Goal: Entertainment & Leisure: Consume media (video, audio)

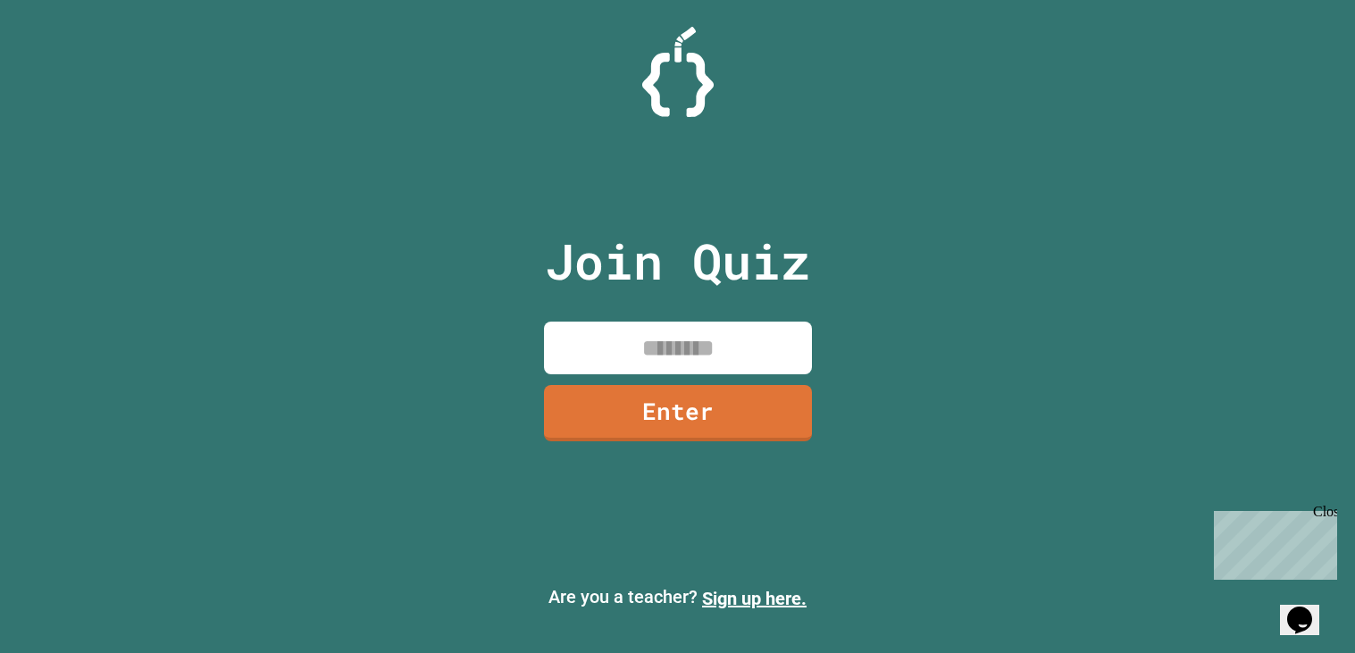
click at [1092, 427] on div "Join Quiz Enter Are you a teacher? Sign up here." at bounding box center [677, 326] width 1355 height 653
click at [1092, 428] on div "Join Quiz Enter Are you a teacher? Sign up here." at bounding box center [677, 326] width 1355 height 653
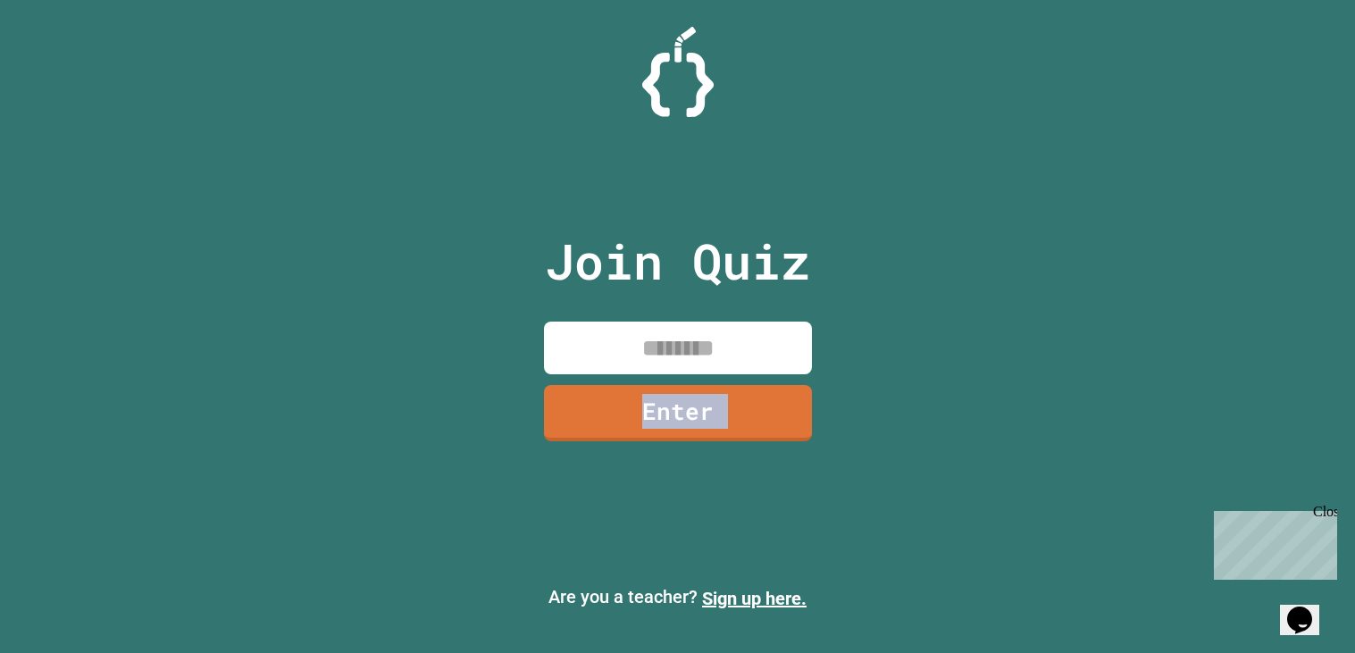
click at [1092, 428] on div "Join Quiz Enter Are you a teacher? Sign up here." at bounding box center [677, 326] width 1355 height 653
click at [1037, 43] on div at bounding box center [677, 72] width 1355 height 90
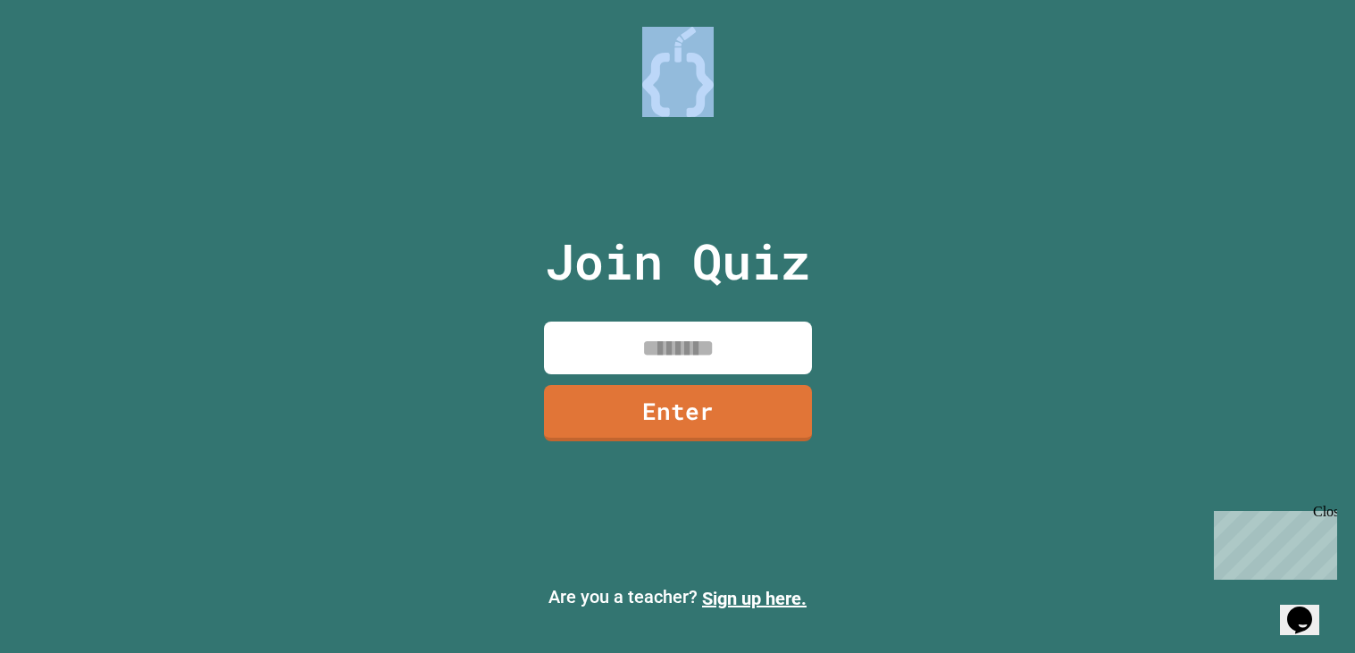
click at [1037, 43] on div at bounding box center [677, 72] width 1355 height 90
click at [657, 353] on input at bounding box center [678, 348] width 268 height 53
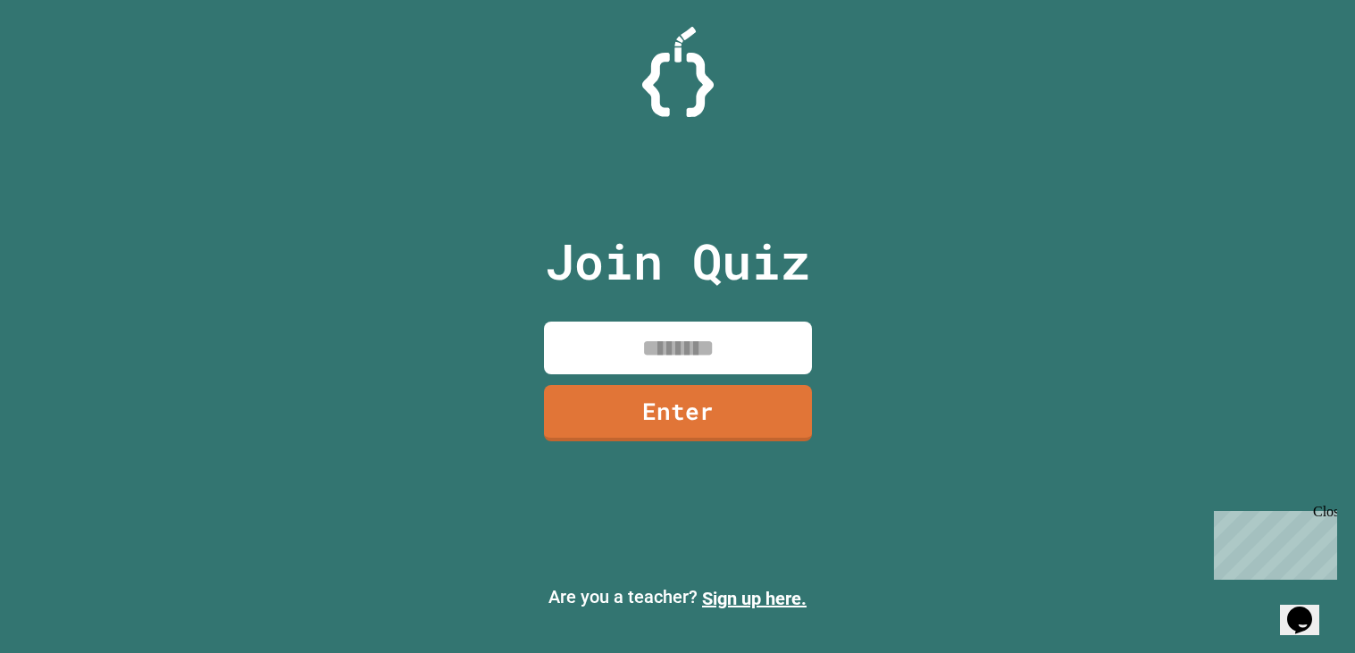
click at [657, 353] on input at bounding box center [678, 348] width 268 height 53
click at [700, 332] on input at bounding box center [678, 348] width 268 height 53
type input "********"
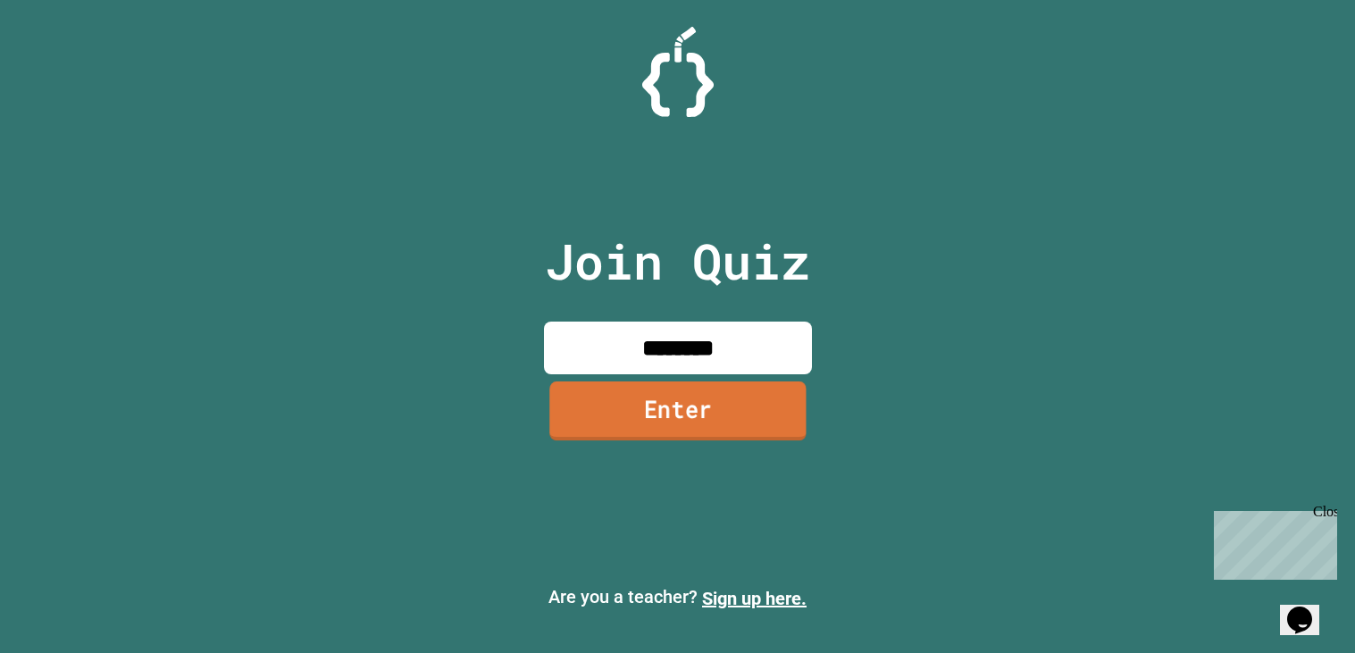
click at [720, 426] on link "Enter" at bounding box center [677, 410] width 256 height 59
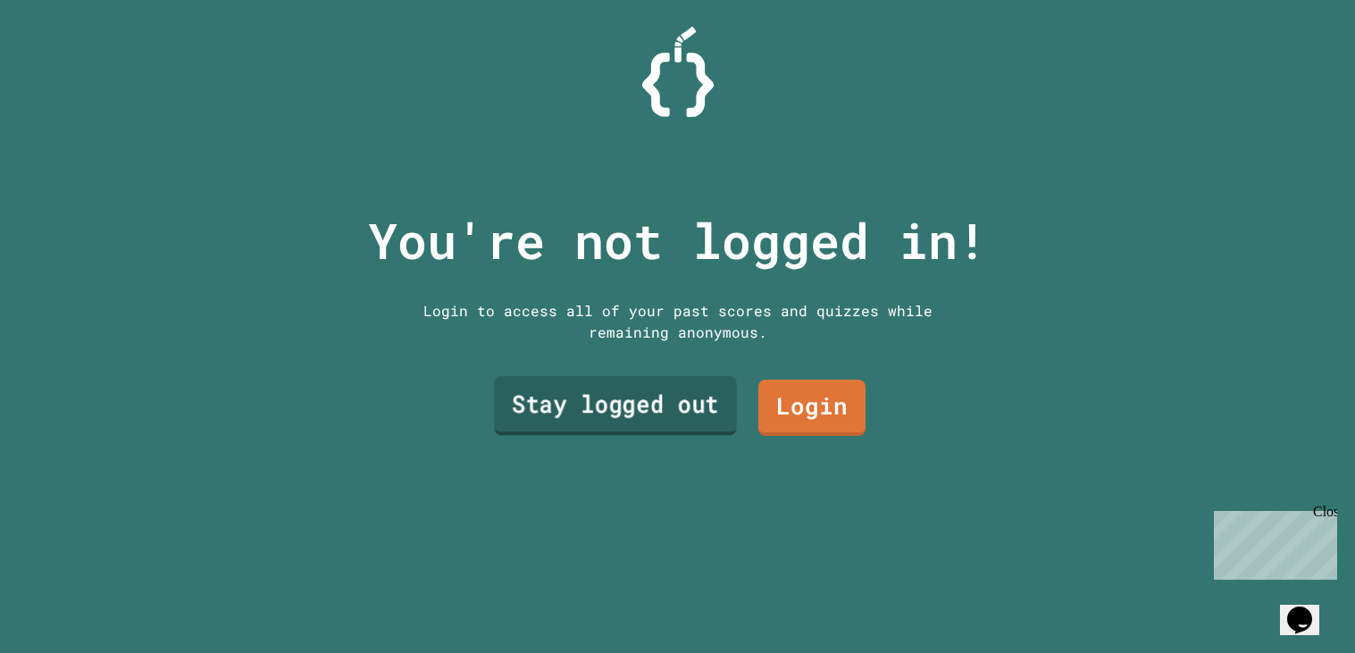
click at [577, 391] on link "Stay logged out" at bounding box center [615, 405] width 242 height 59
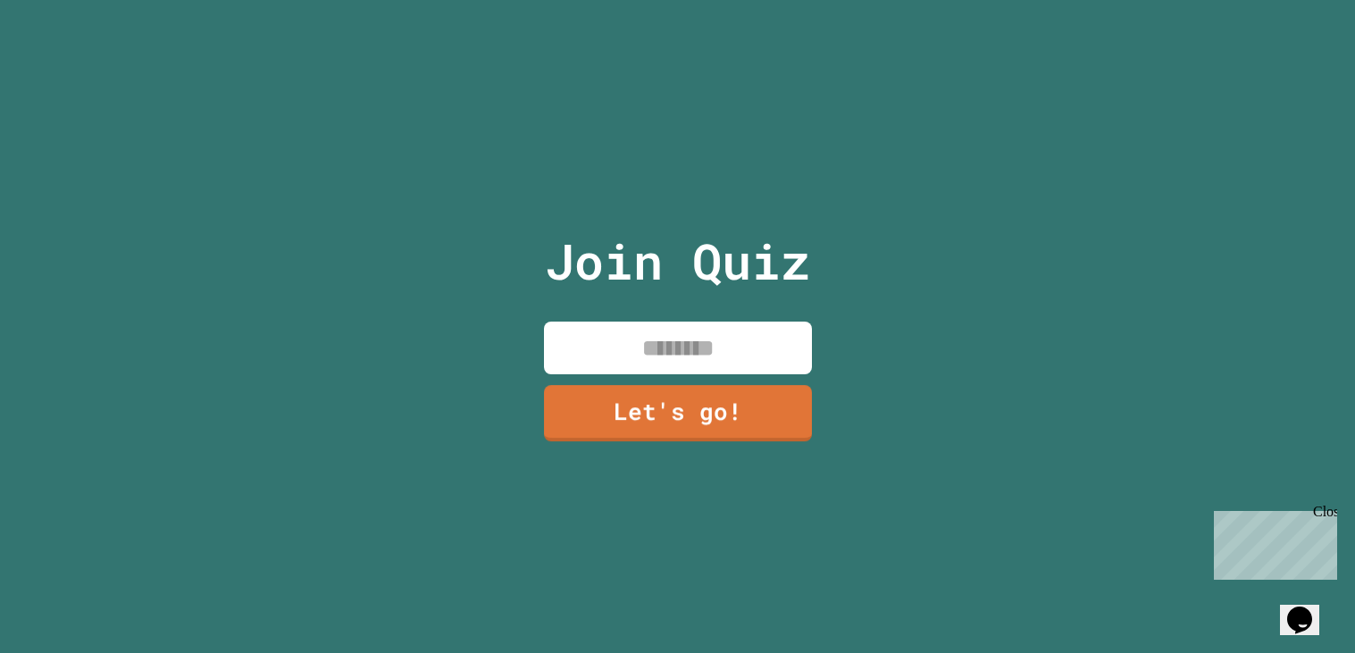
click at [656, 361] on input at bounding box center [678, 348] width 268 height 53
type input "******"
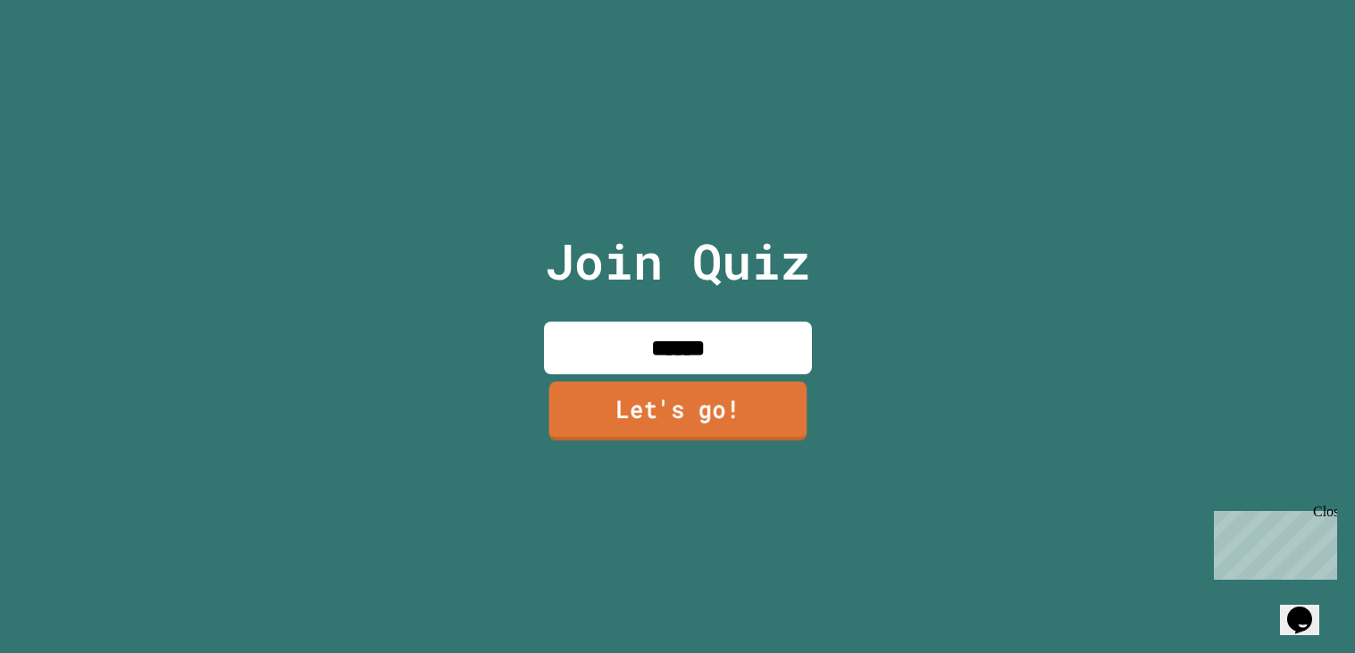
click at [634, 425] on link "Let's go!" at bounding box center [677, 410] width 258 height 59
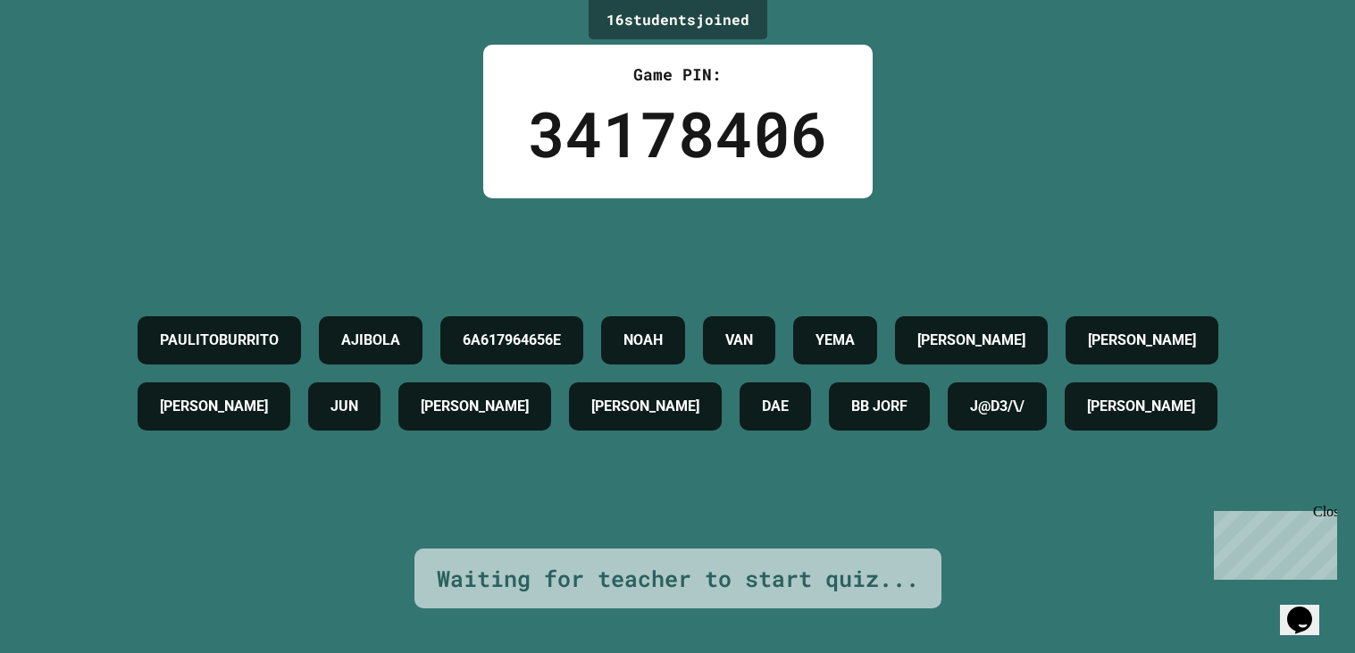
click at [680, 536] on div "PAULITOBURRITO AJIBOLA 6A617964656E [PERSON_NAME] [PERSON_NAME] [PERSON_NAME] J…" at bounding box center [678, 373] width 1266 height 350
click at [918, 313] on div "PAULITOBURRITO AJIBOLA 6A617964656E [PERSON_NAME] [PERSON_NAME] [PERSON_NAME] J…" at bounding box center [678, 373] width 1266 height 132
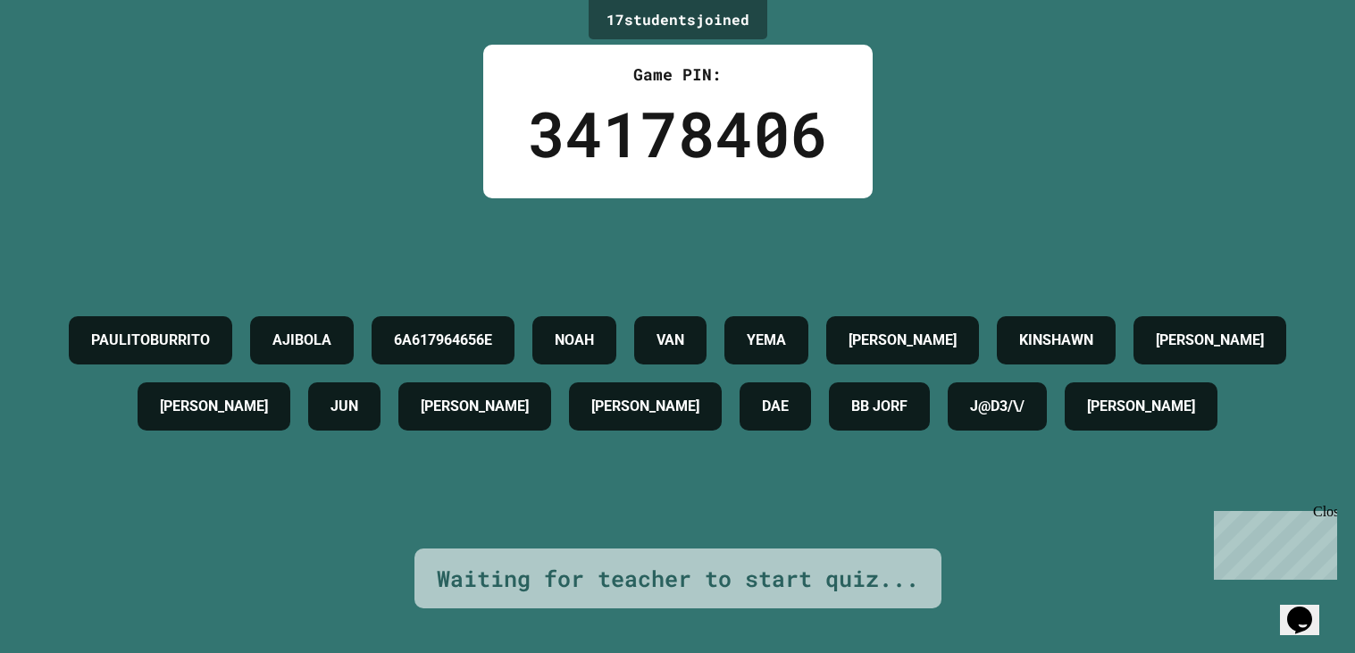
click at [918, 313] on div "PAULITOBURRITO AJIBOLA 6A617964656E [PERSON_NAME] [PERSON_NAME] [PERSON_NAME] J…" at bounding box center [678, 373] width 1266 height 132
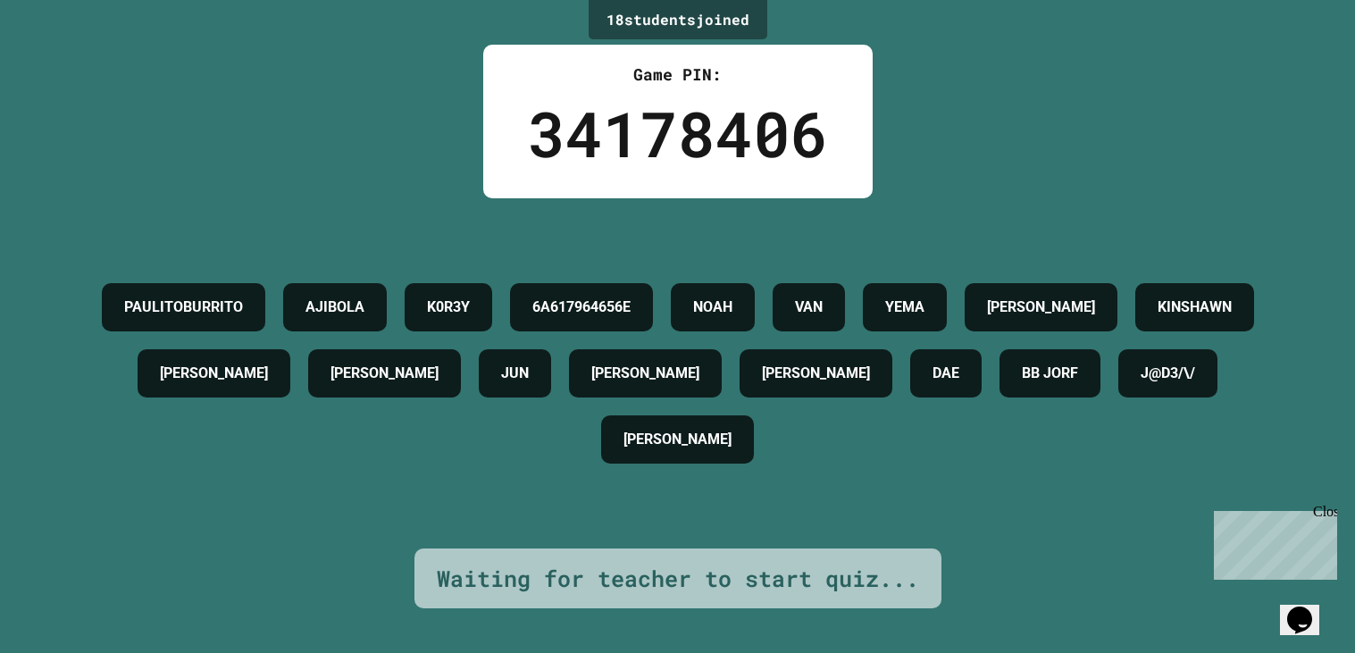
click at [765, 473] on div "PAULITOBURRITO AJIBOLA K0R3Y 6A617964656E [PERSON_NAME] [PERSON_NAME] [PERSON_N…" at bounding box center [678, 373] width 1266 height 198
click at [753, 475] on div at bounding box center [753, 475] width 0 height 0
click at [647, 539] on div "PAULITOBURRITO AJIBOLA K0R3Y 6A617964656E [PERSON_NAME] [PERSON_NAME] [PERSON_N…" at bounding box center [678, 373] width 1266 height 350
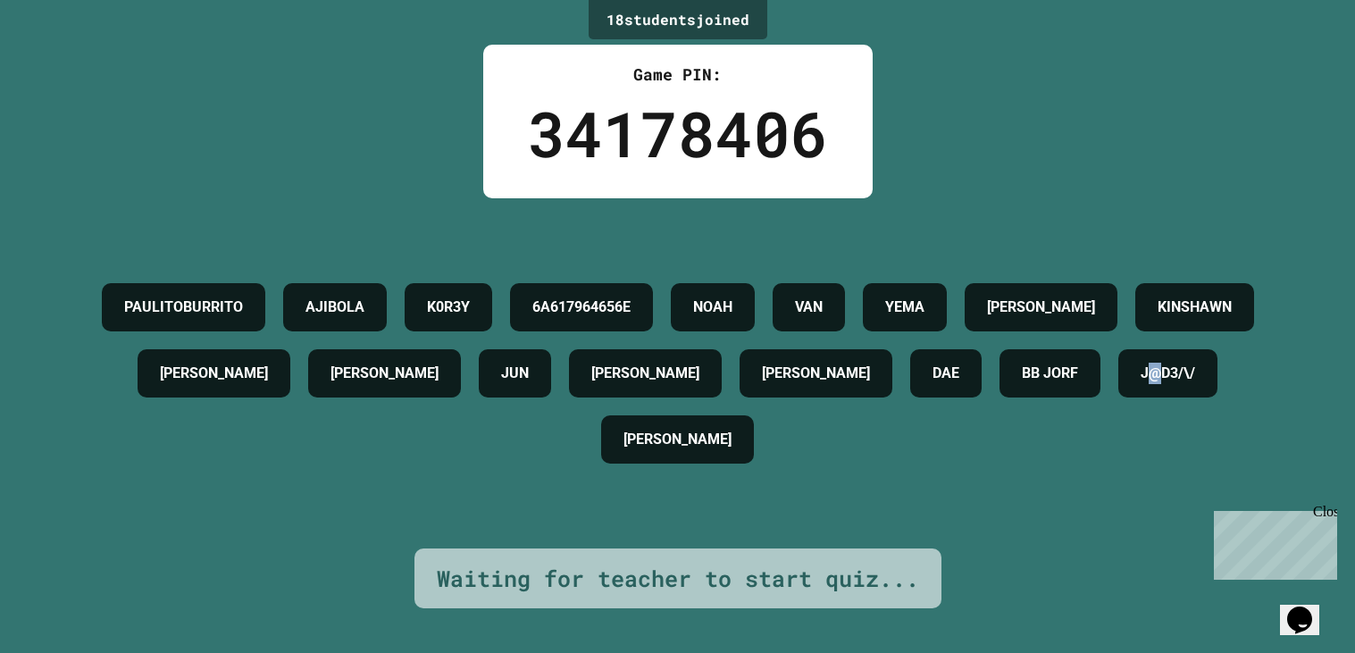
click at [647, 539] on div "PAULITOBURRITO AJIBOLA K0R3Y 6A617964656E [PERSON_NAME] [PERSON_NAME] [PERSON_N…" at bounding box center [678, 373] width 1266 height 350
click at [490, 531] on div "PAULITOBURRITO AJIBOLA K0R3Y 6A617964656E [PERSON_NAME] [PERSON_NAME] [PERSON_N…" at bounding box center [678, 373] width 1266 height 350
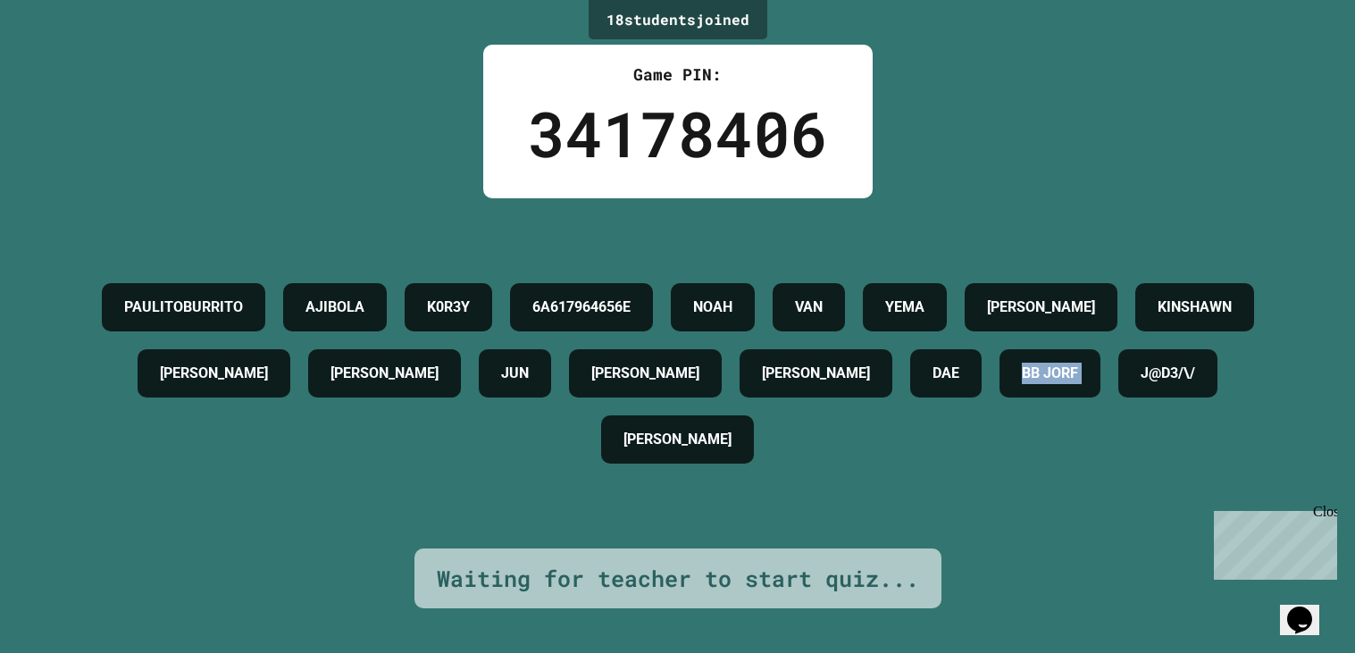
click at [383, 521] on div "PAULITOBURRITO AJIBOLA K0R3Y 6A617964656E [PERSON_NAME] [PERSON_NAME] [PERSON_N…" at bounding box center [678, 373] width 1266 height 350
click at [255, 455] on div "PAULITOBURRITO AJIBOLA K0R3Y 6A617964656E [PERSON_NAME] [PERSON_NAME] [PERSON_N…" at bounding box center [678, 373] width 1266 height 198
click at [378, 554] on div "18 student s joined Game PIN: 34178406 PAULITOBURRITO AJIBOLA K0R3Y 6A617964656…" at bounding box center [677, 326] width 1355 height 653
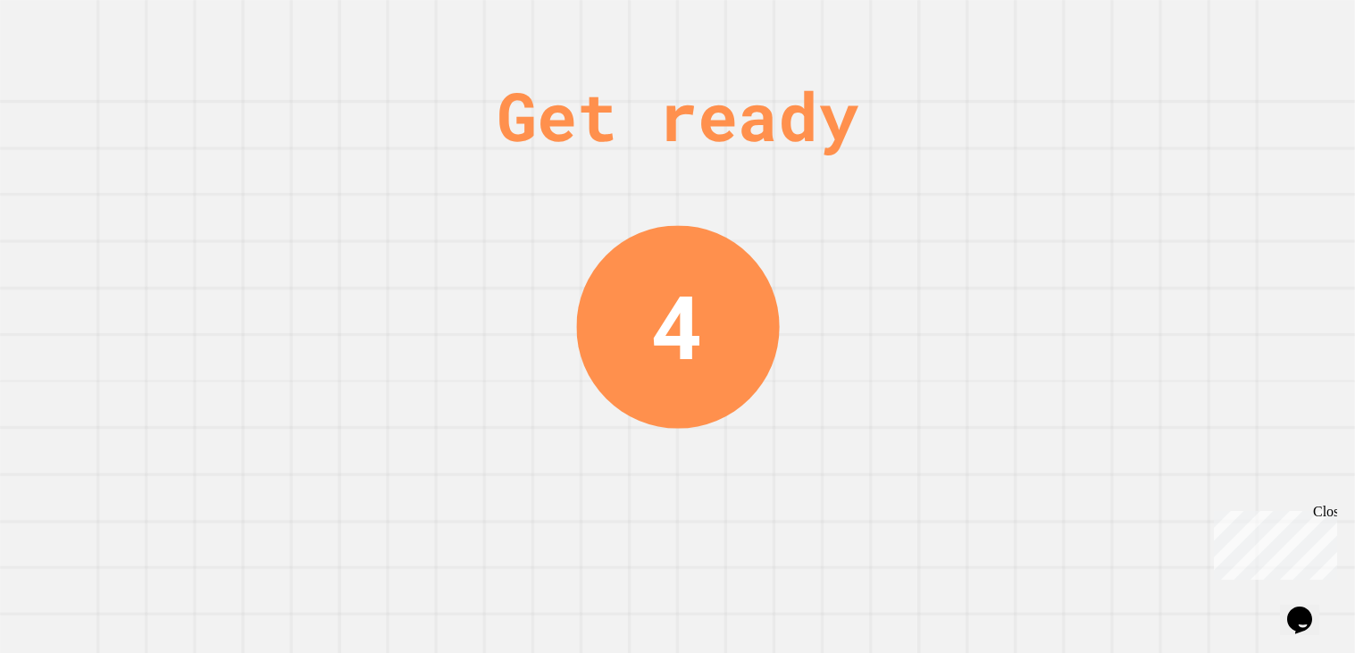
click at [363, 550] on div "Get ready 4" at bounding box center [677, 326] width 1355 height 653
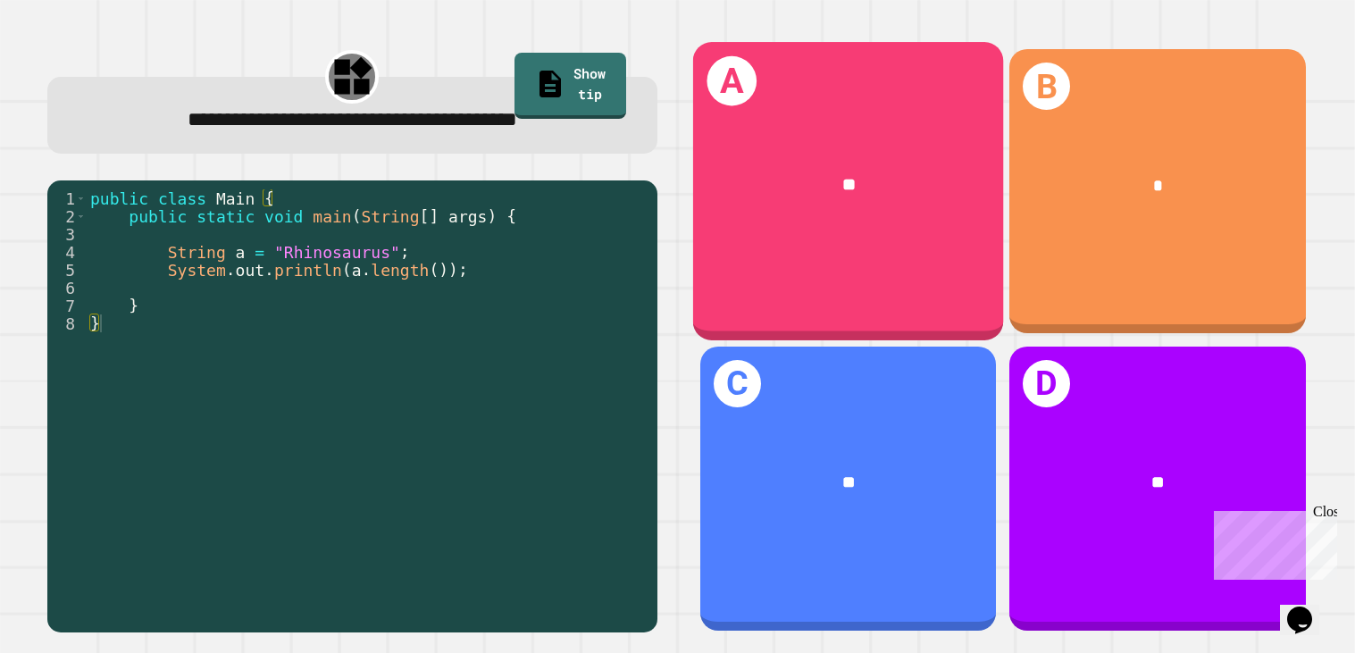
click at [848, 213] on div "**" at bounding box center [847, 186] width 311 height 96
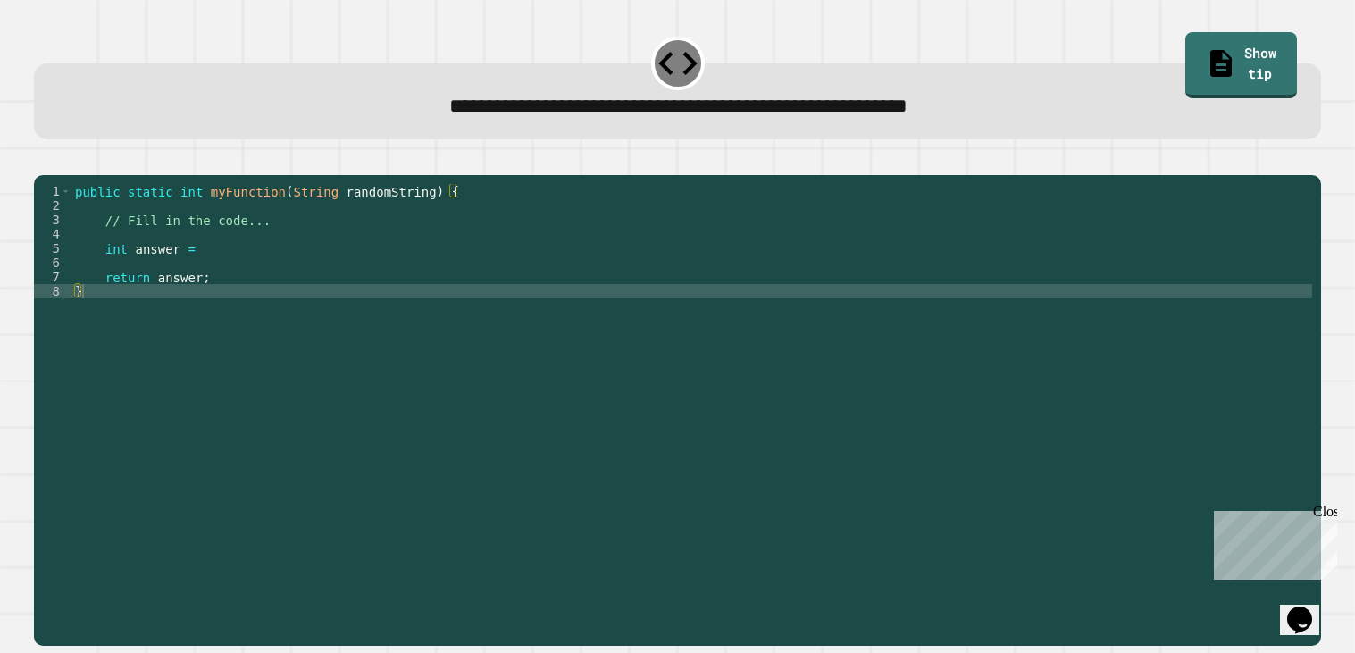
click at [442, 229] on div "public static int myFunction ( String randomString ) { // Fill in the code... i…" at bounding box center [691, 405] width 1241 height 443
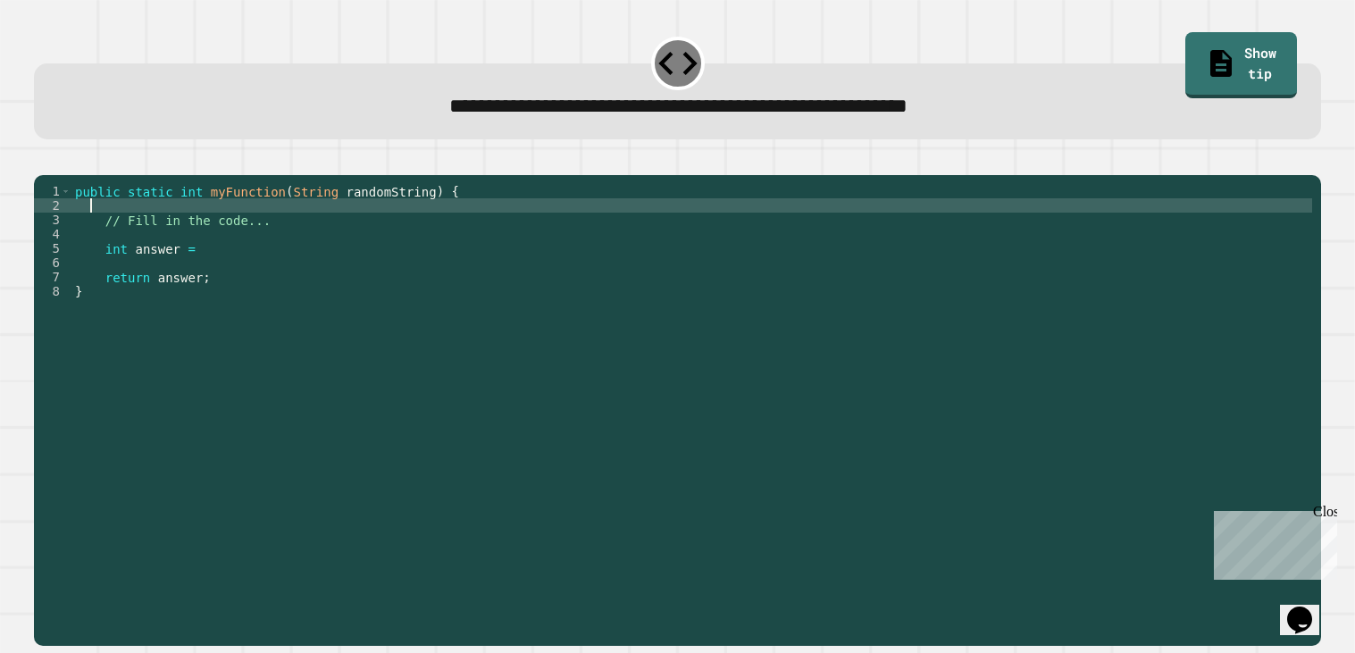
click at [382, 242] on div "public static int myFunction ( String randomString ) { // Fill in the code... i…" at bounding box center [691, 405] width 1241 height 443
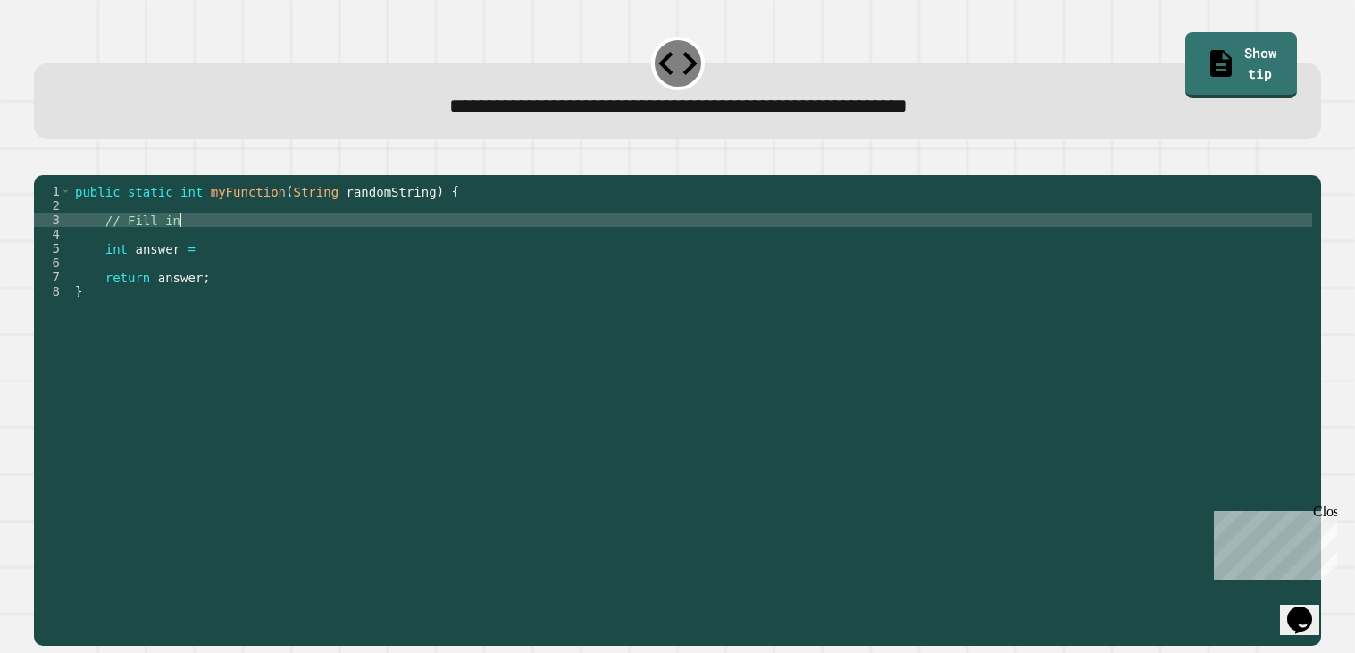
click at [79, 160] on icon "button" at bounding box center [79, 160] width 0 height 0
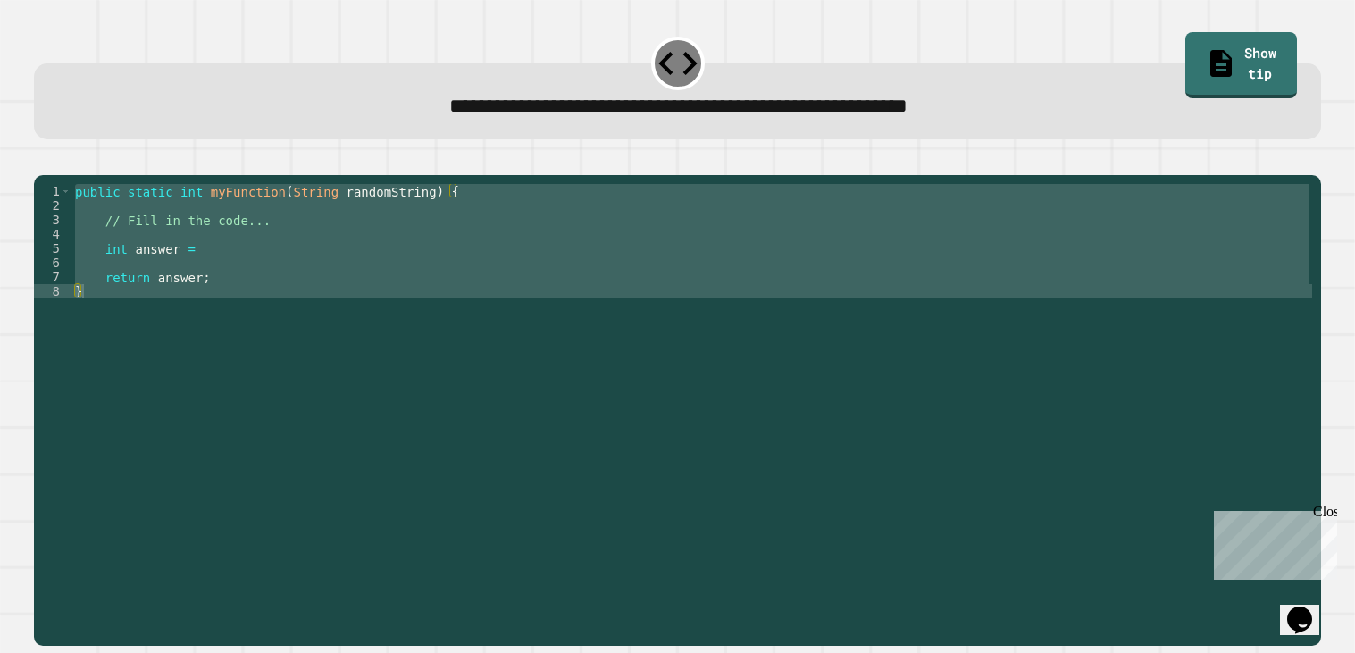
click at [212, 247] on div "public static int myFunction ( String randomString ) { // Fill in the code... i…" at bounding box center [691, 391] width 1241 height 414
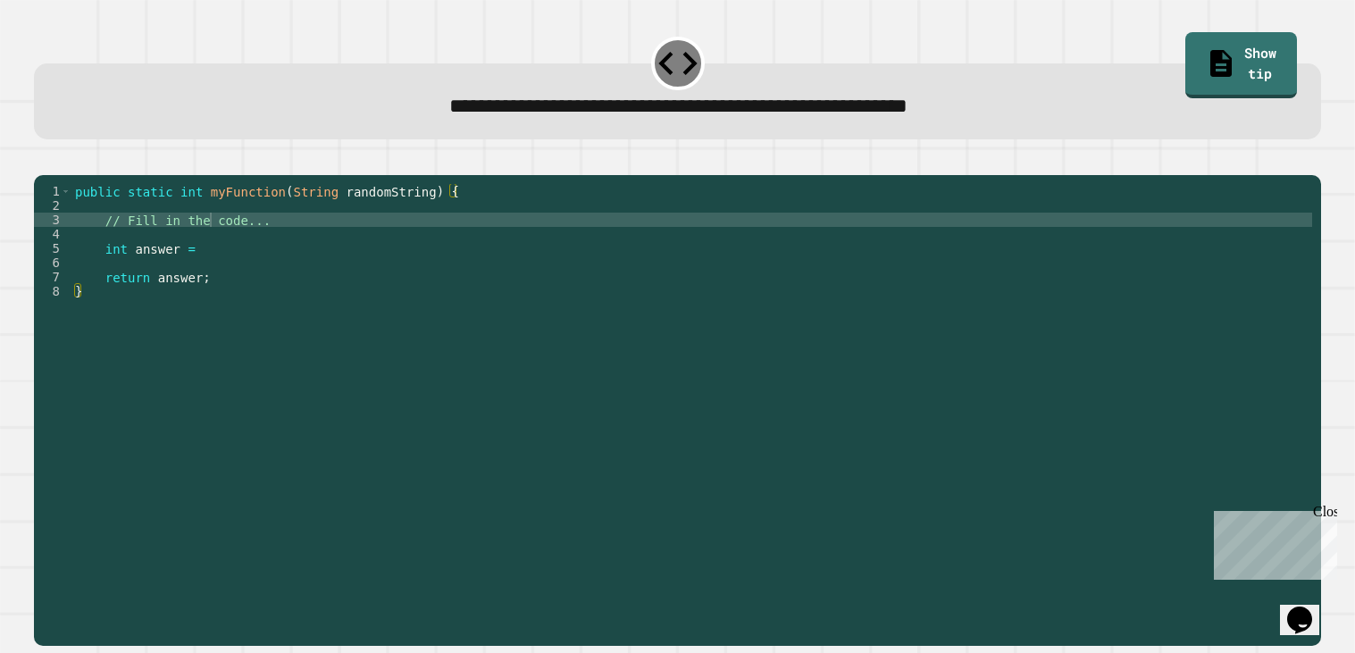
type textarea "**********"
click at [197, 257] on div "public static int myFunction ( String randomString ) { // Fill in the code... i…" at bounding box center [691, 405] width 1241 height 443
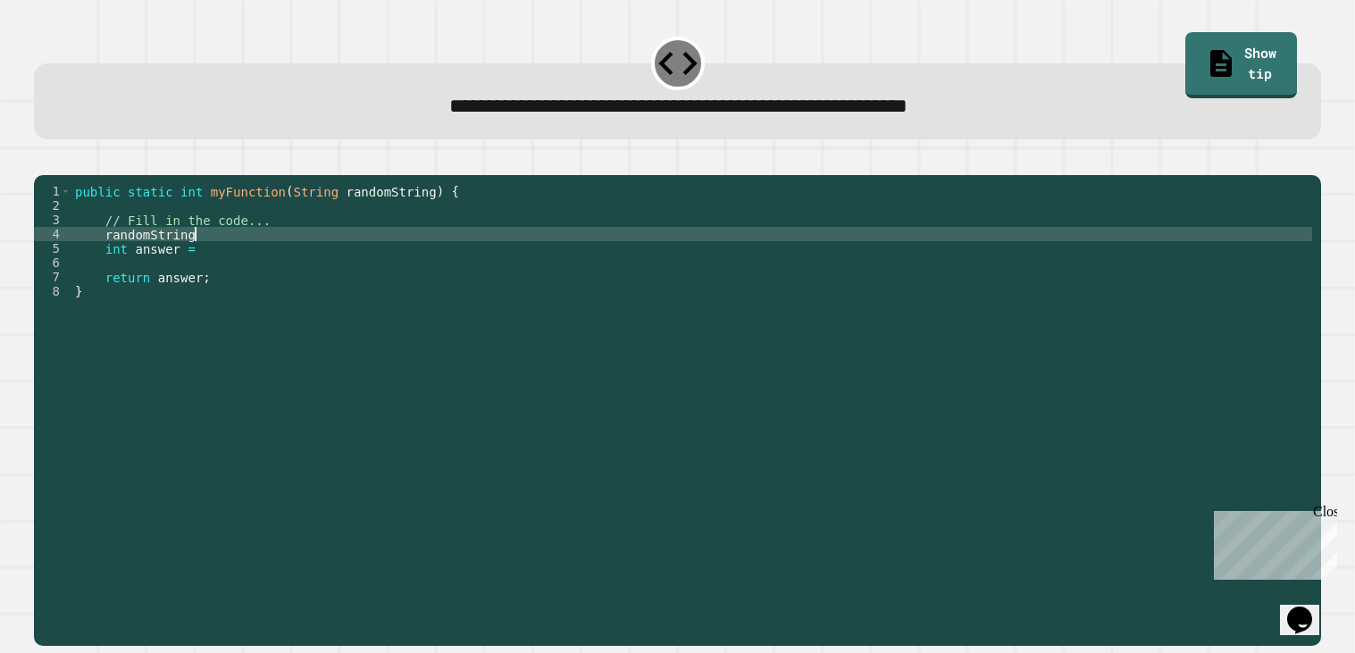
scroll to position [0, 6]
type textarea "*"
click at [222, 274] on div "public static int myFunction ( String randomString ) { // Fill in the code... i…" at bounding box center [691, 405] width 1241 height 443
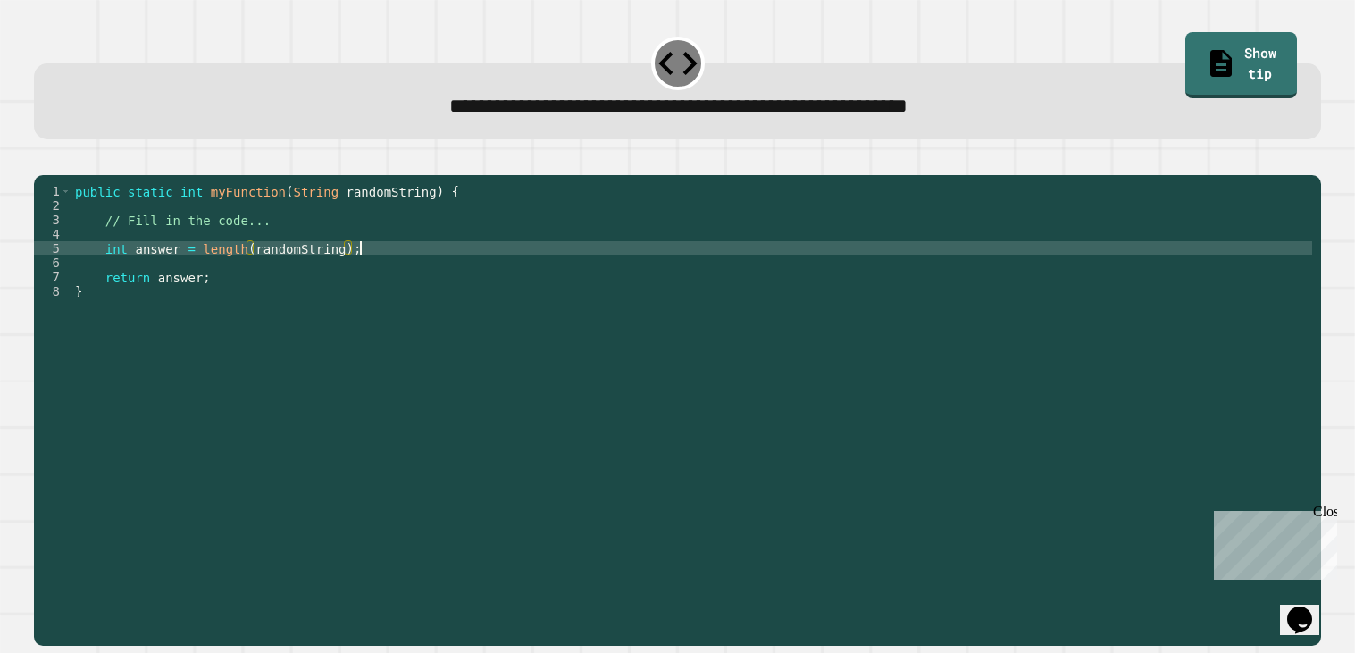
scroll to position [0, 19]
type textarea "**********"
click at [58, 170] on icon "button" at bounding box center [55, 170] width 10 height 13
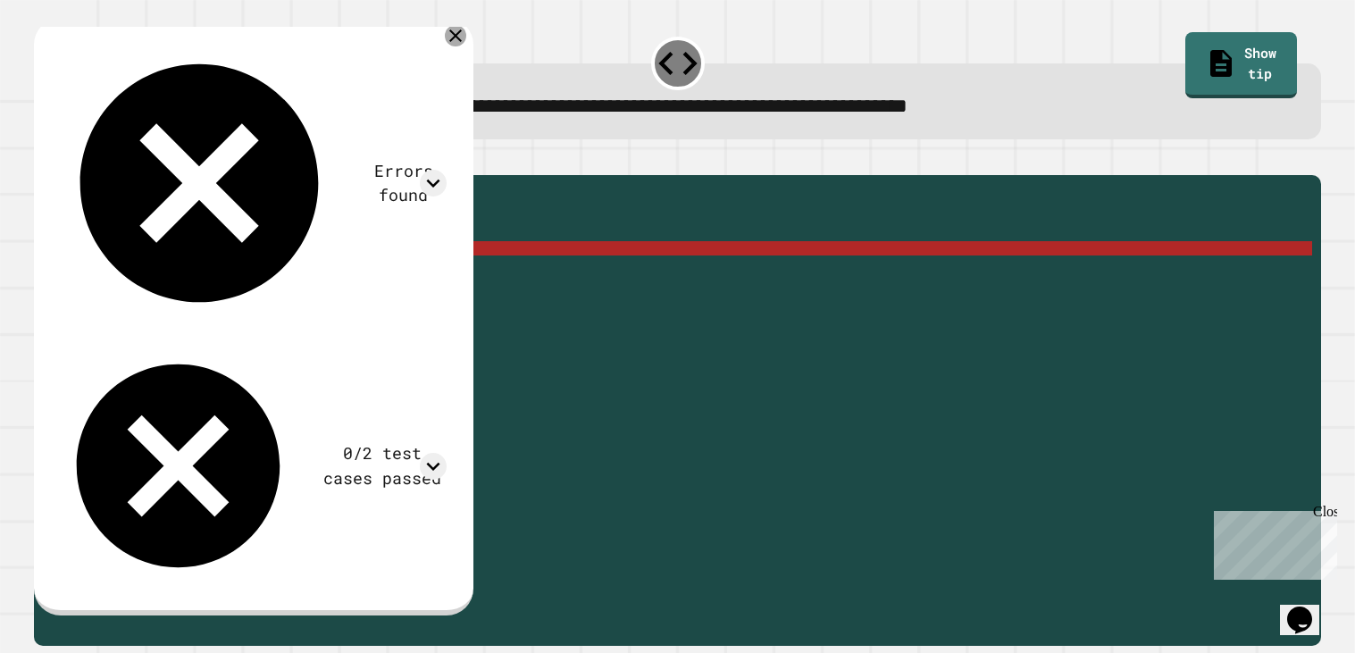
click at [466, 38] on icon at bounding box center [455, 35] width 21 height 21
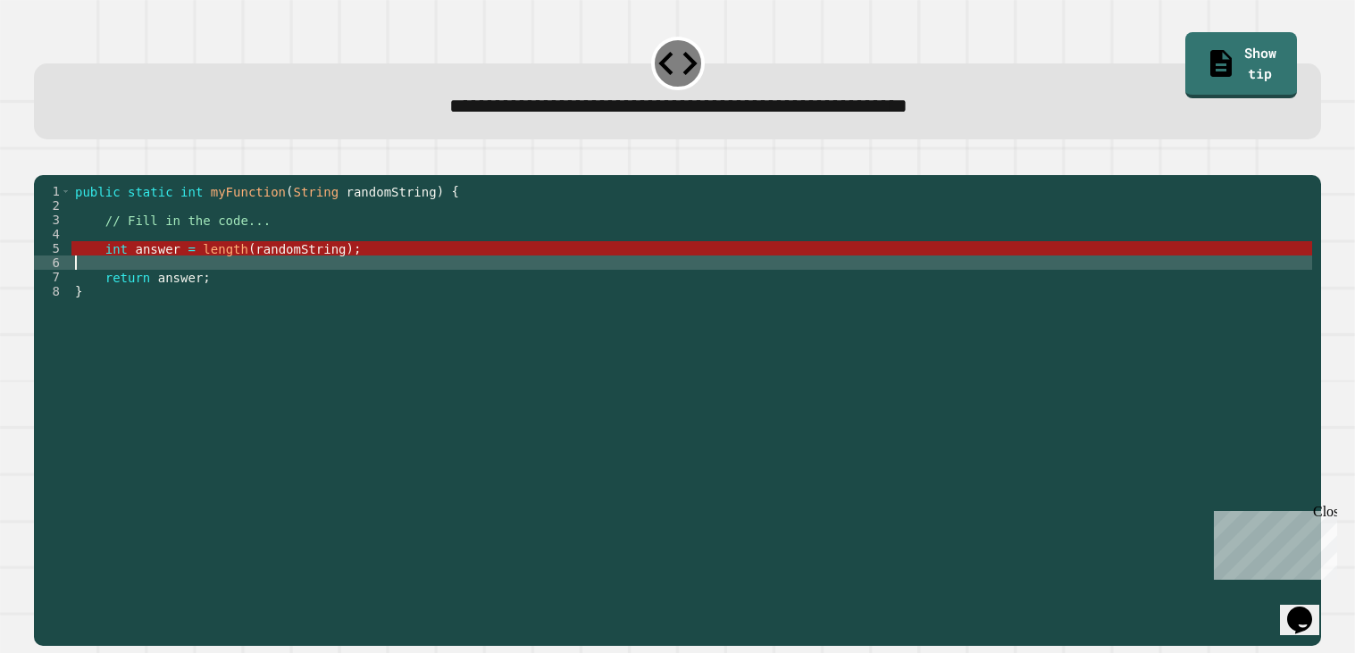
click at [388, 282] on div "public static int myFunction ( String randomString ) { // Fill in the code... i…" at bounding box center [691, 405] width 1241 height 443
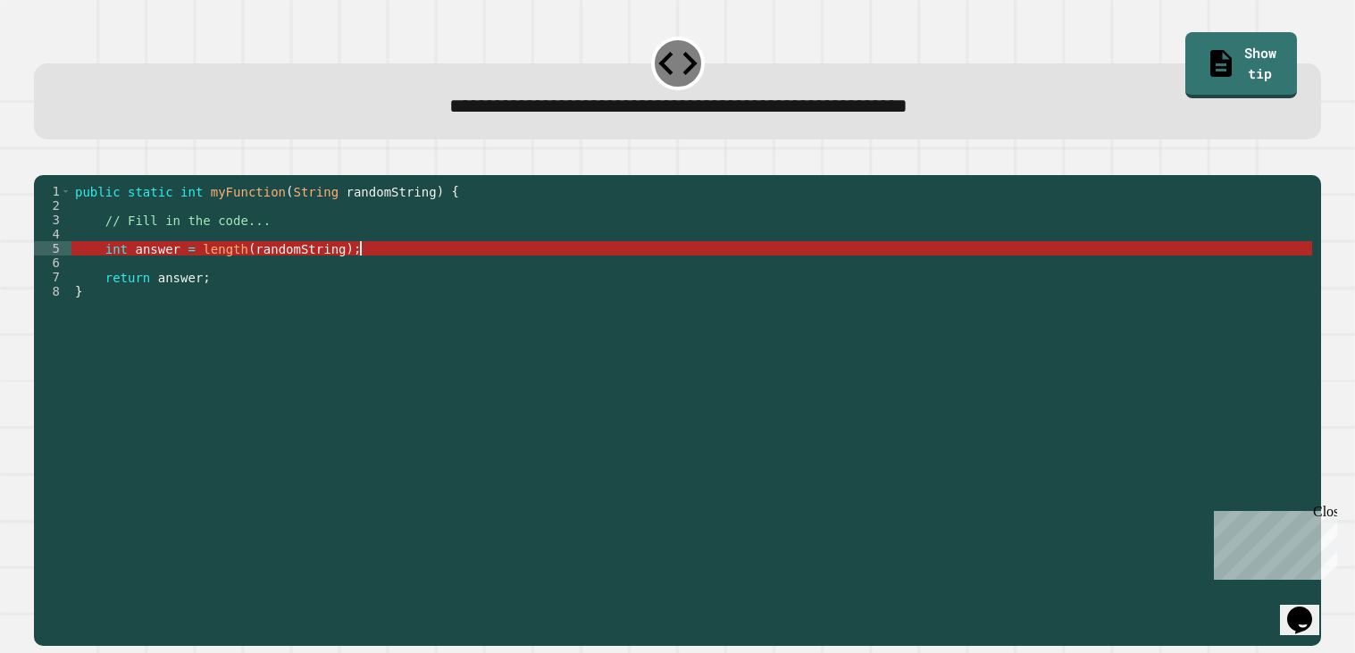
click at [379, 276] on div "public static int myFunction ( String randomString ) { // Fill in the code... i…" at bounding box center [691, 405] width 1241 height 443
type textarea "**********"
click at [246, 273] on div "public static int myFunction ( String randomString ) { // Fill in the code... i…" at bounding box center [691, 405] width 1241 height 443
click at [199, 272] on div "public static int myFunction ( String randomString ) { // Fill in the code... i…" at bounding box center [691, 405] width 1241 height 443
click at [43, 160] on icon "button" at bounding box center [43, 160] width 0 height 0
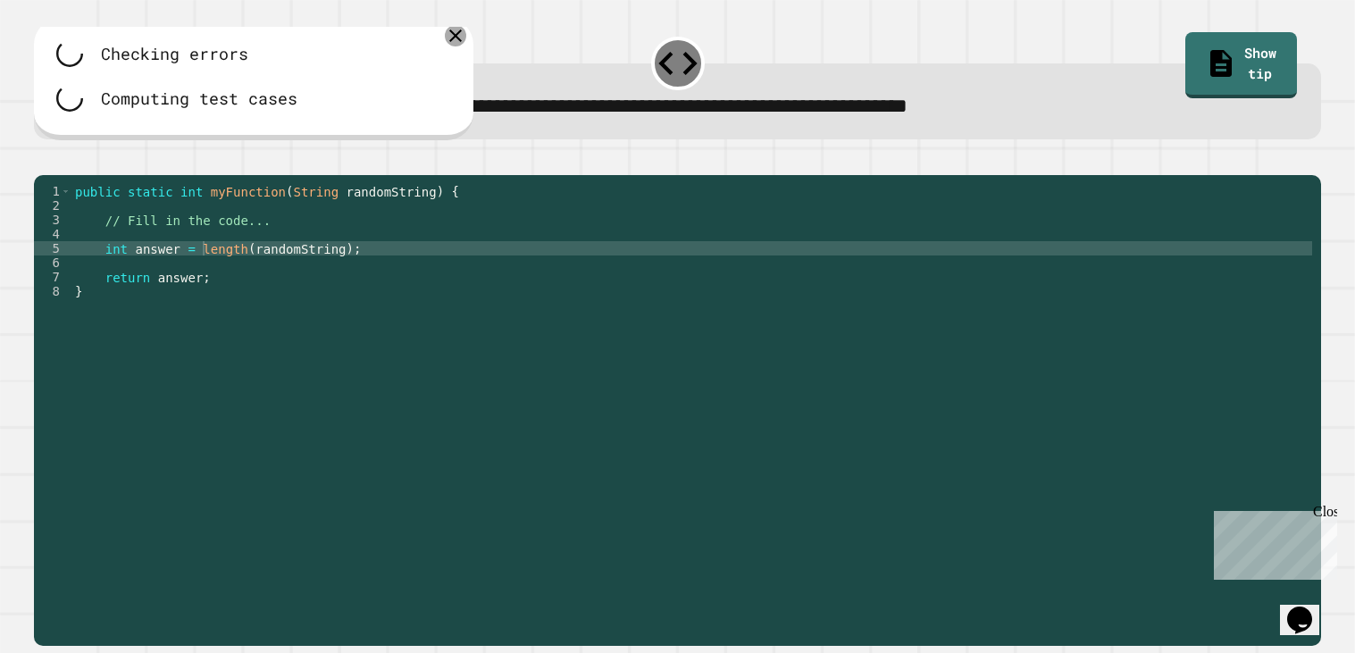
click at [466, 38] on icon at bounding box center [455, 35] width 21 height 21
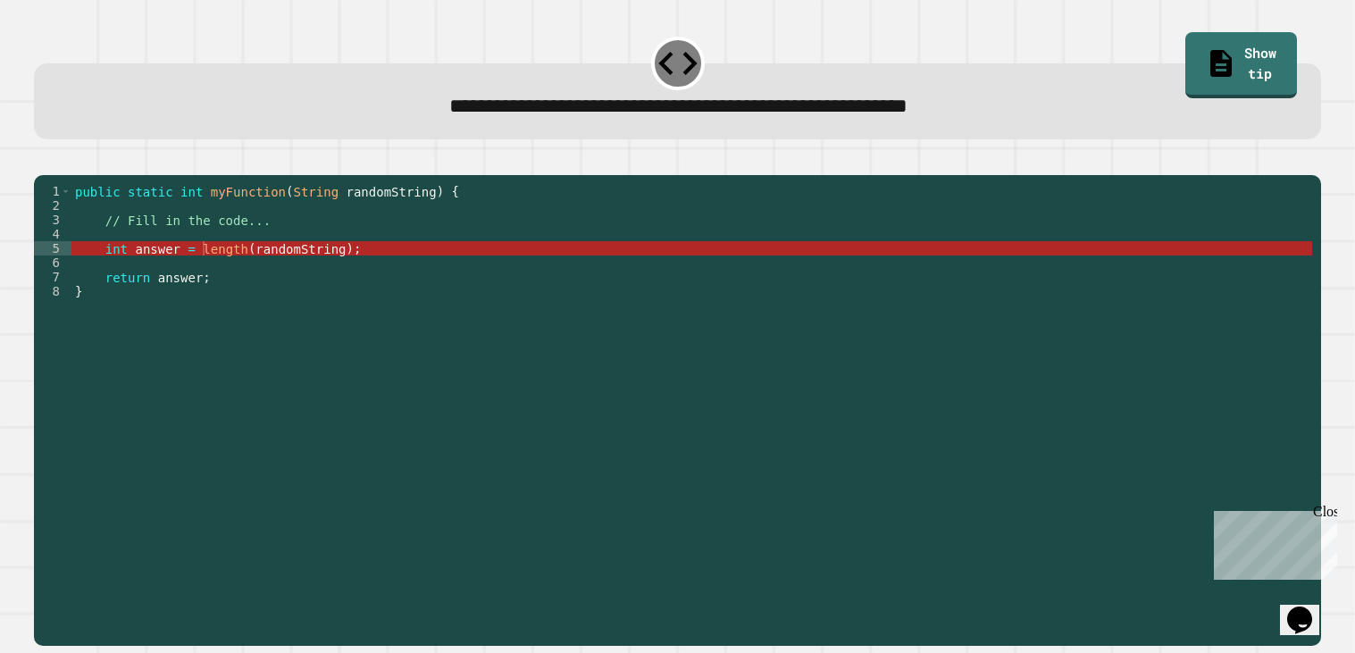
click at [377, 260] on div "public static int myFunction ( String randomString ) { // Fill in the code... i…" at bounding box center [691, 405] width 1241 height 443
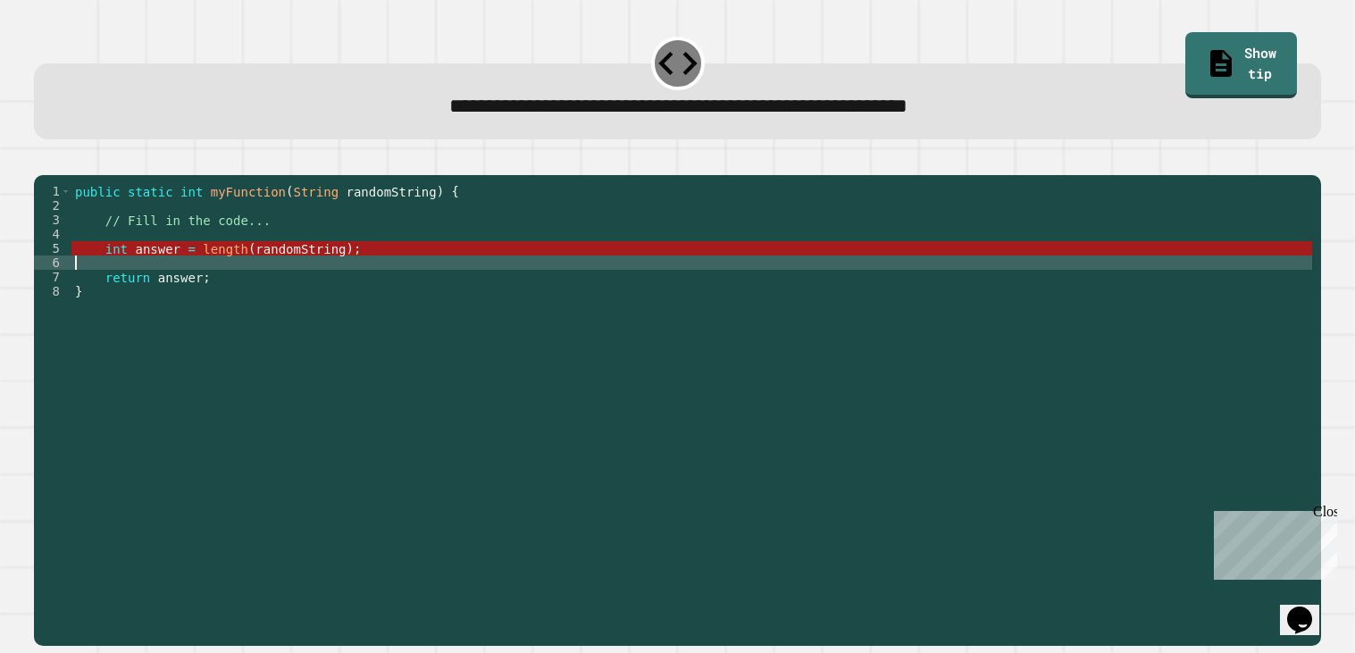
click at [392, 280] on div "public static int myFunction ( String randomString ) { // Fill in the code... i…" at bounding box center [691, 405] width 1241 height 443
click at [366, 272] on div "public static int myFunction ( String randomString ) { // Fill in the code... i…" at bounding box center [691, 405] width 1241 height 443
type textarea "**********"
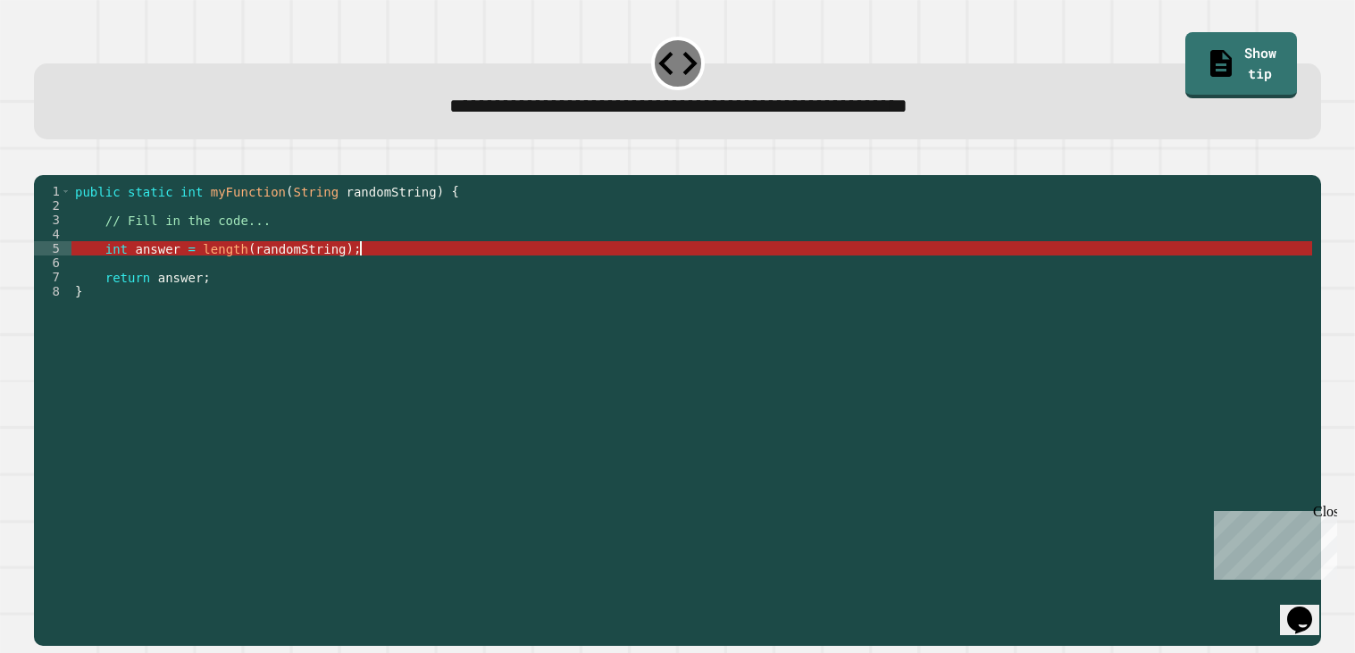
click at [165, 290] on div "public static int myFunction ( String randomString ) { // Fill in the code... i…" at bounding box center [691, 405] width 1241 height 443
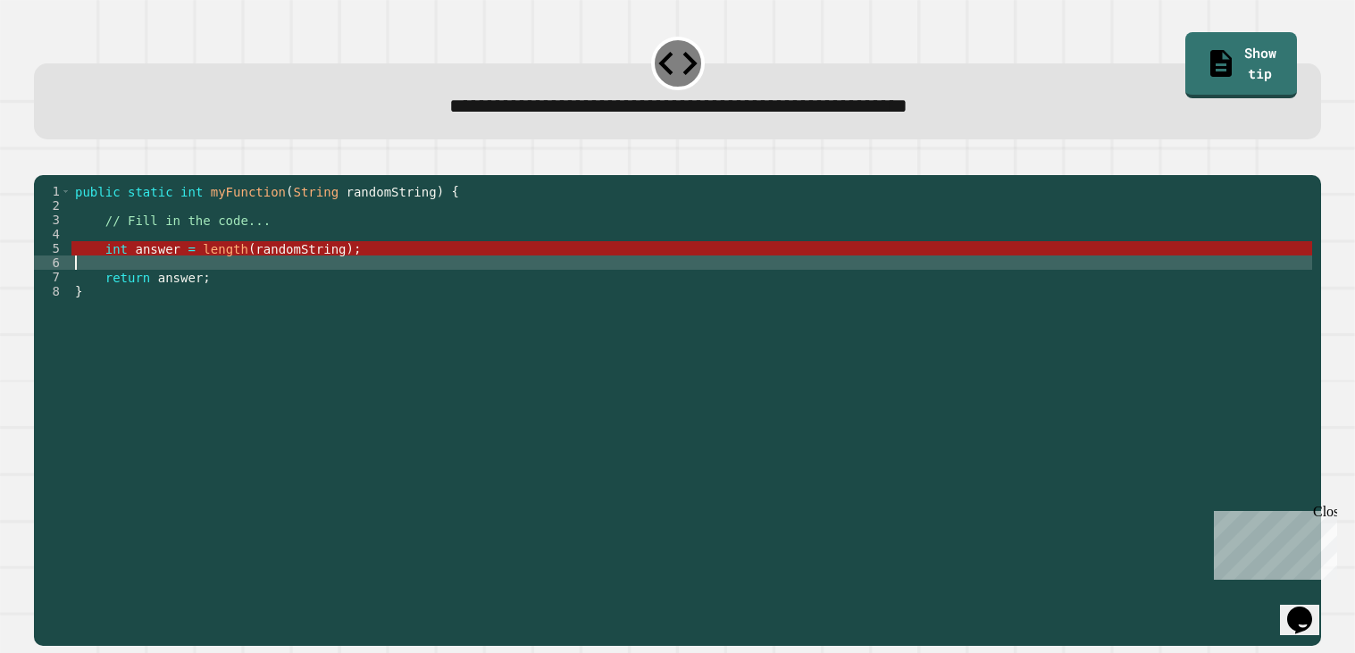
type textarea "**********"
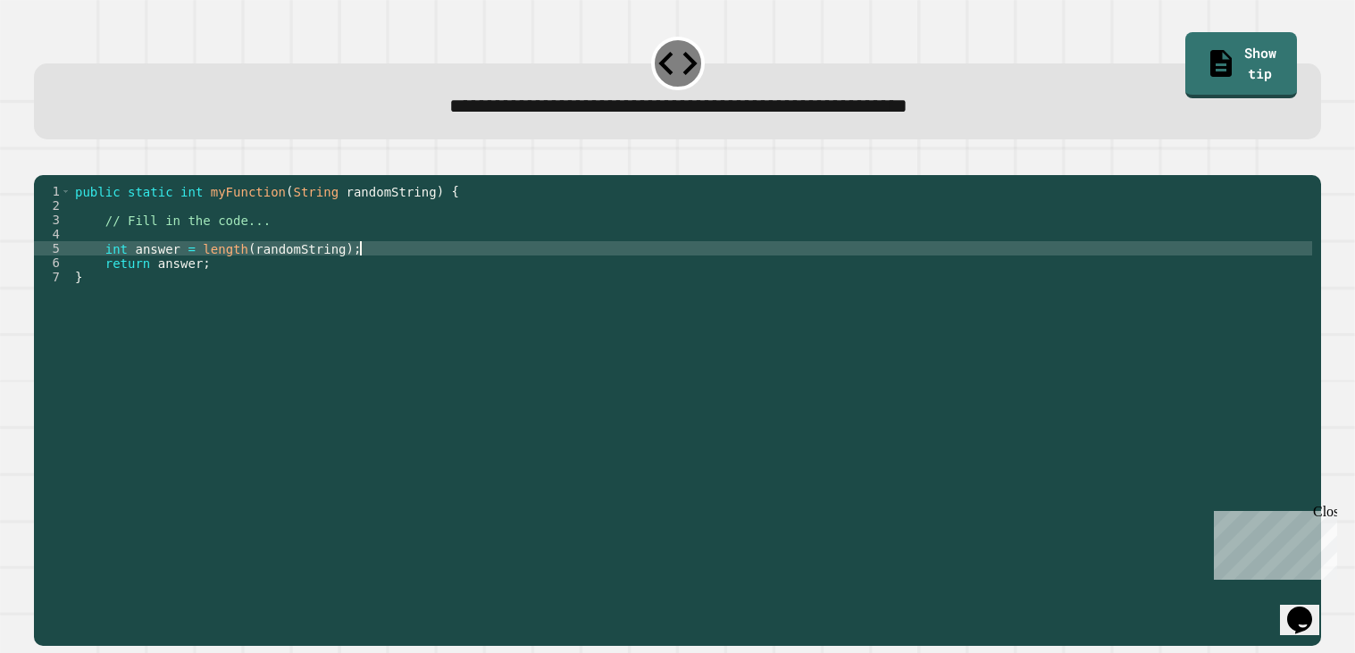
click at [181, 269] on div "public static int myFunction ( String randomString ) { // Fill in the code... i…" at bounding box center [691, 405] width 1241 height 443
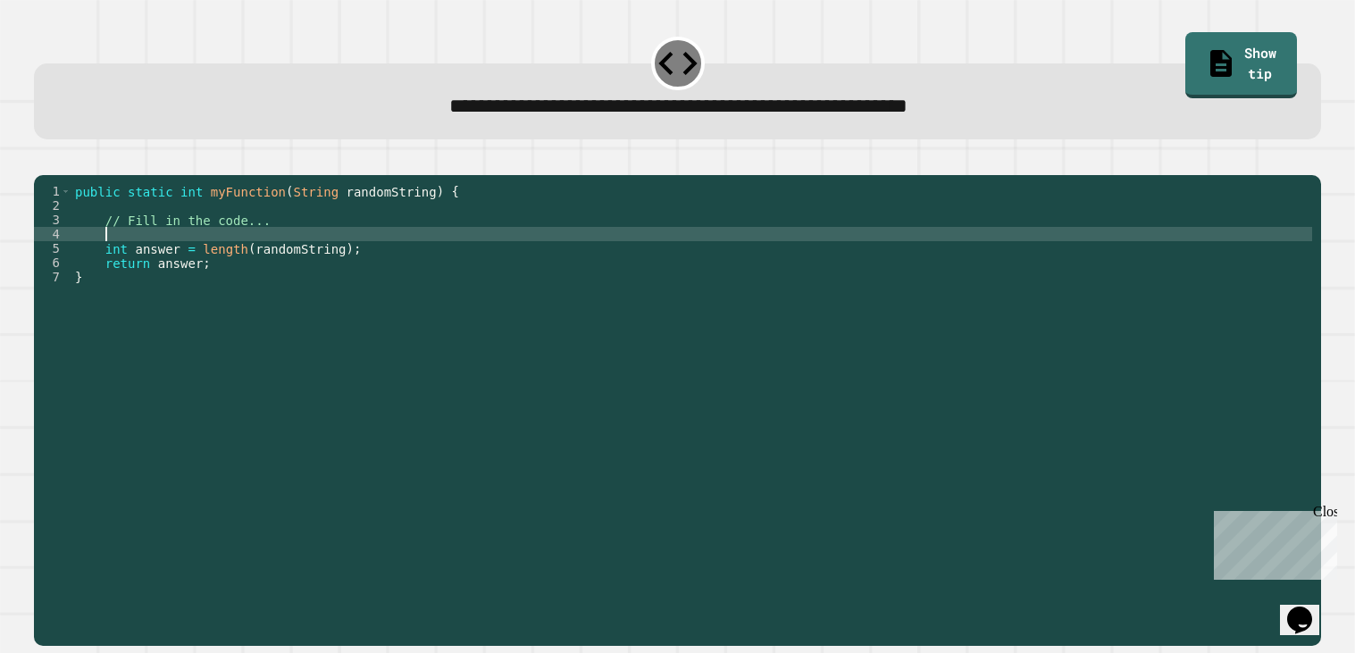
click at [166, 262] on div "public static int myFunction ( String randomString ) { // Fill in the code... i…" at bounding box center [691, 405] width 1241 height 443
click at [362, 275] on div "public static int myFunction ( String randomString ) { // Fill in the code... i…" at bounding box center [691, 405] width 1241 height 443
type textarea "**********"
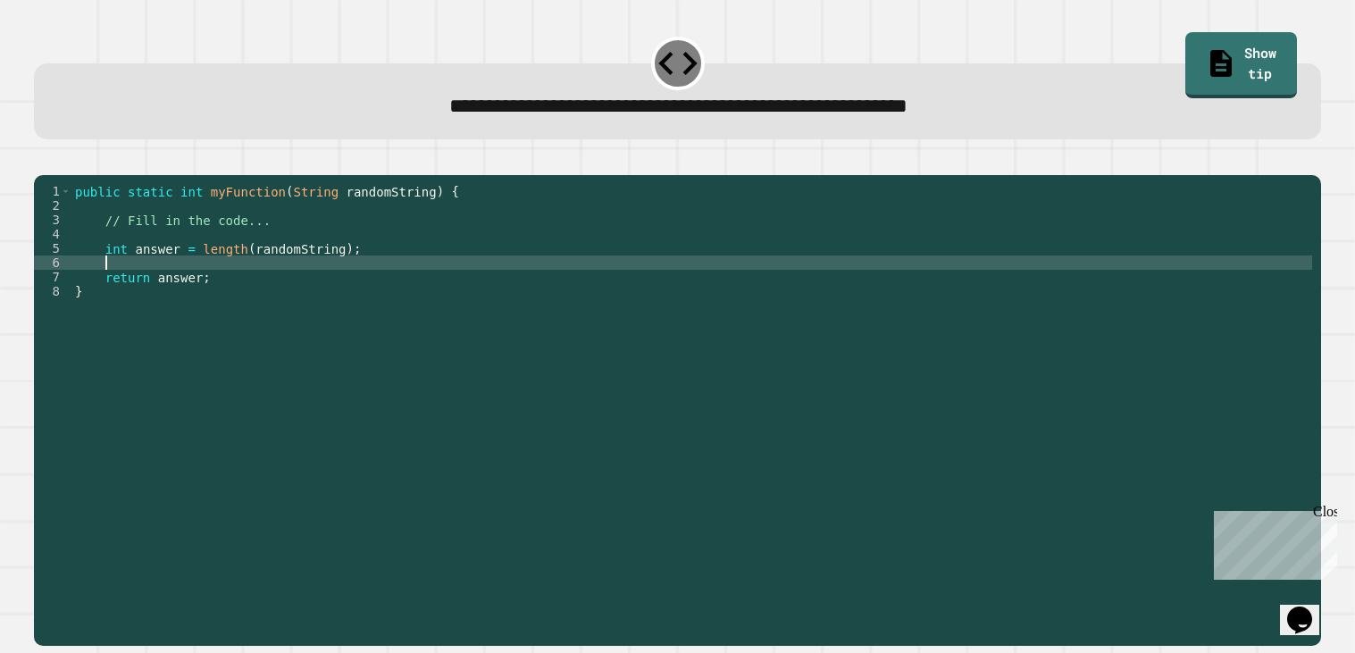
scroll to position [0, 1]
click at [205, 270] on div "public static int myFunction ( String randomString ) { // Fill in the code... i…" at bounding box center [691, 405] width 1241 height 443
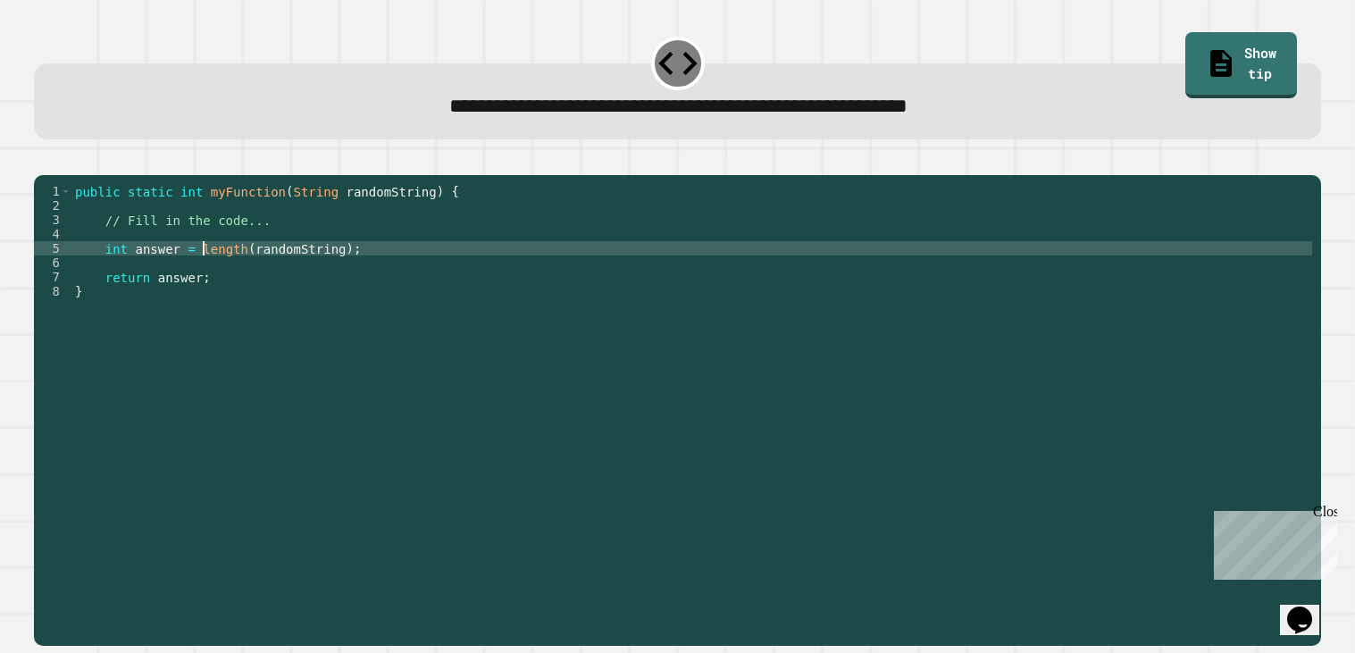
click at [257, 272] on div "public static int myFunction ( String randomString ) { // Fill in the code... i…" at bounding box center [691, 405] width 1241 height 443
click at [43, 160] on icon "button" at bounding box center [43, 160] width 0 height 0
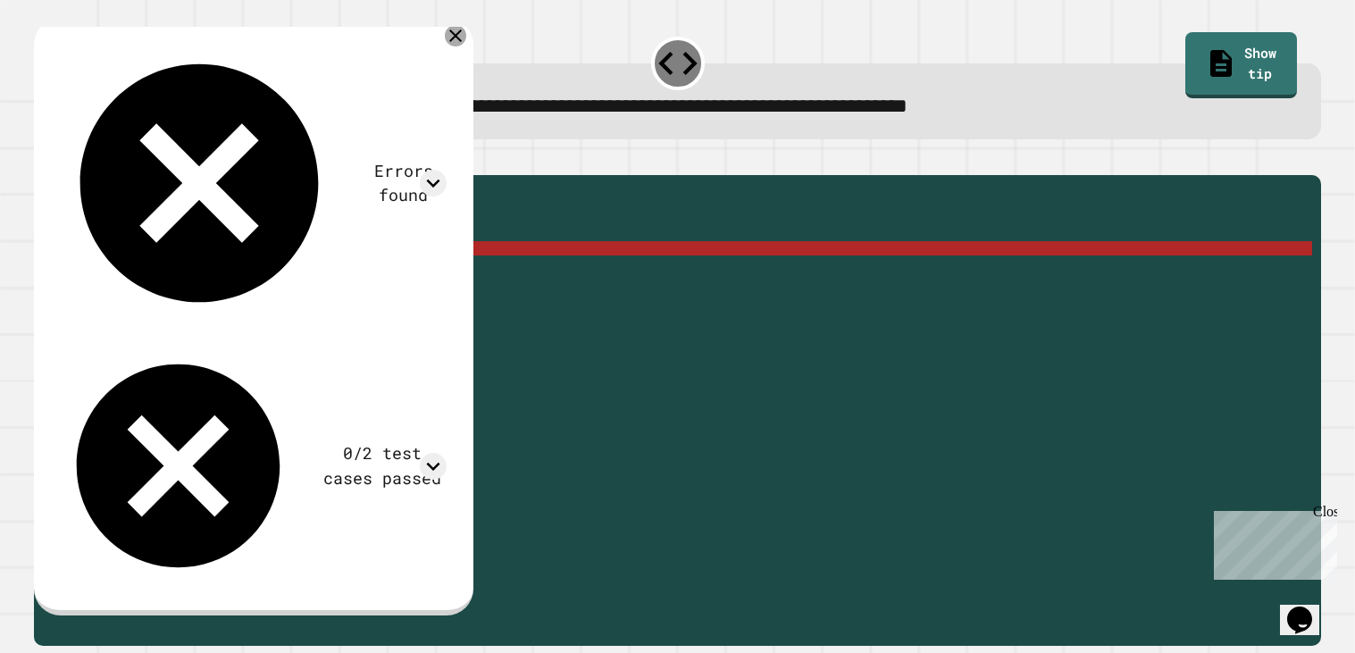
click at [462, 37] on icon at bounding box center [455, 35] width 13 height 13
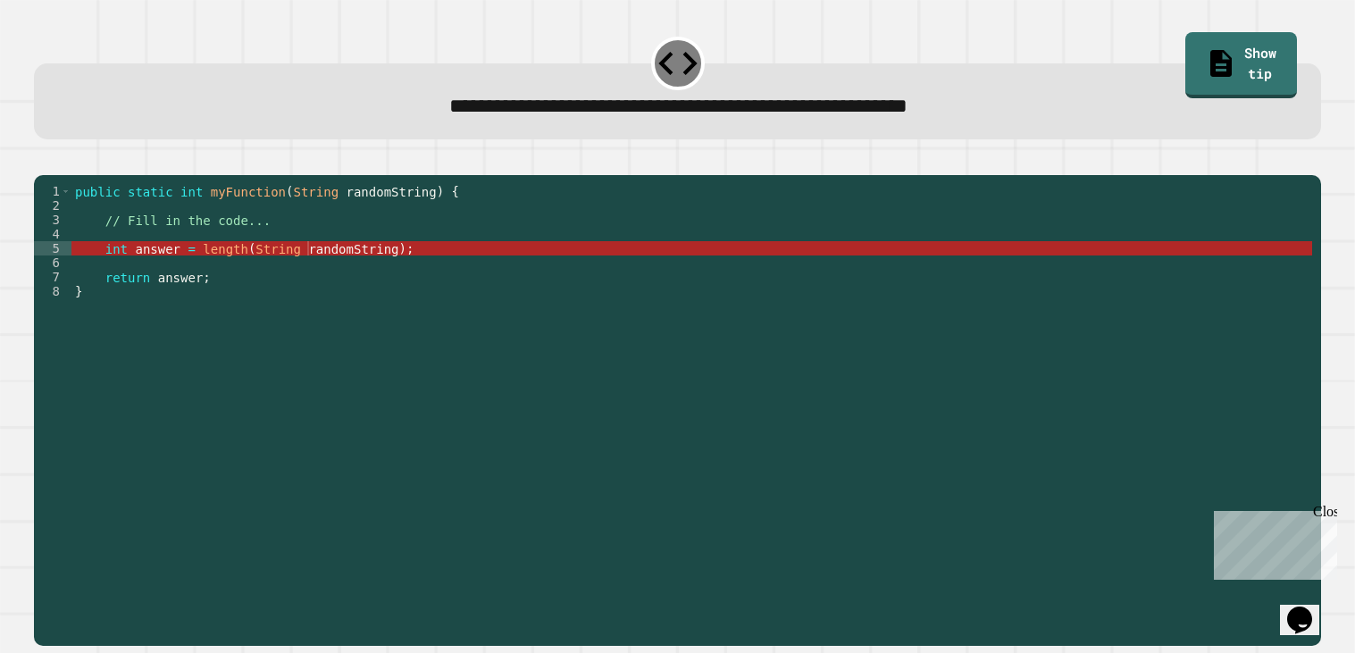
click at [303, 271] on div "public static int myFunction ( String randomString ) { // Fill in the code... i…" at bounding box center [691, 405] width 1241 height 443
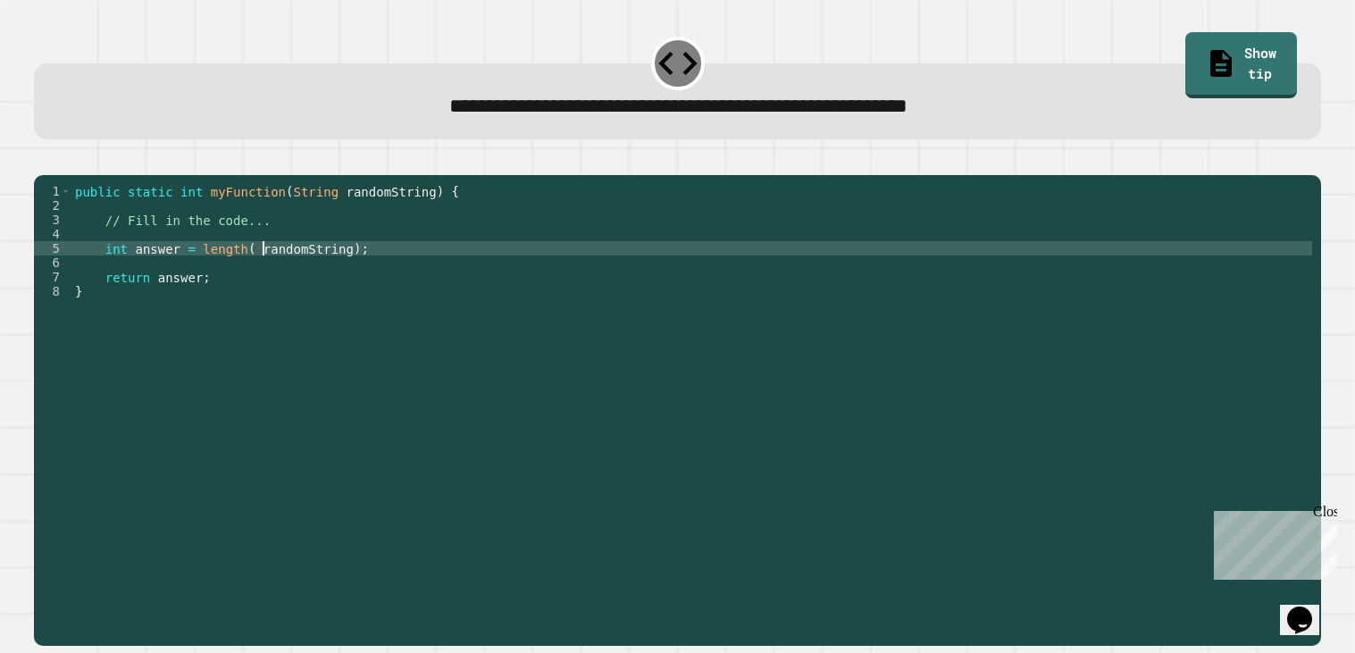
type textarea "**********"
click at [402, 272] on div "public static int myFunction ( String randomString ) { // Fill in the code... i…" at bounding box center [691, 405] width 1241 height 443
click at [272, 287] on div "public static int myFunction ( String randomString ) { // Fill in the code... i…" at bounding box center [691, 405] width 1241 height 443
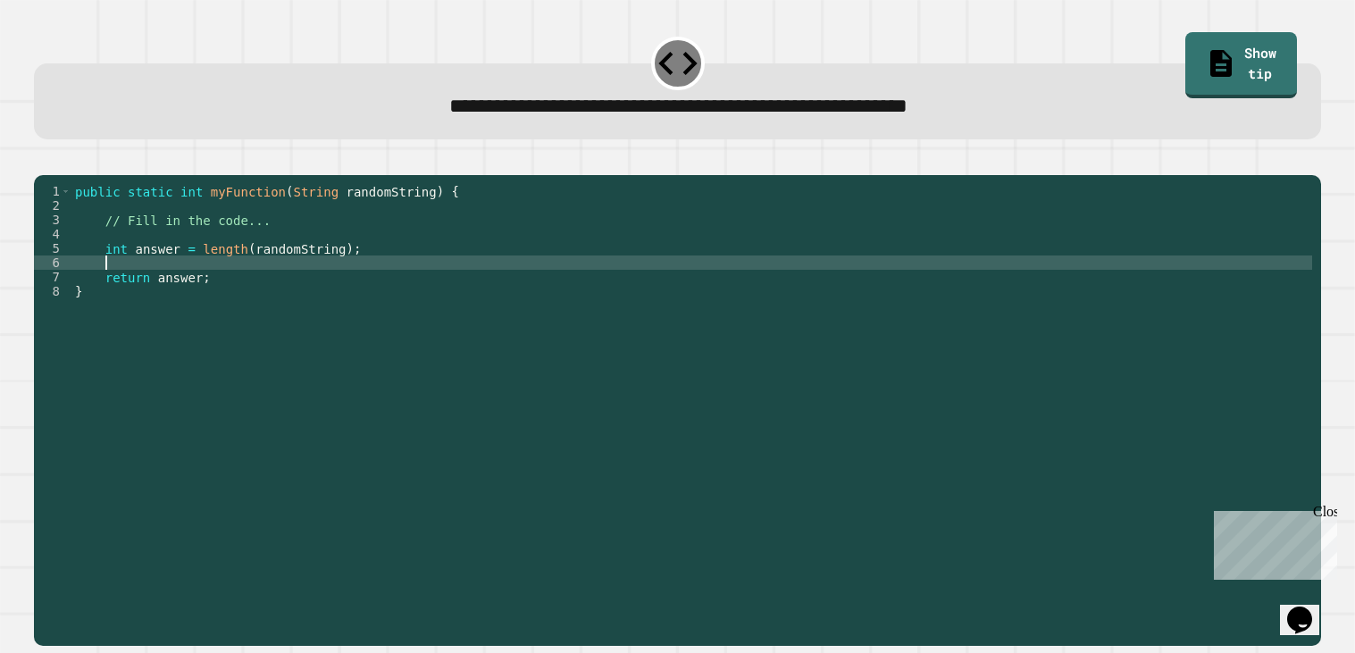
scroll to position [0, 1]
click at [379, 275] on div "public static int myFunction ( String randomString ) { // Fill in the code... i…" at bounding box center [691, 405] width 1241 height 443
type textarea "**********"
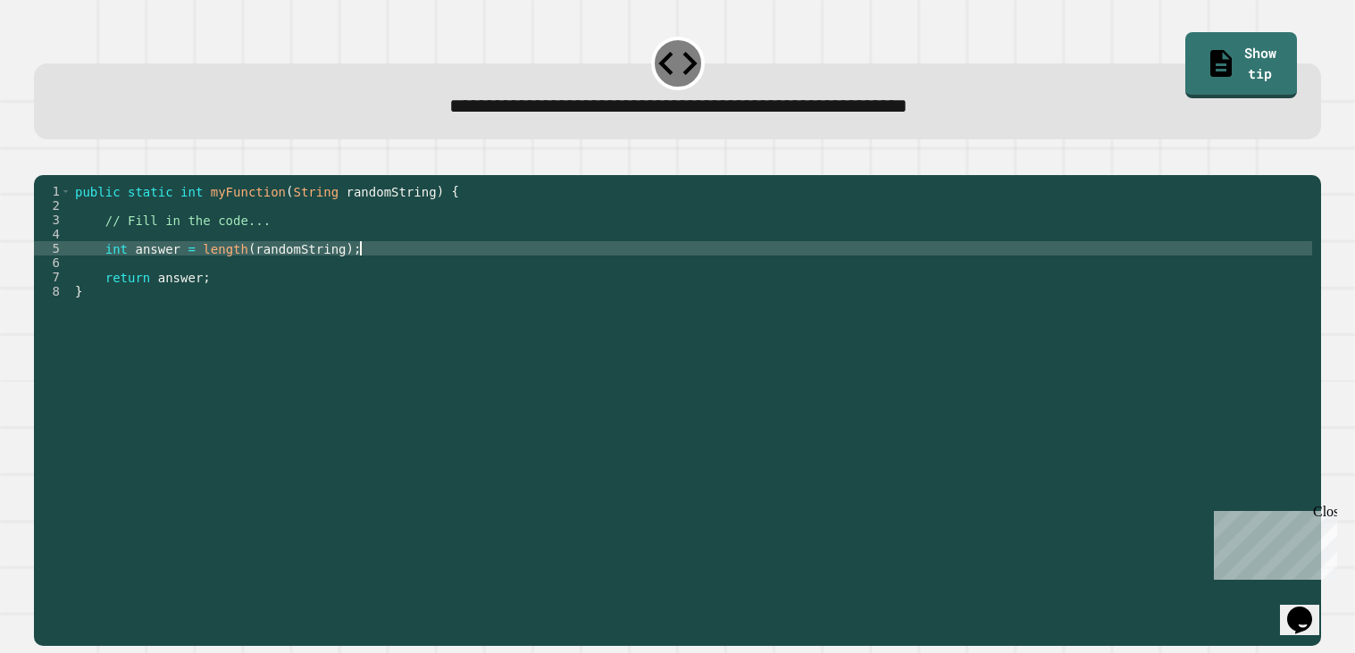
click at [338, 289] on div "public static int myFunction ( String randomString ) { // Fill in the code... i…" at bounding box center [691, 405] width 1241 height 443
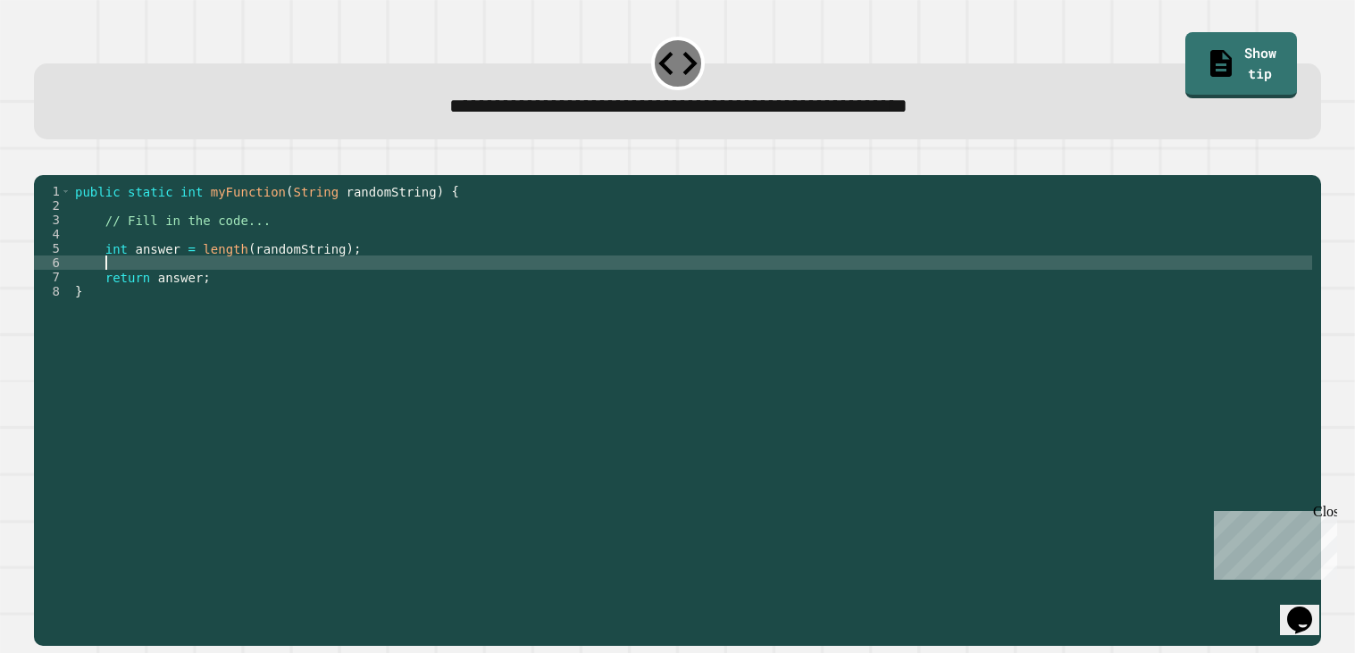
click at [222, 276] on div "public static int myFunction ( String randomString ) { // Fill in the code... i…" at bounding box center [691, 405] width 1241 height 443
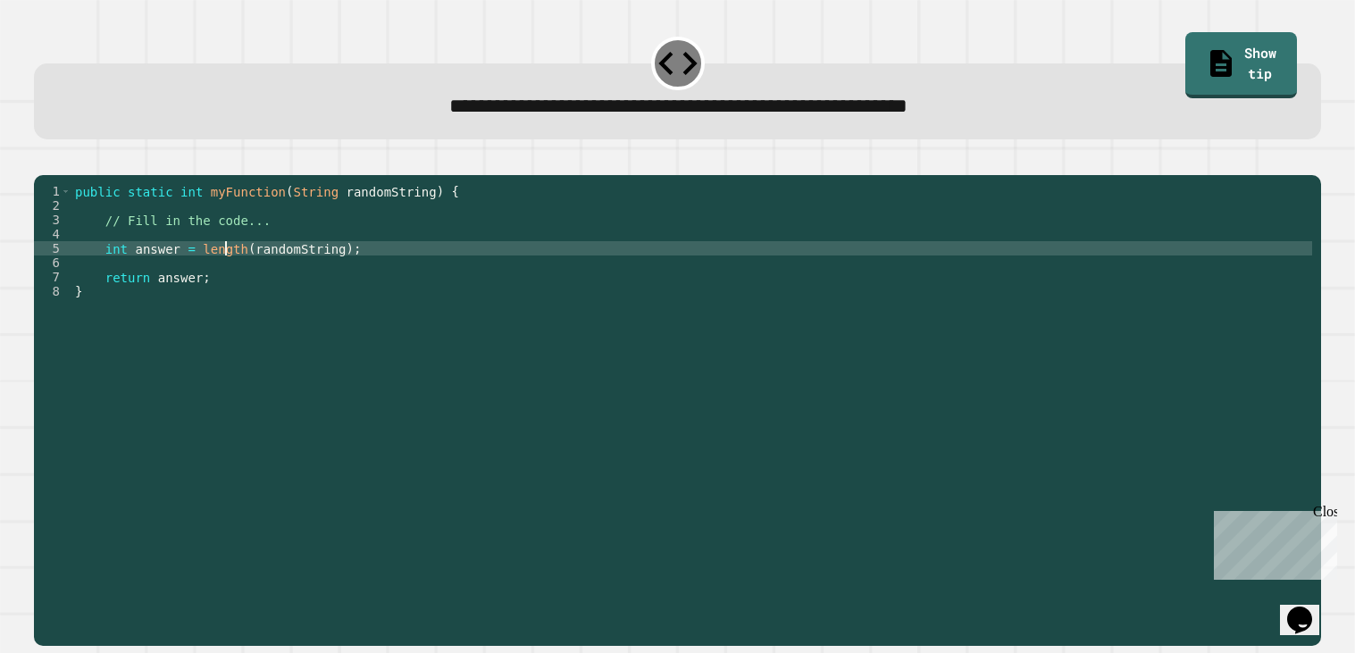
click at [263, 274] on div "public static int myFunction ( String randomString ) { // Fill in the code... i…" at bounding box center [691, 405] width 1241 height 443
click at [313, 268] on div "public static int myFunction ( String randomString ) { // Fill in the code... i…" at bounding box center [691, 405] width 1241 height 443
click at [201, 270] on div "public static int myFunction ( String randomString ) { // Fill in the code... i…" at bounding box center [691, 405] width 1241 height 443
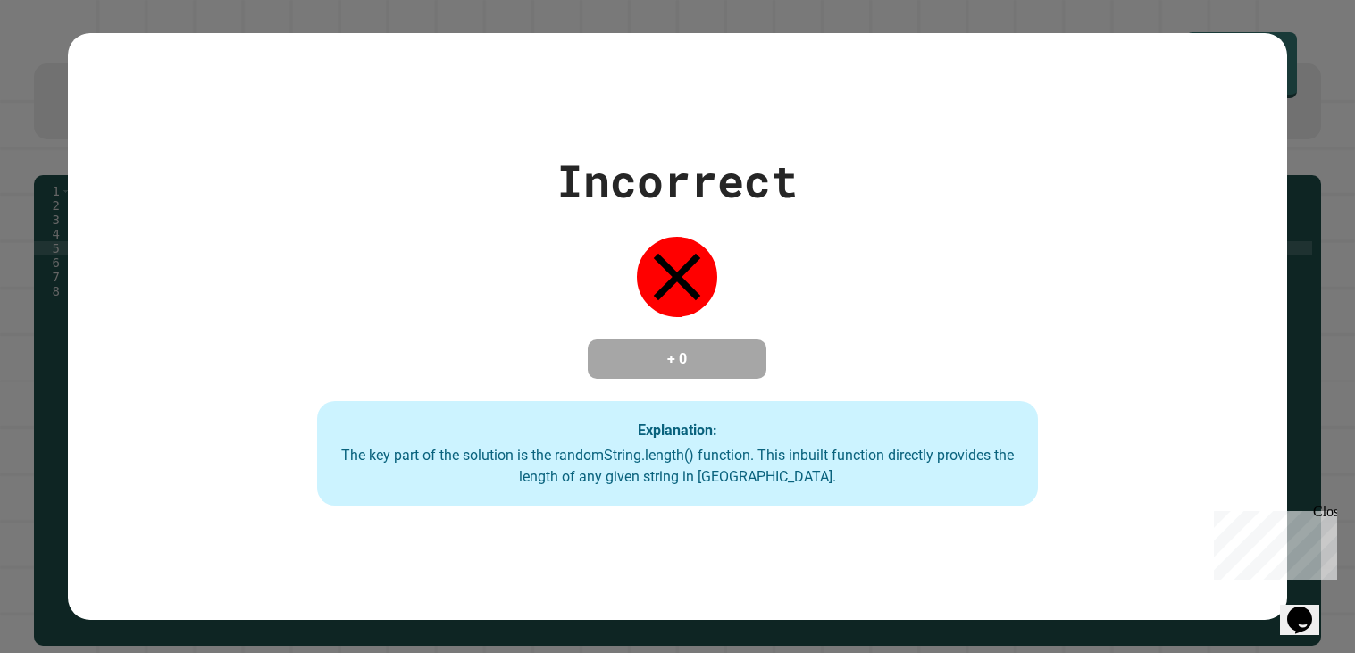
type textarea "**********"
click at [71, 160] on div "Incorrect + 0 Explanation: The key part of the solution is the randomString.len…" at bounding box center [677, 326] width 1219 height 359
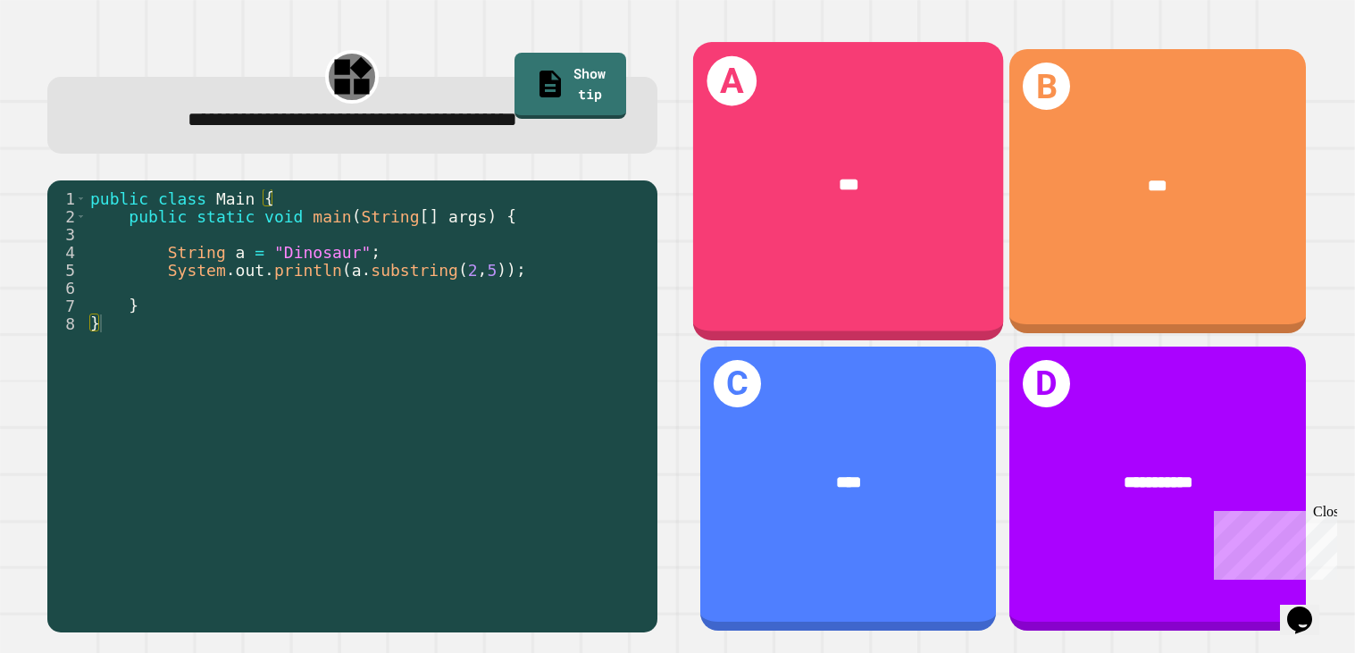
click at [781, 235] on div "A ***" at bounding box center [847, 191] width 311 height 297
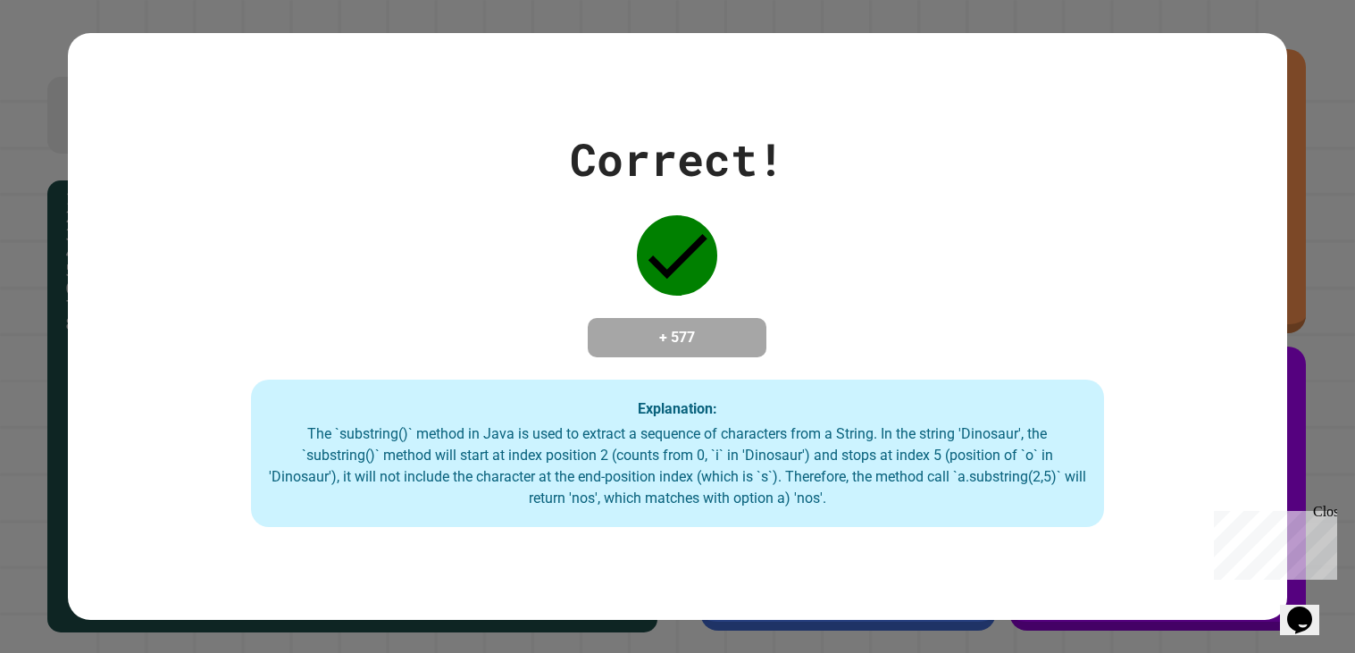
click at [347, 374] on div "Correct! + 577 Explanation: The `substring()` method in [GEOGRAPHIC_DATA] is us…" at bounding box center [677, 327] width 1219 height 402
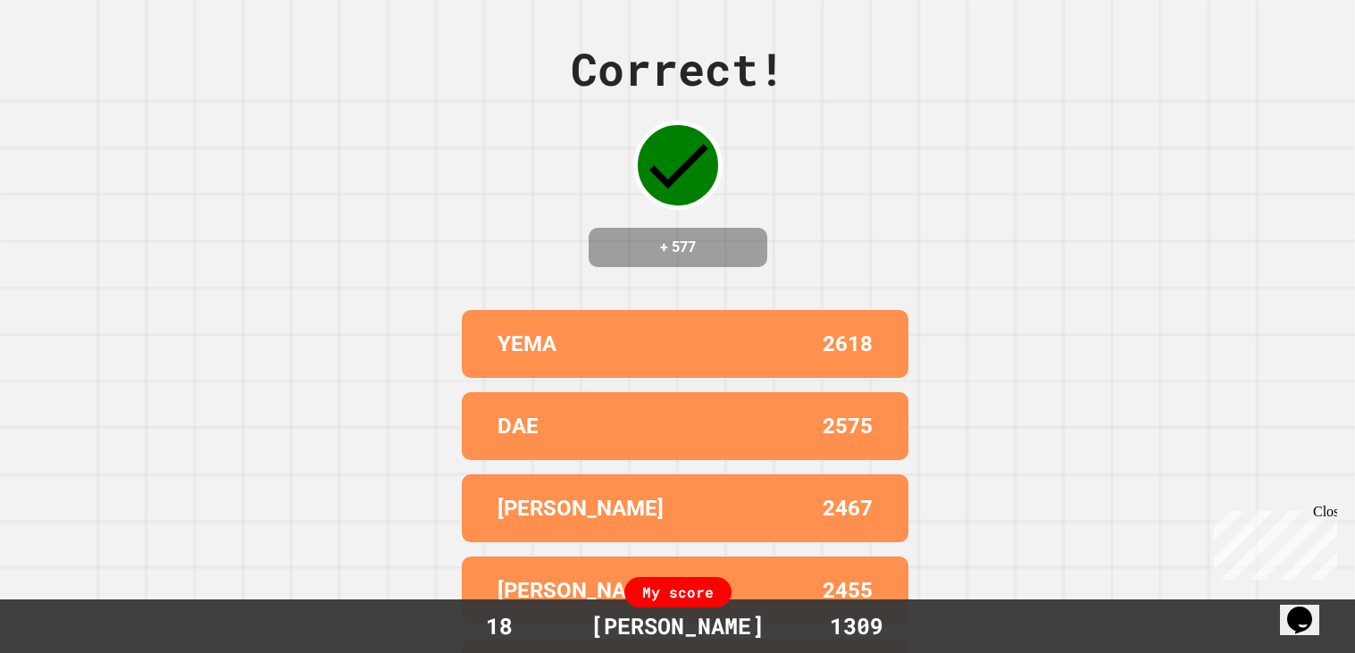
click at [347, 374] on div "Correct! + 577 YEMA 2618 DAE 2575 [PERSON_NAME] 2467 [PERSON_NAME] 2455 VAN 236…" at bounding box center [677, 326] width 1355 height 653
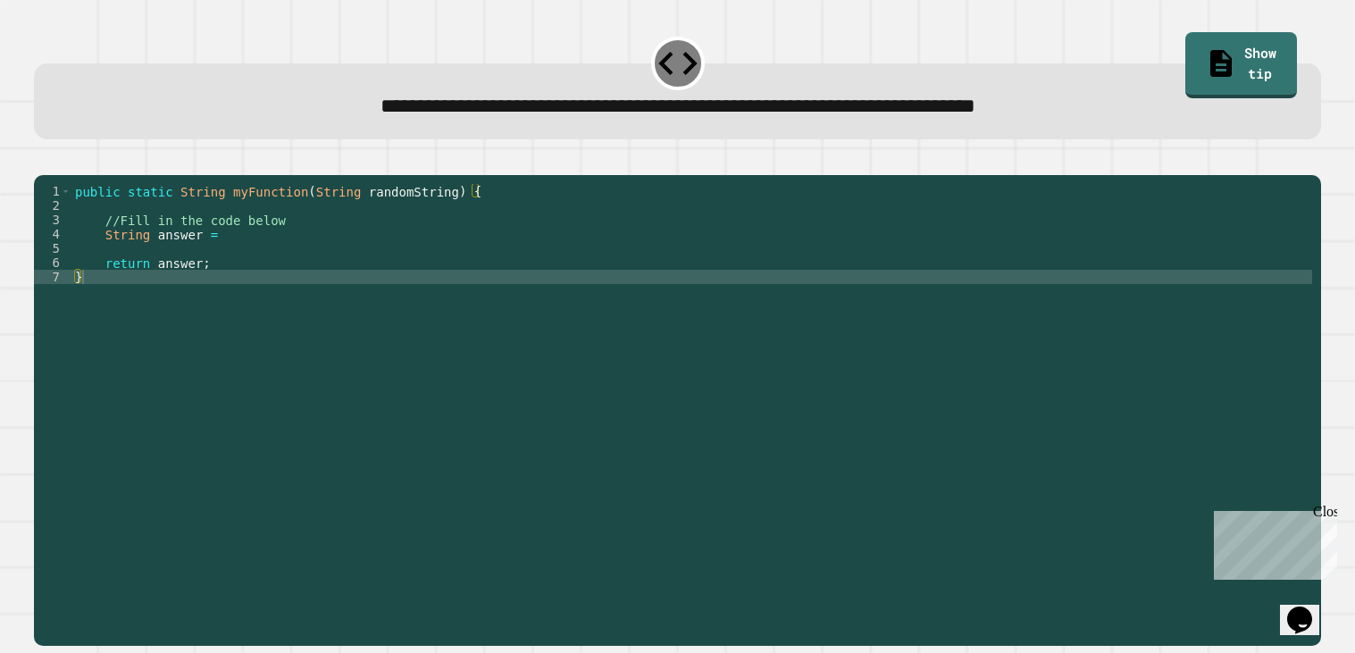
click at [246, 254] on div "public static String myFunction ( String randomString ) { //Fill in the code be…" at bounding box center [691, 405] width 1241 height 443
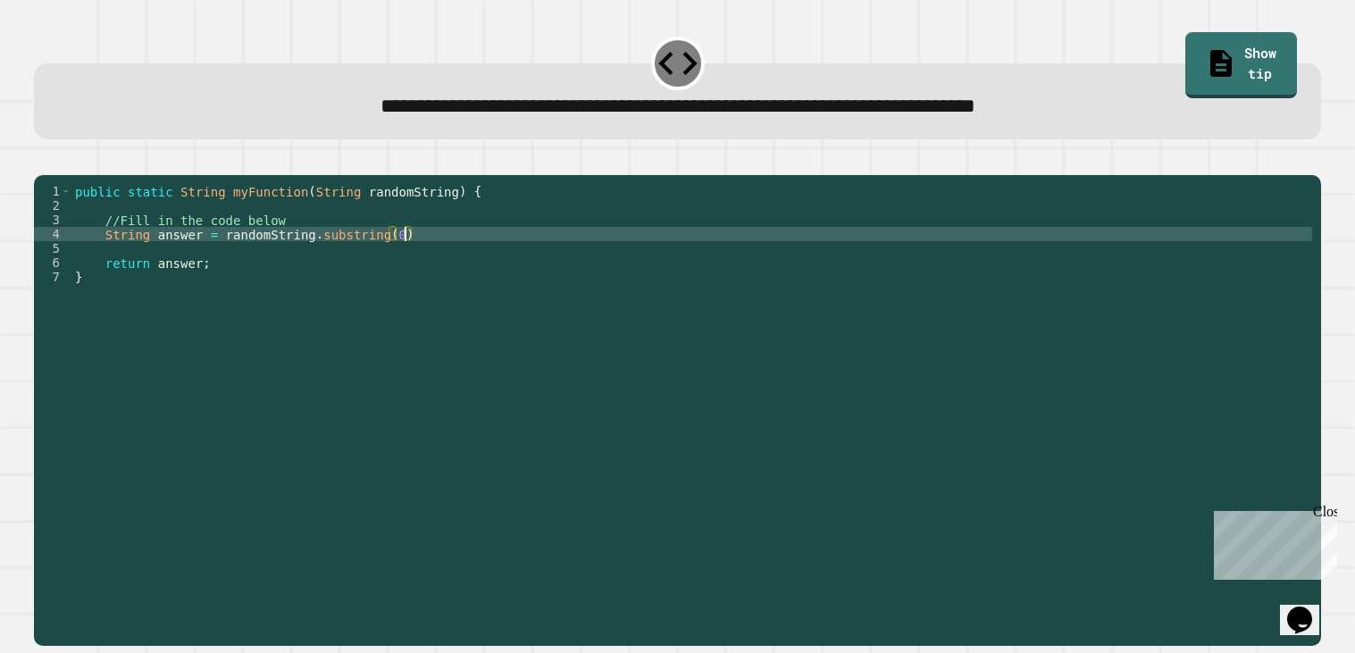
scroll to position [0, 22]
click at [440, 255] on div "public static String myFunction ( String randomString ) { //Fill in the code be…" at bounding box center [691, 405] width 1241 height 443
click at [369, 161] on div at bounding box center [677, 164] width 1287 height 21
click at [43, 160] on icon "button" at bounding box center [43, 160] width 0 height 0
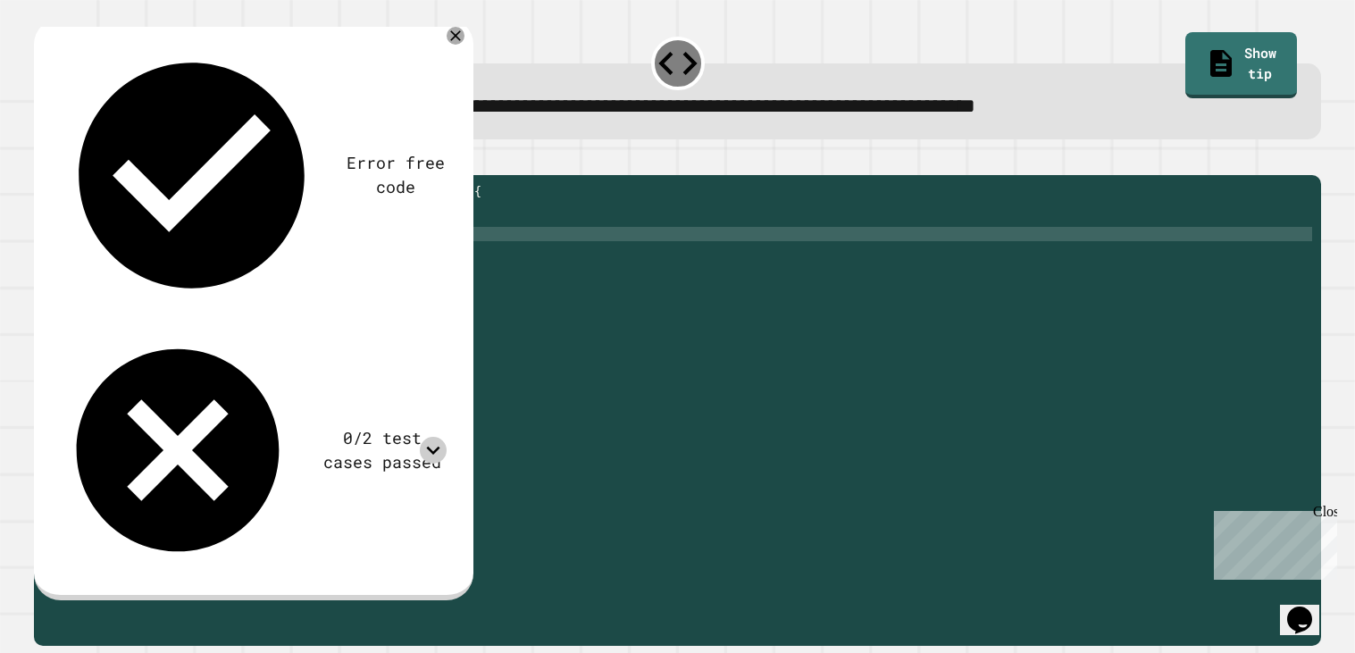
click at [441, 437] on icon at bounding box center [433, 450] width 27 height 27
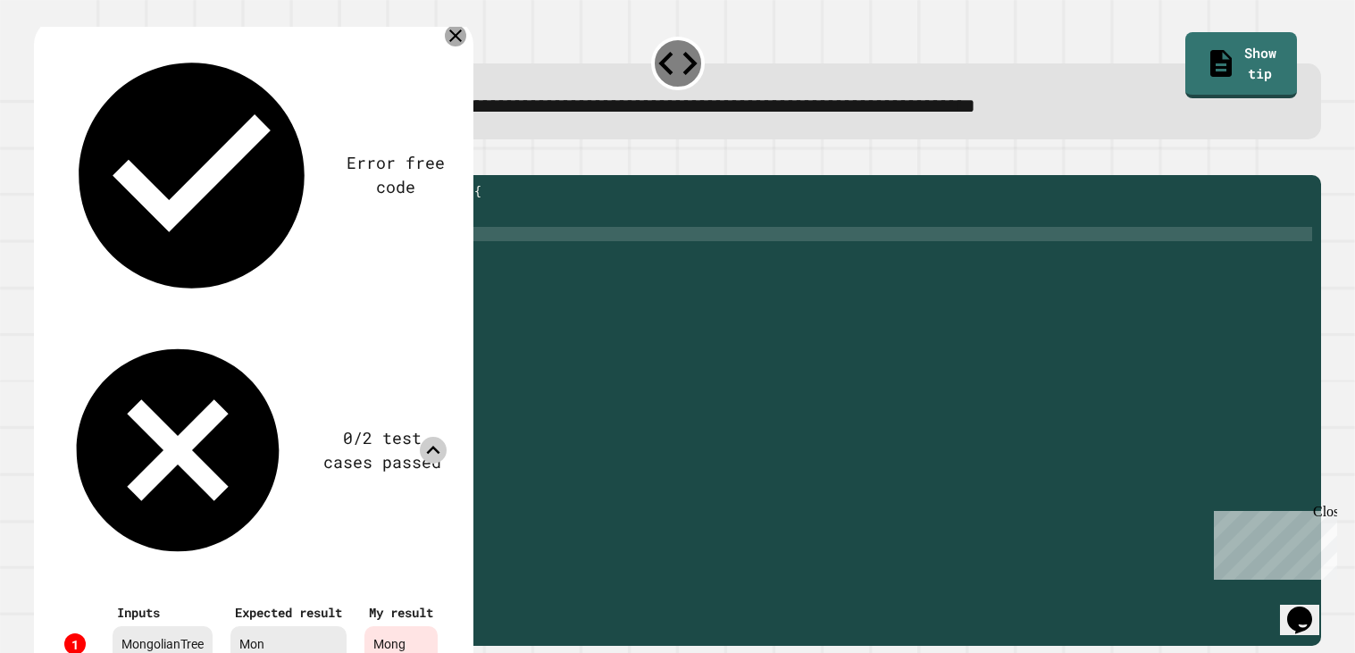
click at [459, 35] on icon at bounding box center [455, 35] width 21 height 21
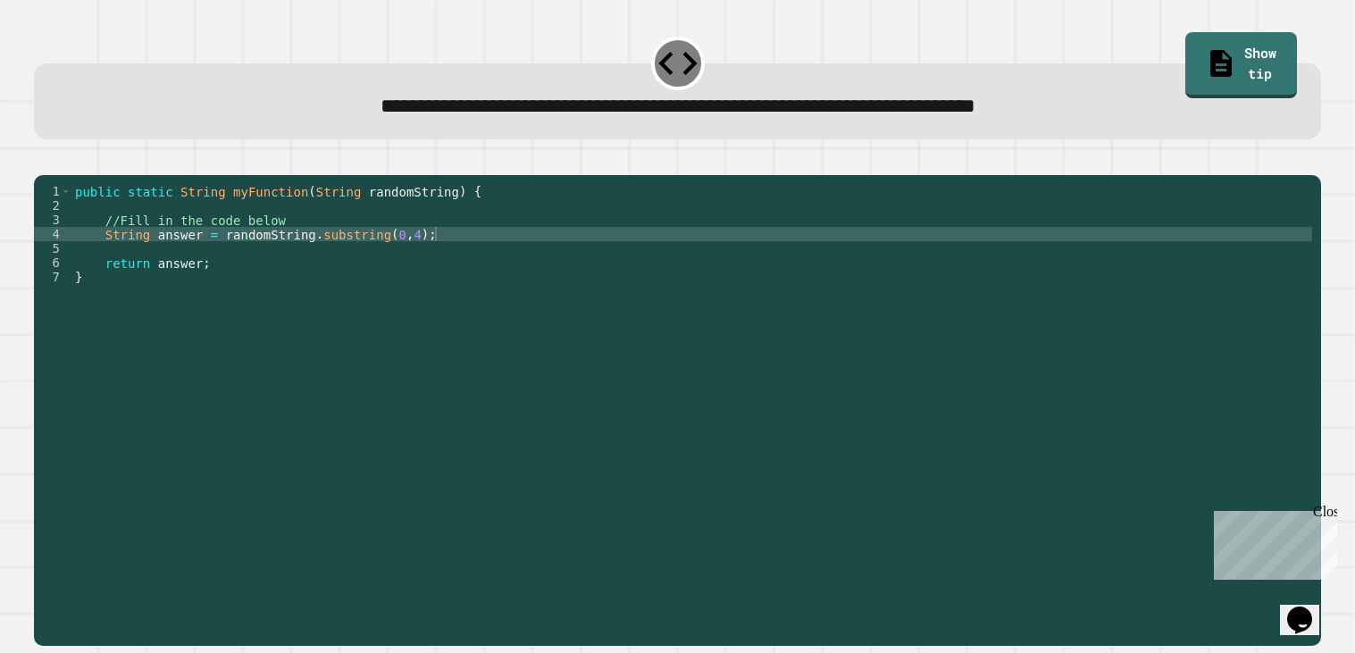
click at [419, 256] on div "public static String myFunction ( String randomString ) { //Fill in the code be…" at bounding box center [691, 405] width 1241 height 443
type textarea "**********"
click at [43, 160] on icon "button" at bounding box center [43, 160] width 0 height 0
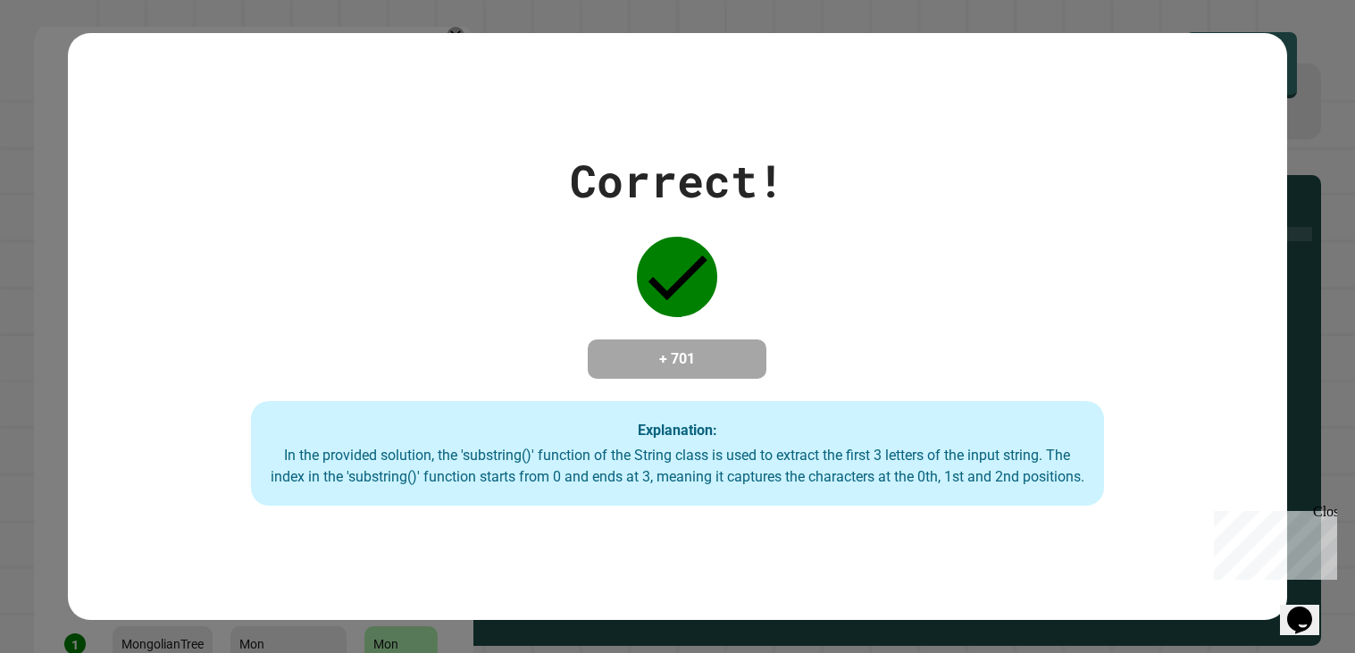
click at [781, 171] on div "Correct!" at bounding box center [677, 180] width 214 height 67
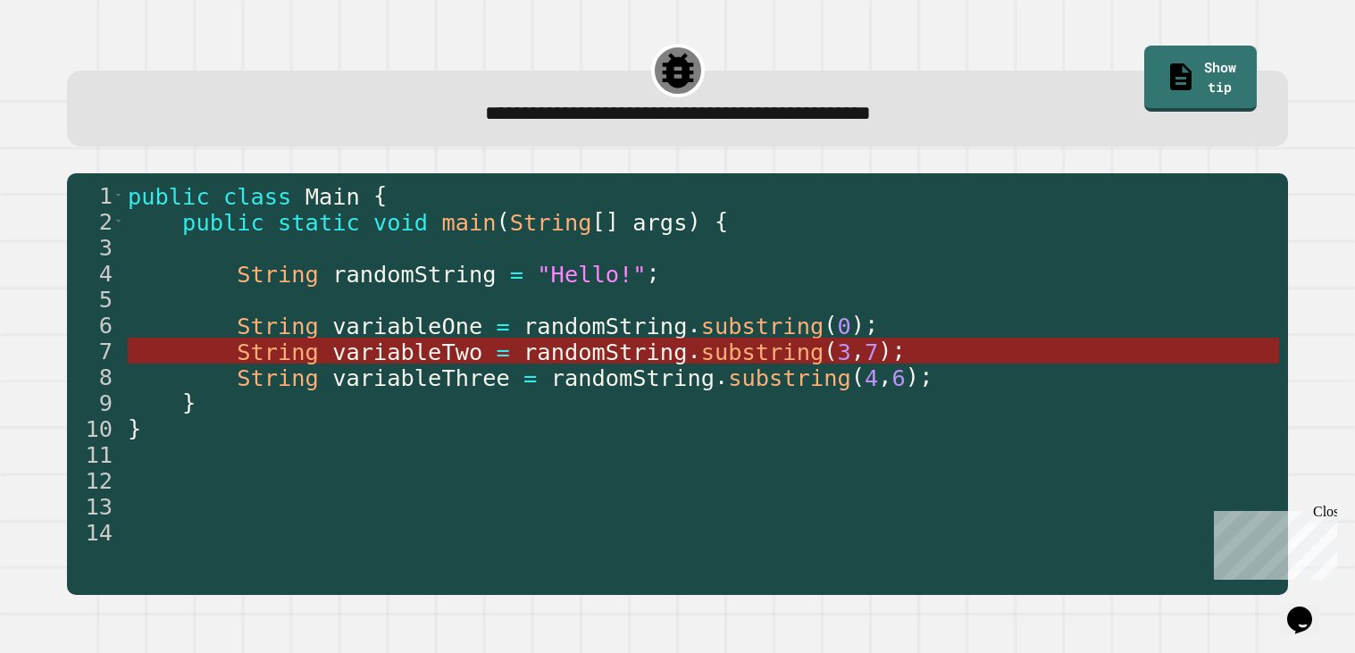
click at [598, 350] on span "randomString" at bounding box center [605, 352] width 163 height 27
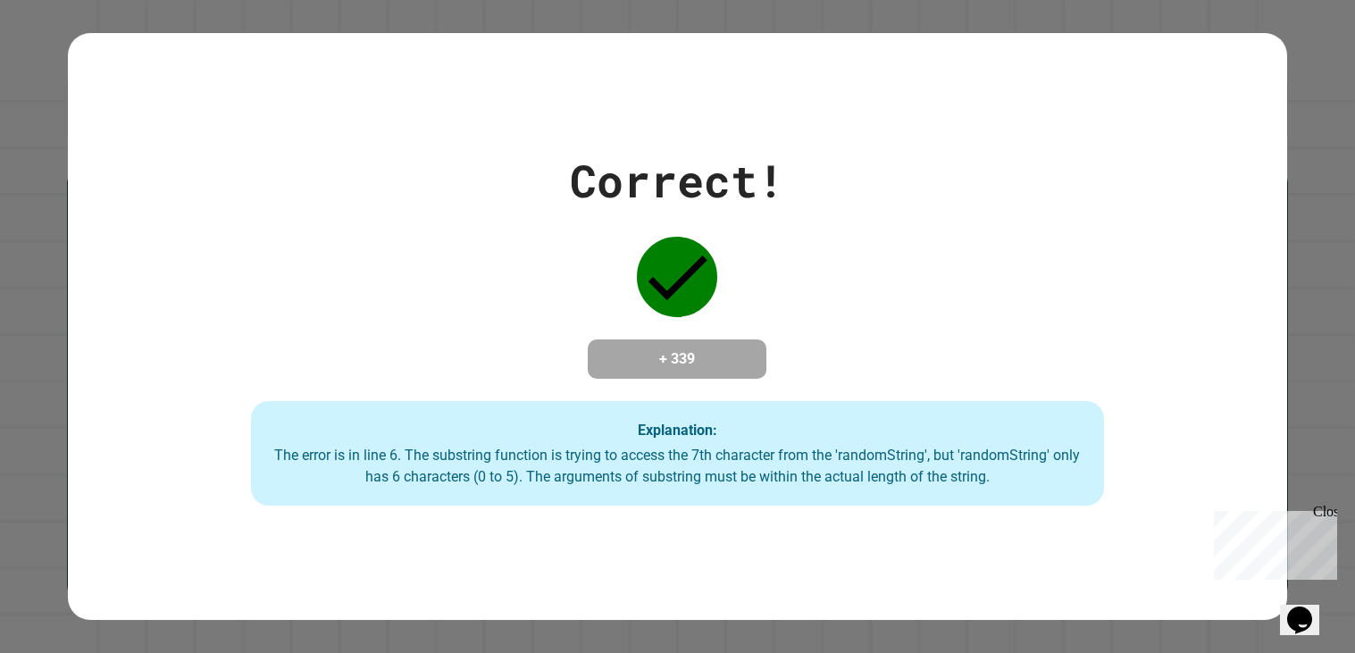
click at [703, 321] on div "Correct! + 339 Explanation: The error is in line 6. The substring function is t…" at bounding box center [677, 326] width 1219 height 359
click at [984, 269] on div "Correct! + 339 Explanation: The error is in line 6. The substring function is t…" at bounding box center [677, 326] width 1219 height 359
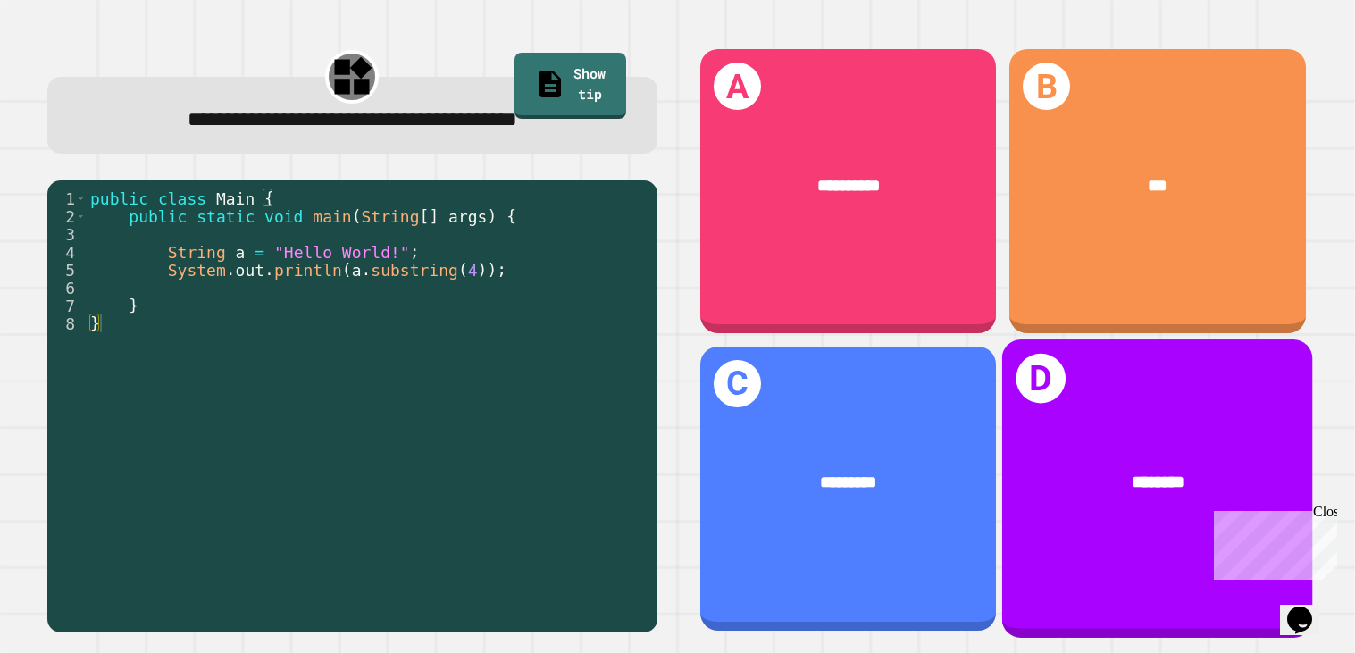
click at [1207, 482] on div "********" at bounding box center [1158, 484] width 241 height 27
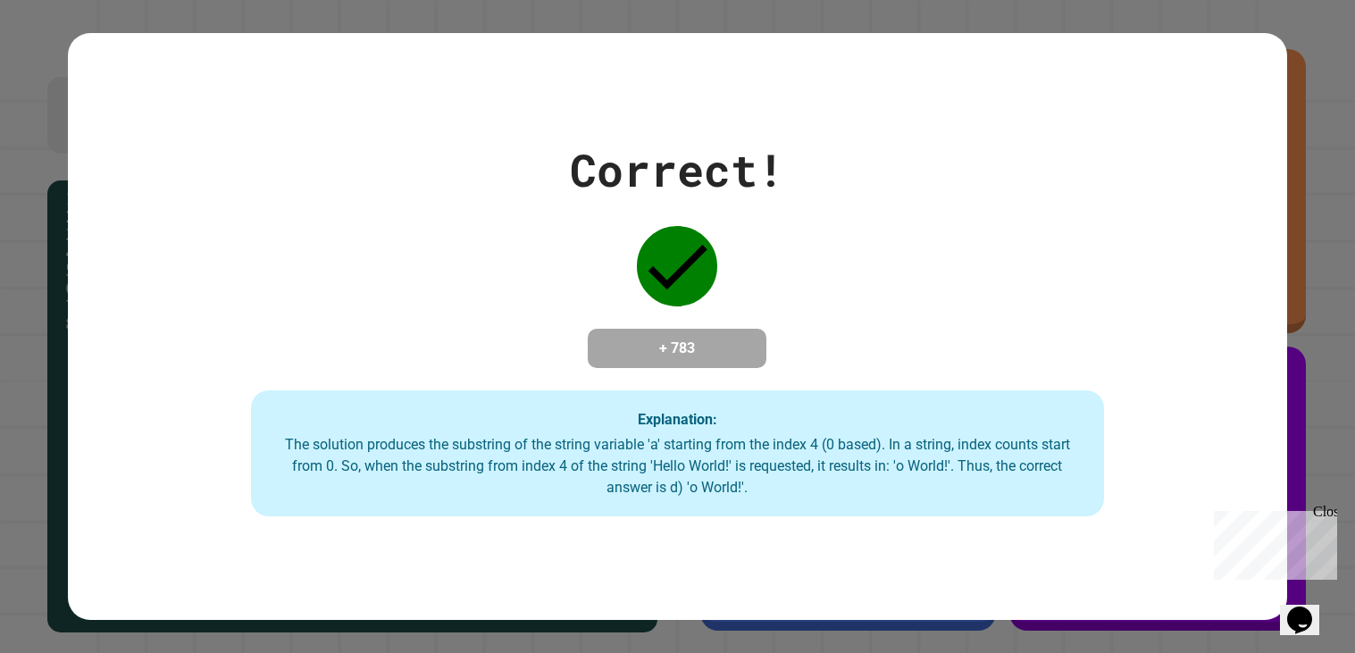
click at [669, 222] on div at bounding box center [676, 266] width 89 height 89
click at [525, 234] on div "Correct! + 783 Explanation: The solution produces the substring of the string v…" at bounding box center [677, 327] width 1219 height 381
click at [245, 430] on div "Correct! + 783 Explanation: The solution produces the substring of the string v…" at bounding box center [677, 327] width 1219 height 381
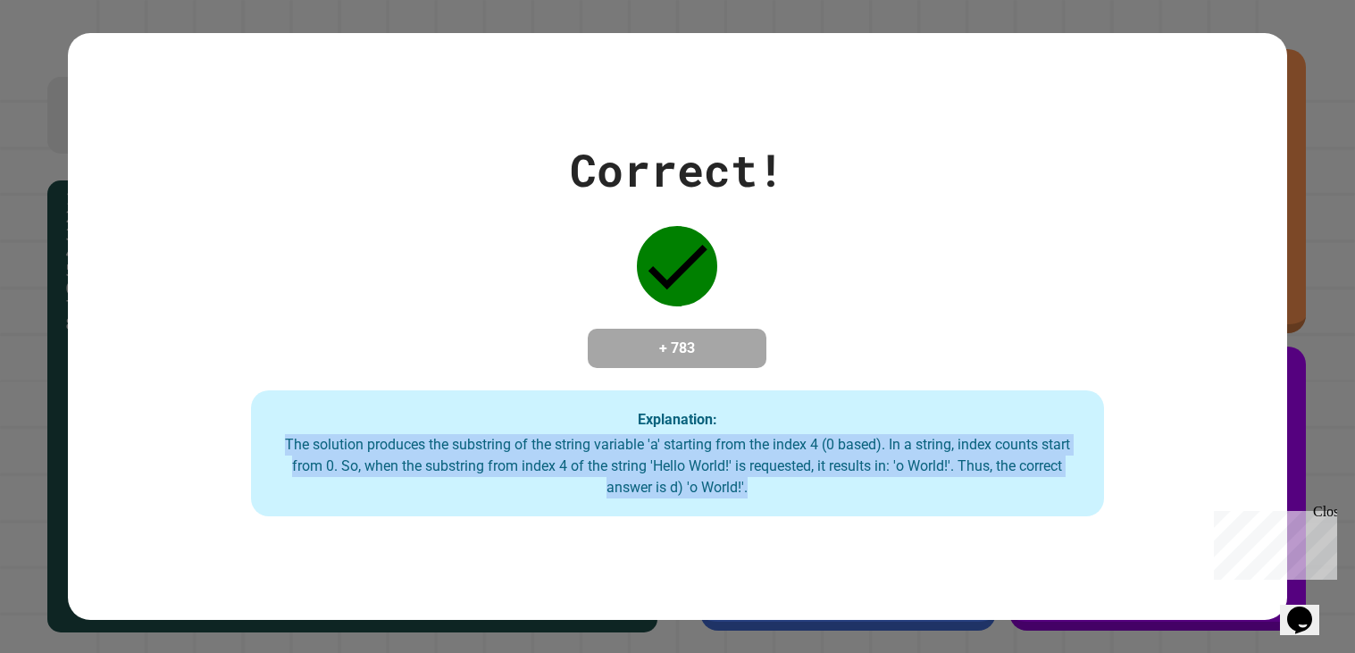
drag, startPoint x: 279, startPoint y: 446, endPoint x: 902, endPoint y: 629, distance: 649.8
click at [902, 629] on div "Correct! + 783 Explanation: The solution produces the substring of the string v…" at bounding box center [677, 326] width 1355 height 653
click at [230, 517] on div "Correct! + 783 Explanation: The solution produces the substring of the string v…" at bounding box center [677, 327] width 1219 height 381
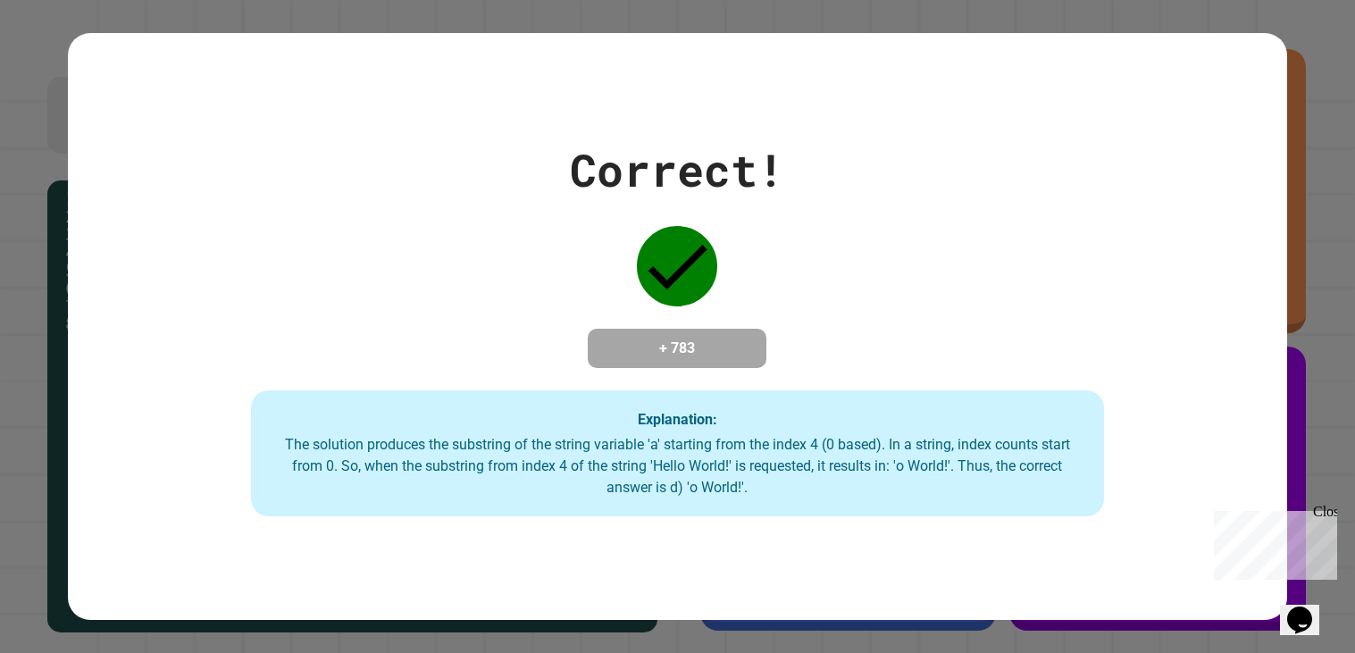
click at [230, 517] on div "Correct! + 783 Explanation: The solution produces the substring of the string v…" at bounding box center [677, 327] width 1219 height 381
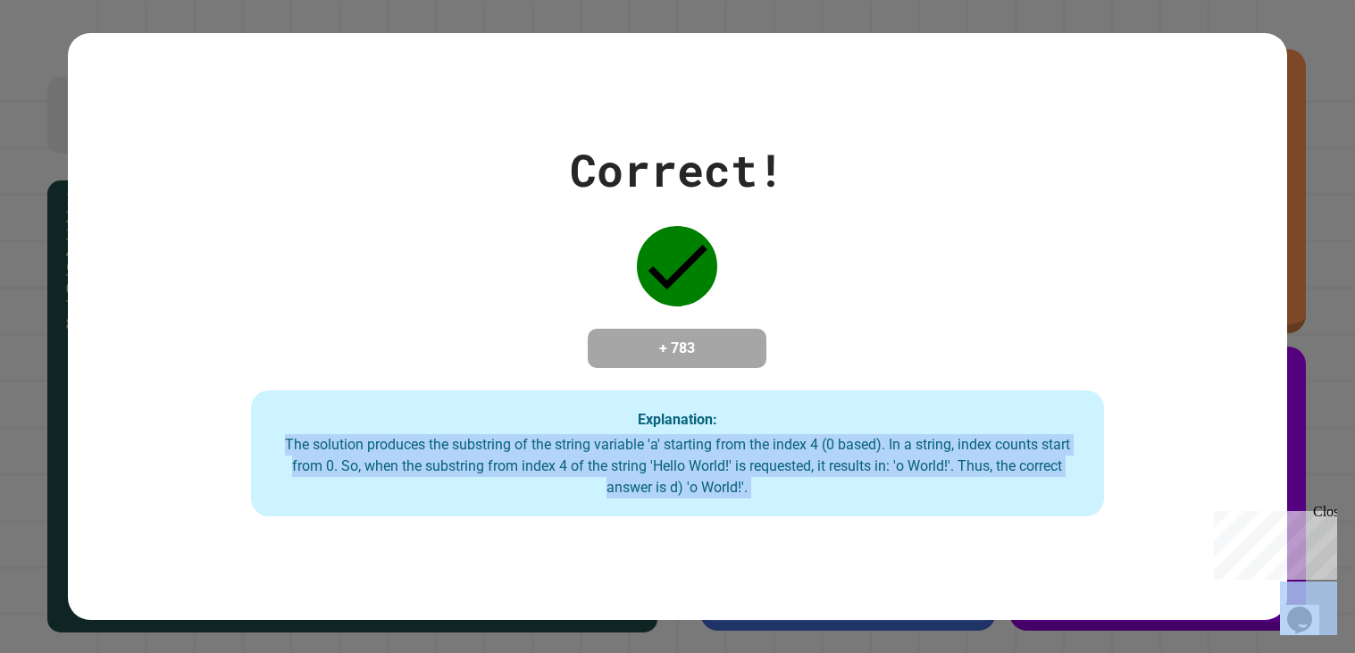
click at [230, 517] on div "Correct! + 783 Explanation: The solution produces the substring of the string v…" at bounding box center [677, 327] width 1219 height 381
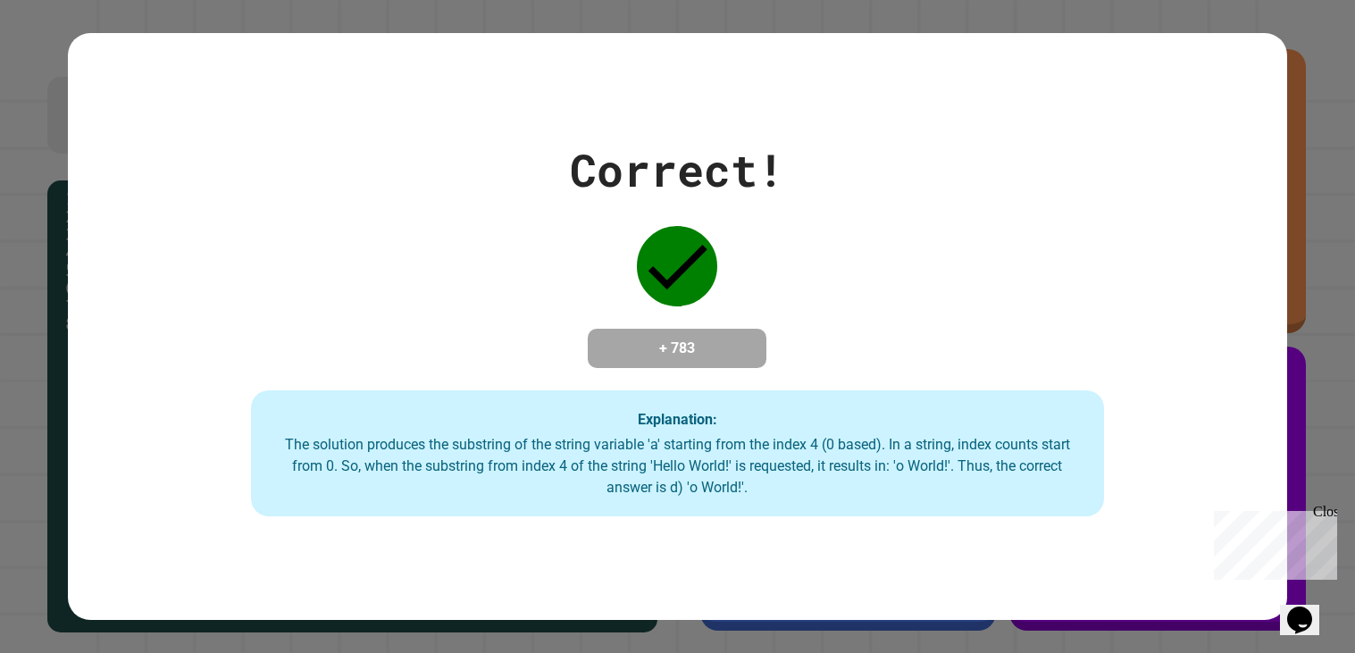
click at [230, 517] on div "Correct! + 783 Explanation: The solution produces the substring of the string v…" at bounding box center [677, 327] width 1219 height 381
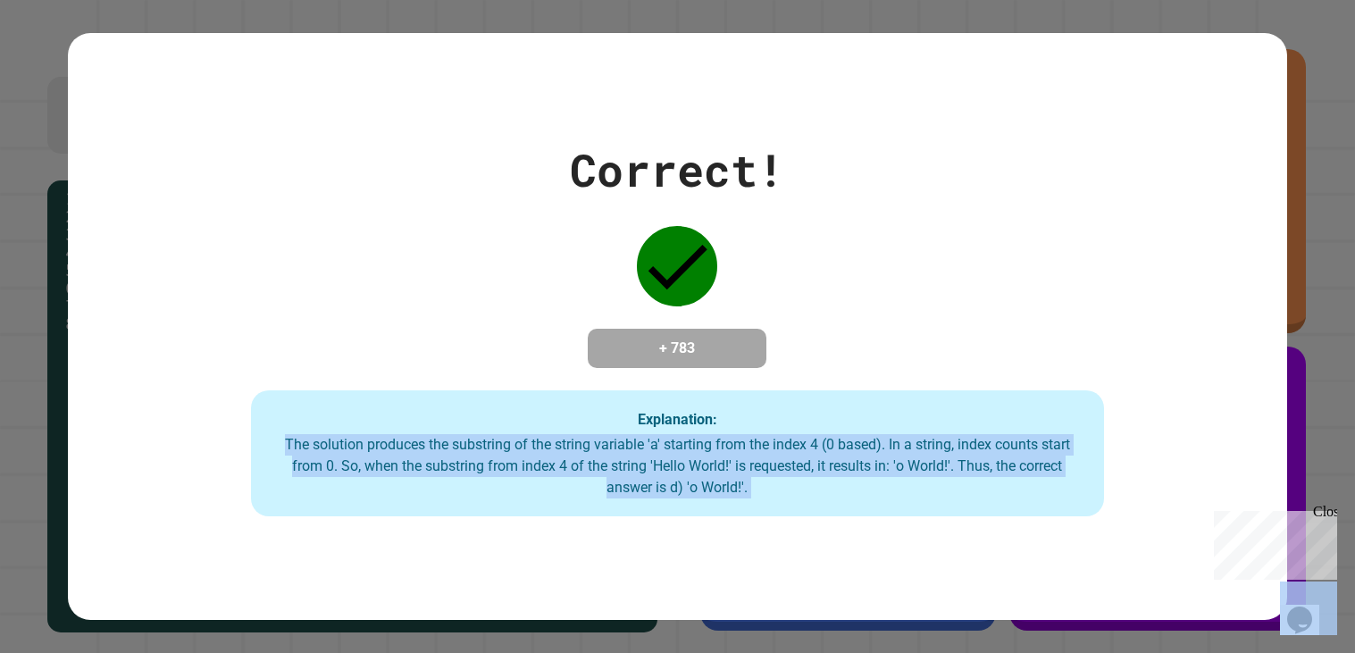
click at [230, 517] on div "Correct! + 783 Explanation: The solution produces the substring of the string v…" at bounding box center [677, 327] width 1219 height 381
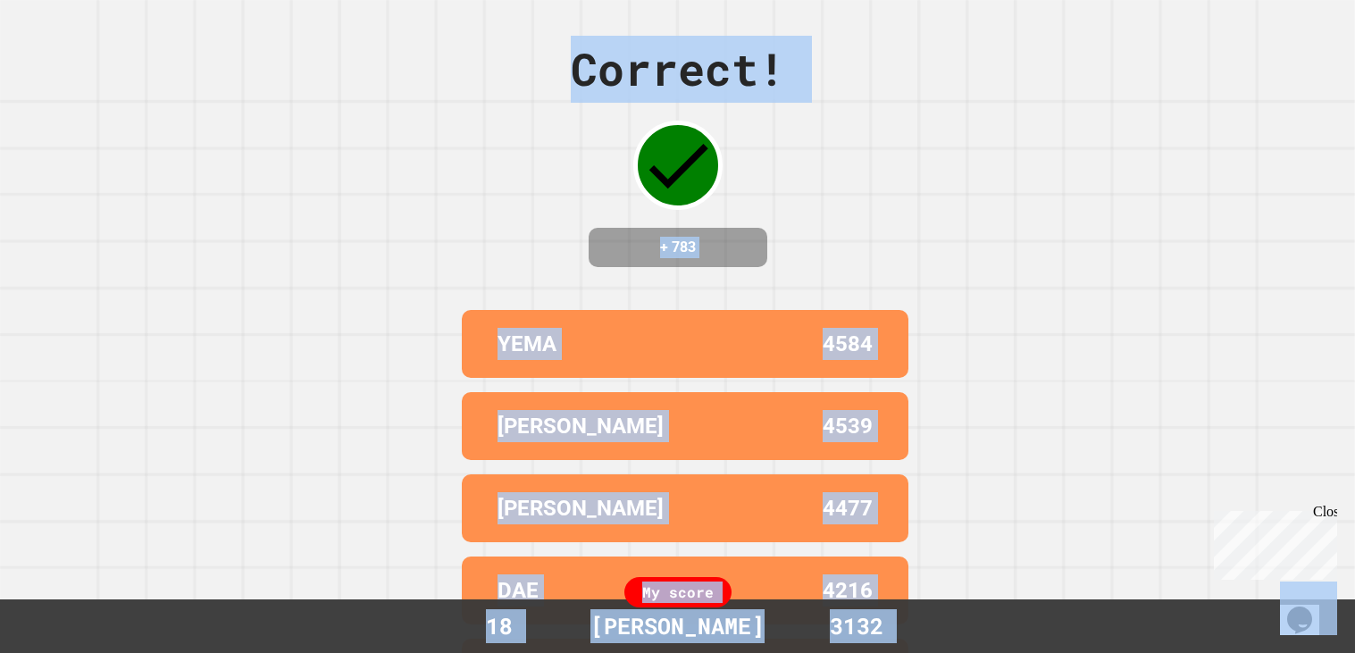
click at [230, 520] on div "Correct! + 783 YEMA 4584 [PERSON_NAME] 4539 [PERSON_NAME] 4477 DAE 4216 VAN 416…" at bounding box center [677, 326] width 1355 height 653
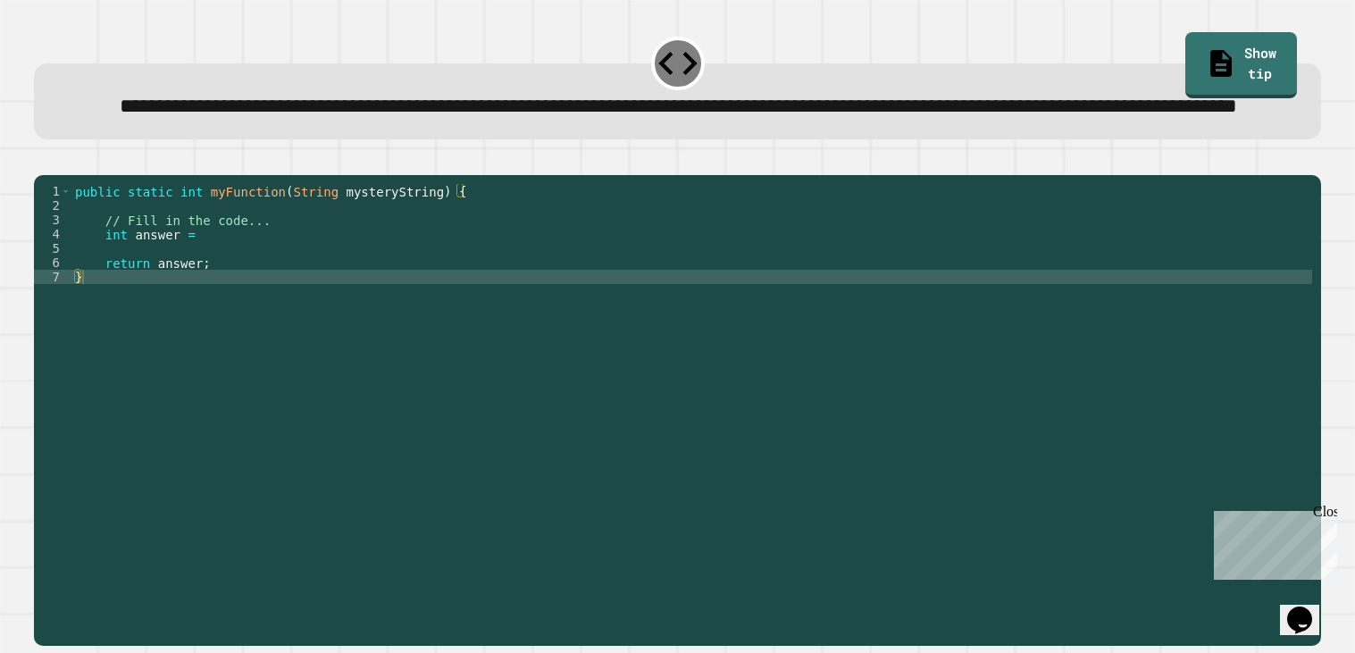
click at [356, 289] on div "public static int myFunction ( String mysteryString ) { // Fill in the code... …" at bounding box center [691, 391] width 1241 height 414
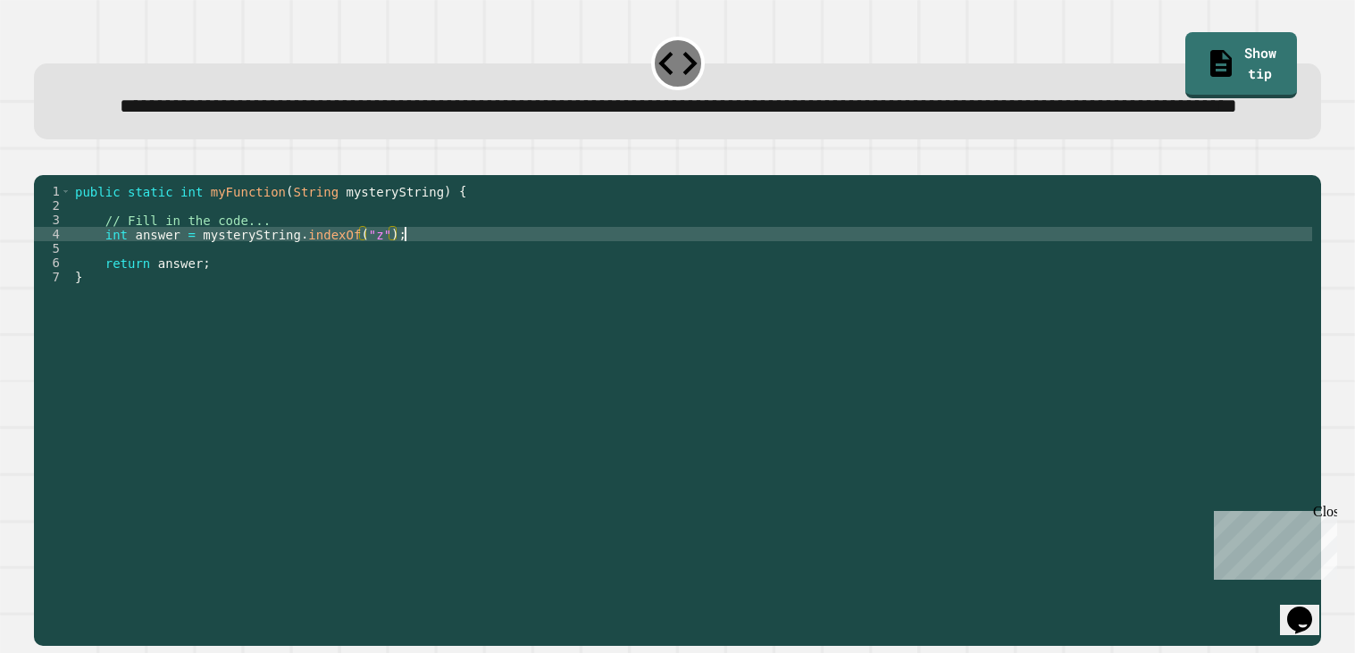
scroll to position [0, 21]
type textarea "**********"
click at [60, 177] on icon "button" at bounding box center [55, 170] width 10 height 13
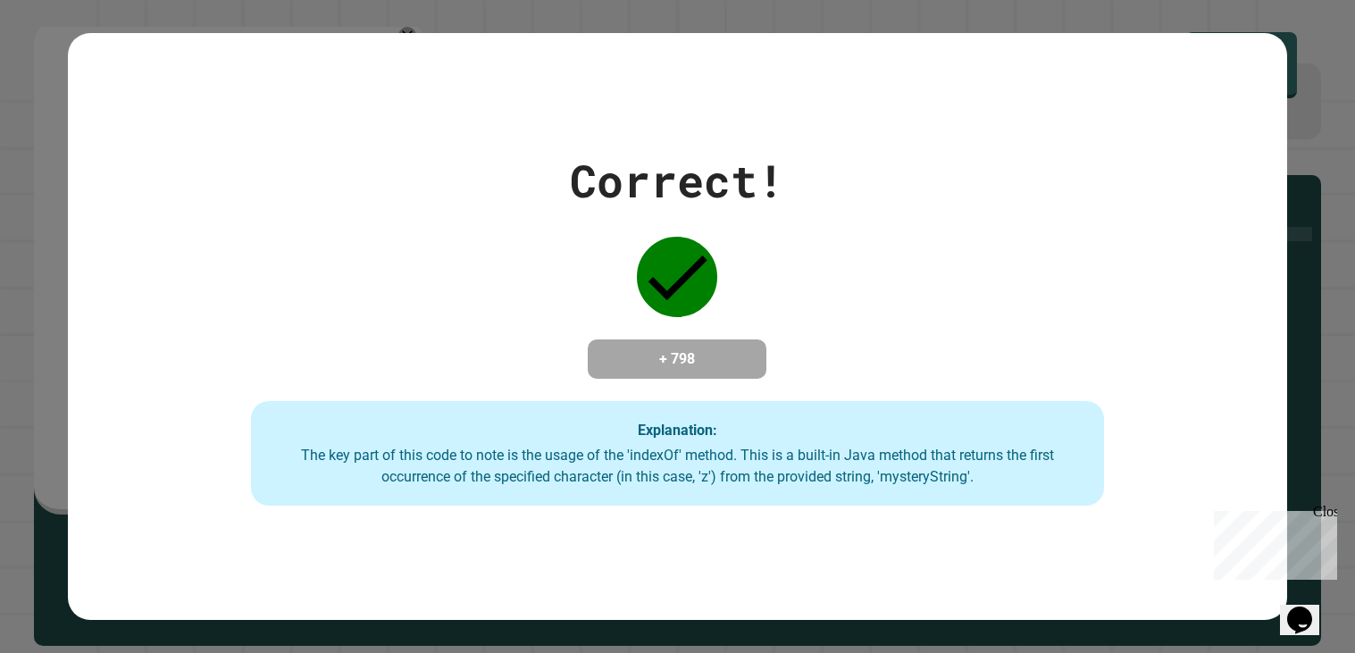
click at [680, 322] on div "Correct! + 798 Explanation: The key part of this code to note is the usage of t…" at bounding box center [677, 326] width 1219 height 359
click at [808, 285] on div "Correct! + 798 Explanation: The key part of this code to note is the usage of t…" at bounding box center [677, 326] width 1219 height 359
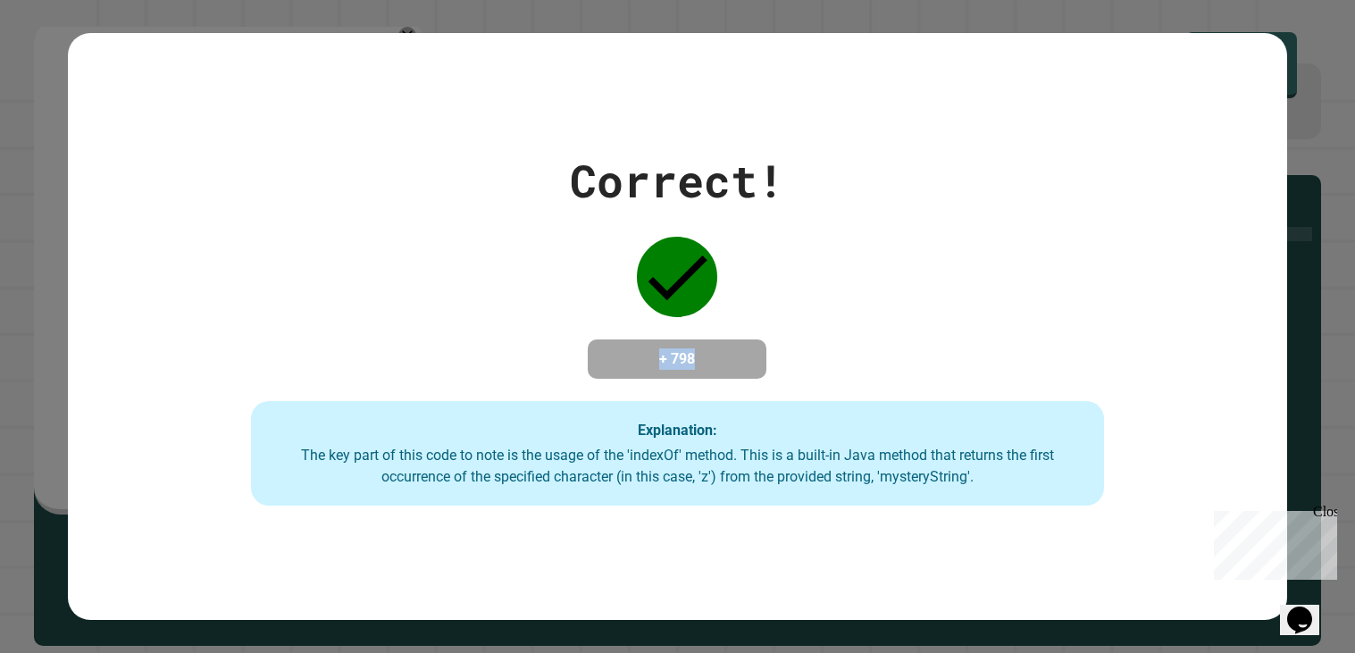
click at [808, 285] on div "Correct! + 798 Explanation: The key part of this code to note is the usage of t…" at bounding box center [677, 326] width 1219 height 359
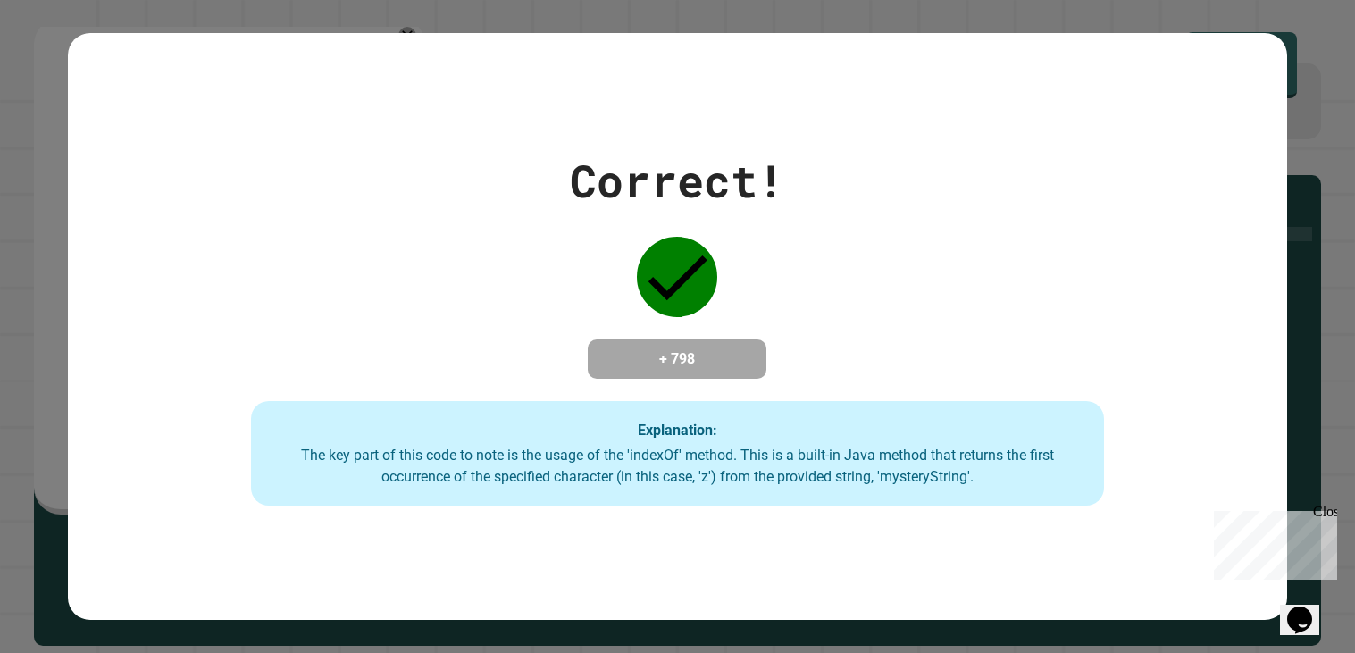
click at [808, 285] on div "Correct! + 798 Explanation: The key part of this code to note is the usage of t…" at bounding box center [677, 326] width 1219 height 359
click at [822, 122] on div "Correct! + 798 Explanation: The key part of this code to note is the usage of t…" at bounding box center [677, 327] width 1219 height 588
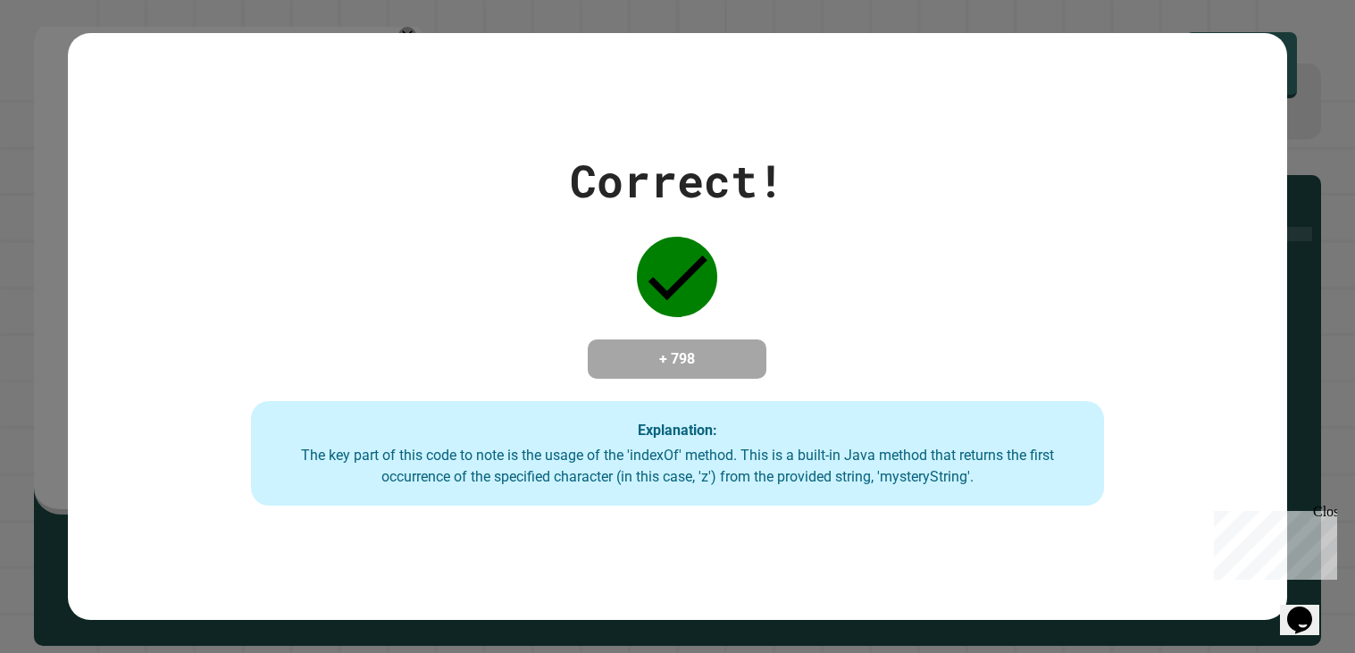
click at [822, 122] on div "Correct! + 798 Explanation: The key part of this code to note is the usage of t…" at bounding box center [677, 327] width 1219 height 588
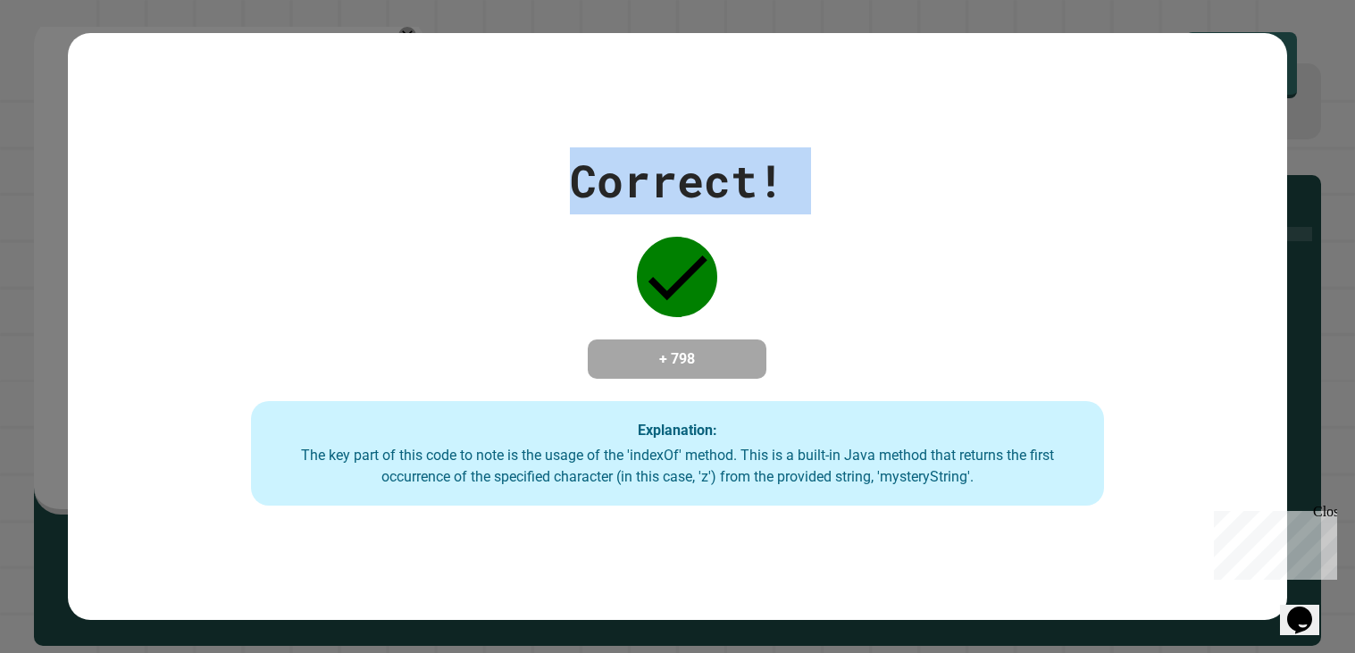
click at [822, 122] on div "Correct! + 798 Explanation: The key part of this code to note is the usage of t…" at bounding box center [677, 327] width 1219 height 588
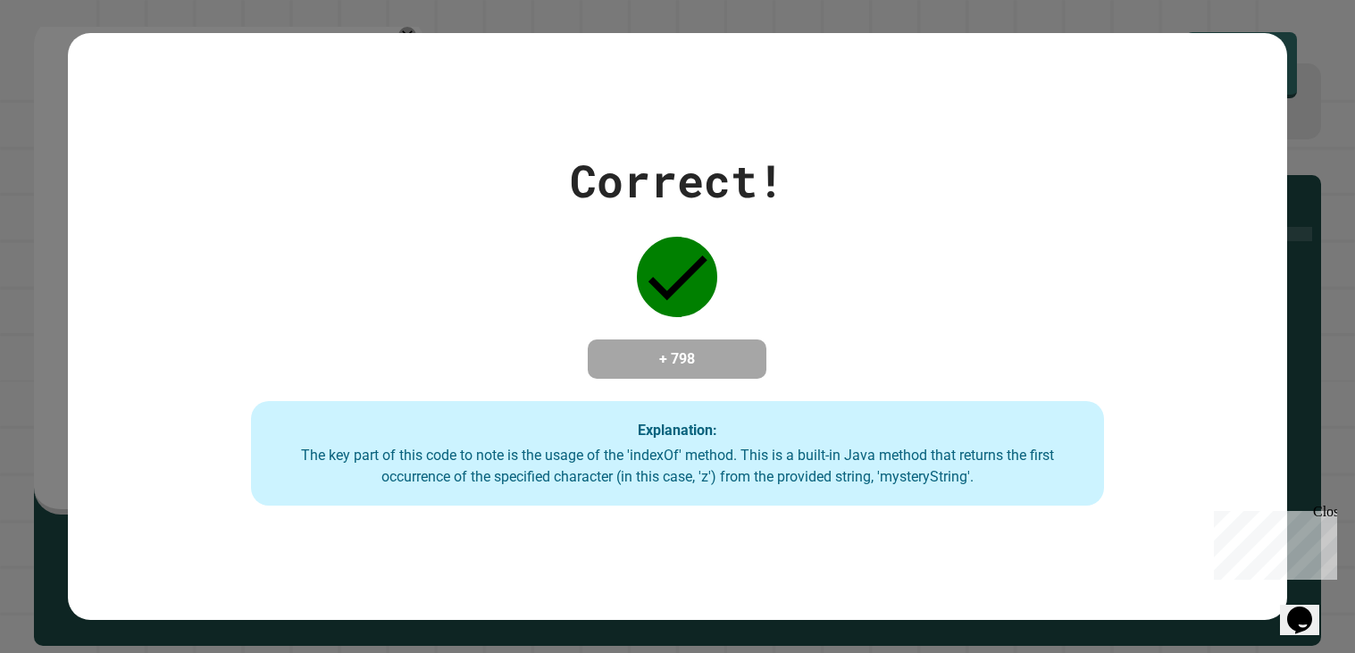
click at [822, 122] on div "Correct! + 798 Explanation: The key part of this code to note is the usage of t…" at bounding box center [677, 327] width 1219 height 588
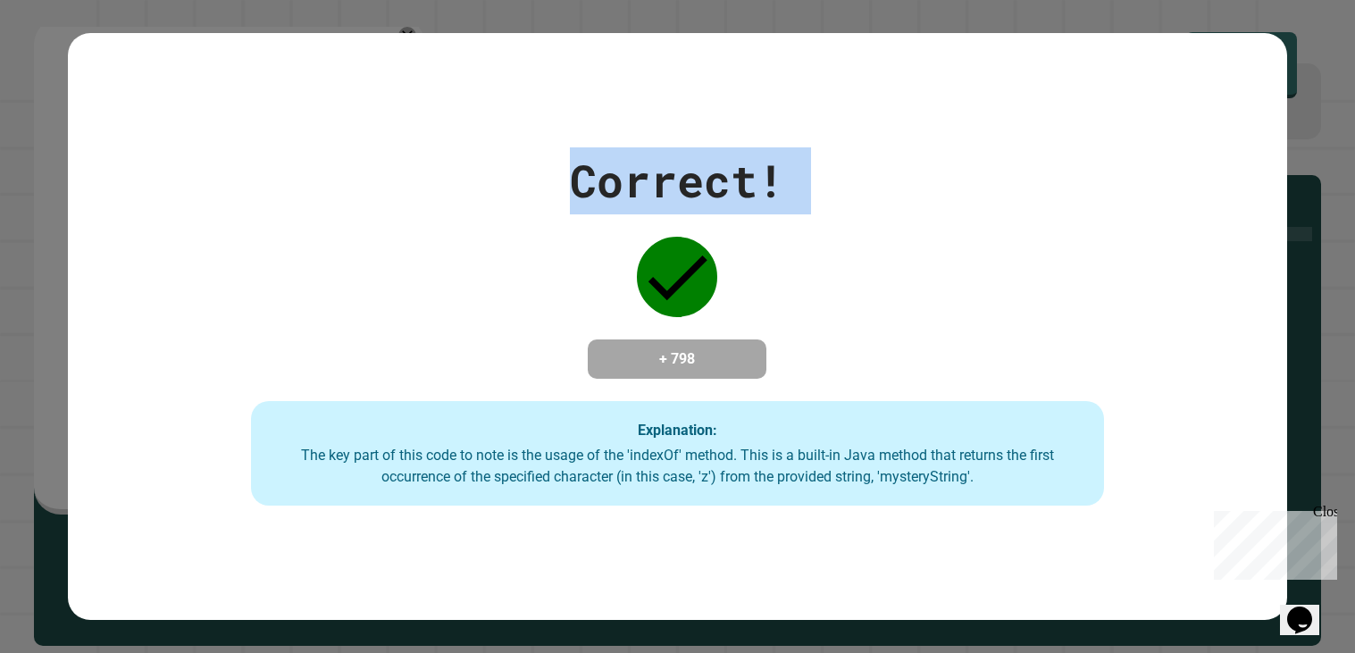
click at [822, 122] on div "Correct! + 798 Explanation: The key part of this code to note is the usage of t…" at bounding box center [677, 327] width 1219 height 588
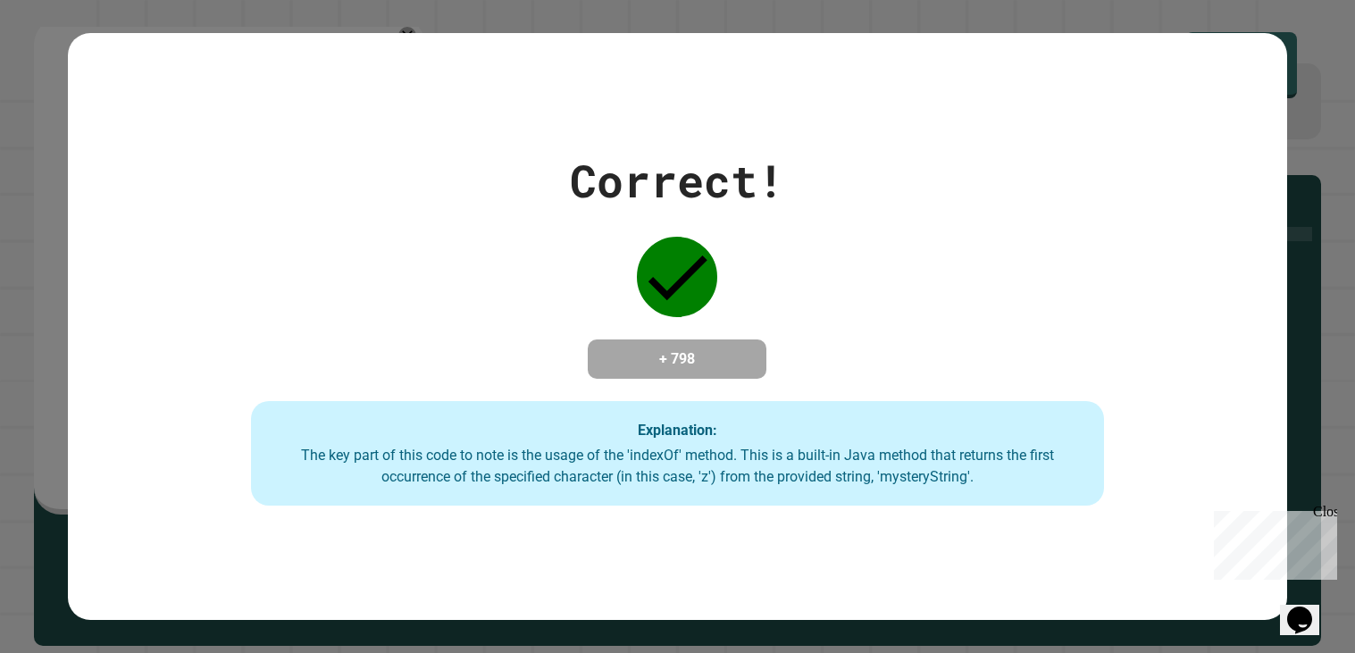
click at [822, 122] on div "Correct! + 798 Explanation: The key part of this code to note is the usage of t…" at bounding box center [677, 327] width 1219 height 588
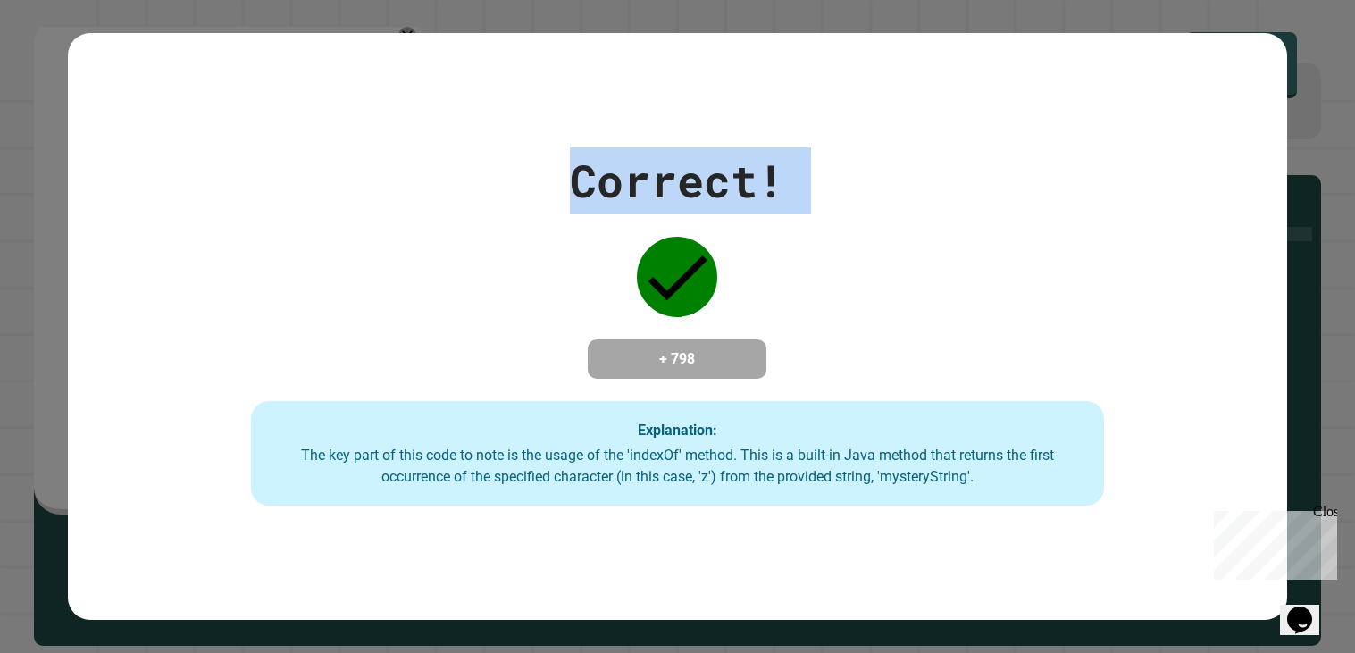
click at [822, 122] on div "Correct! + 798 Explanation: The key part of this code to note is the usage of t…" at bounding box center [677, 327] width 1219 height 588
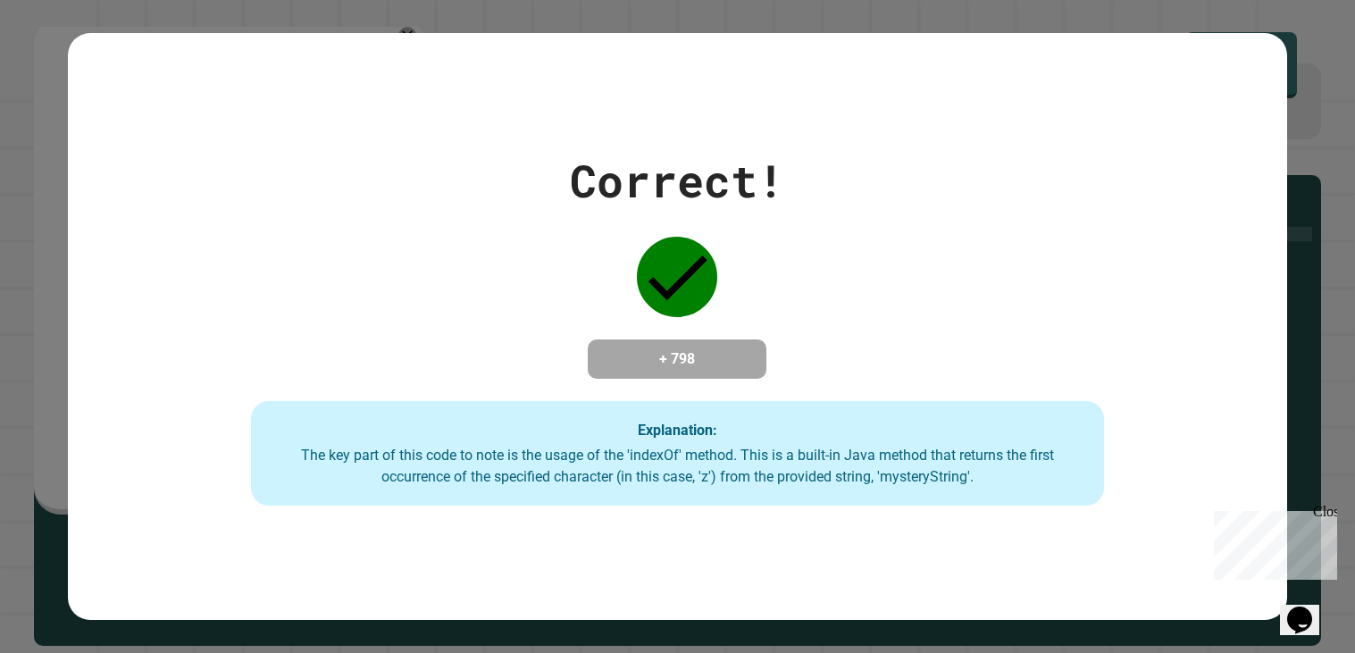
click at [822, 122] on div "Correct! + 798 Explanation: The key part of this code to note is the usage of t…" at bounding box center [677, 327] width 1219 height 588
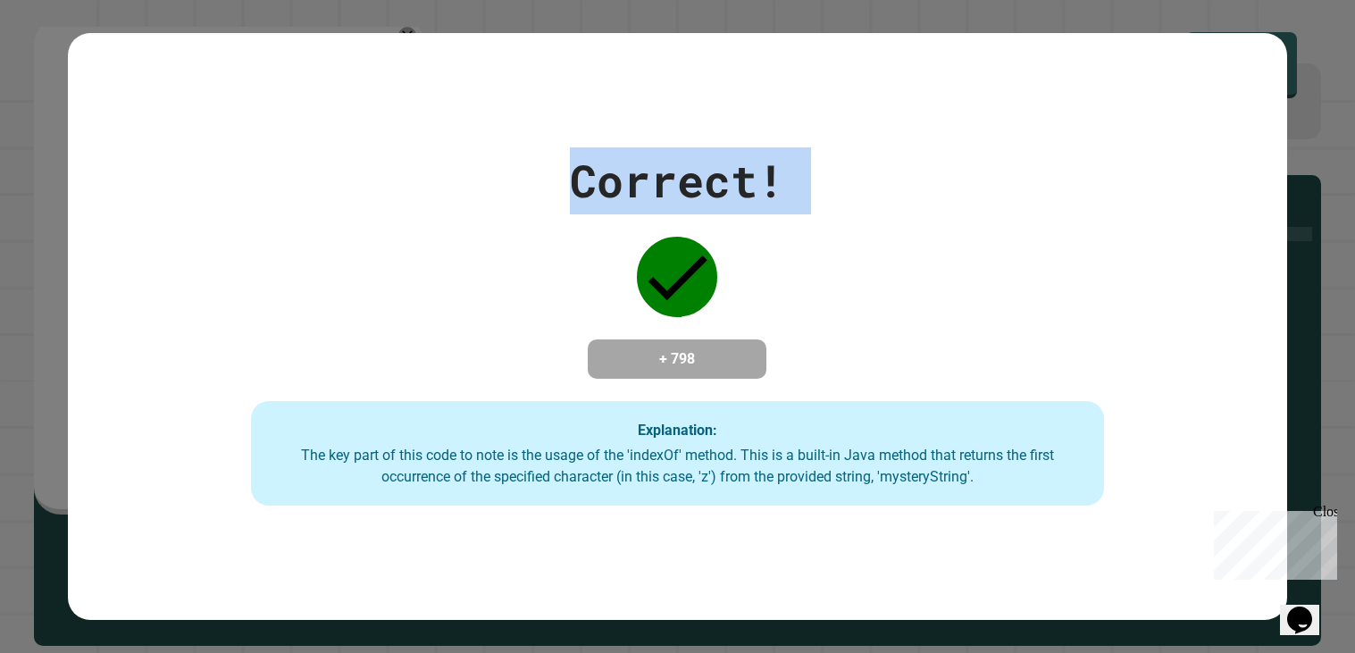
click at [822, 122] on div "Correct! + 798 Explanation: The key part of this code to note is the usage of t…" at bounding box center [677, 327] width 1219 height 588
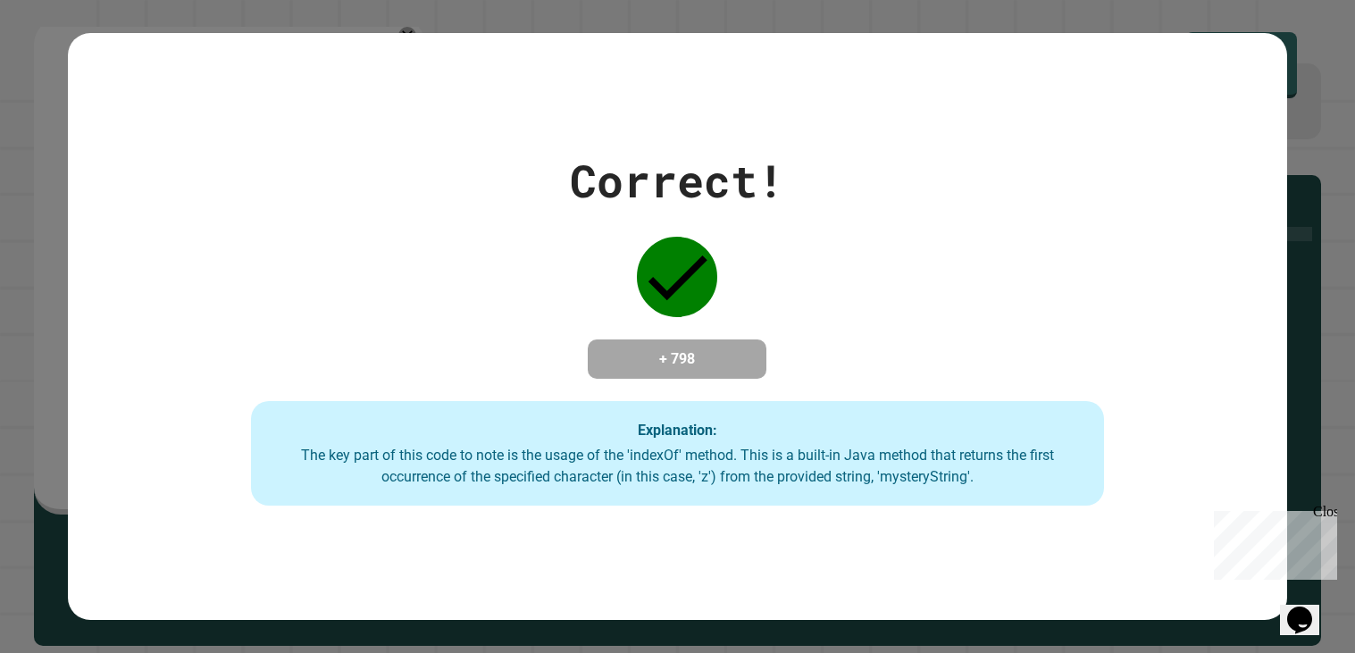
click at [822, 122] on div "Correct! + 798 Explanation: The key part of this code to note is the usage of t…" at bounding box center [677, 327] width 1219 height 588
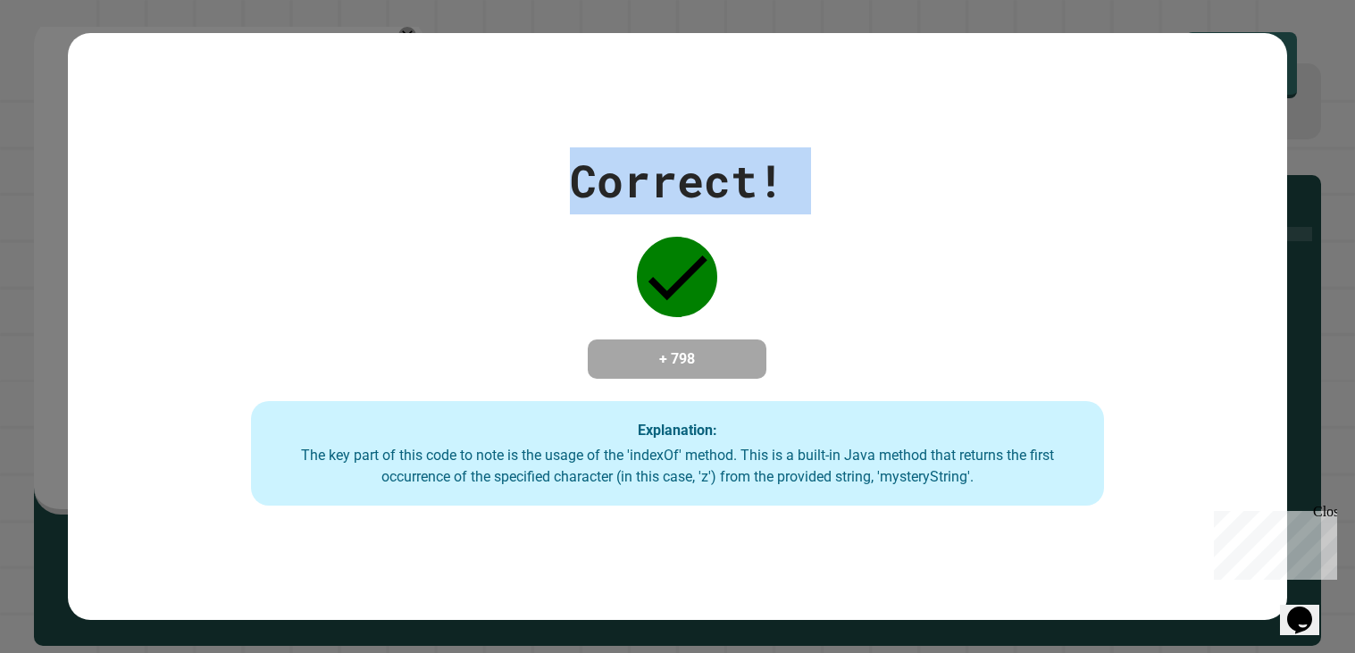
click at [822, 122] on div "Correct! + 798 Explanation: The key part of this code to note is the usage of t…" at bounding box center [677, 327] width 1219 height 588
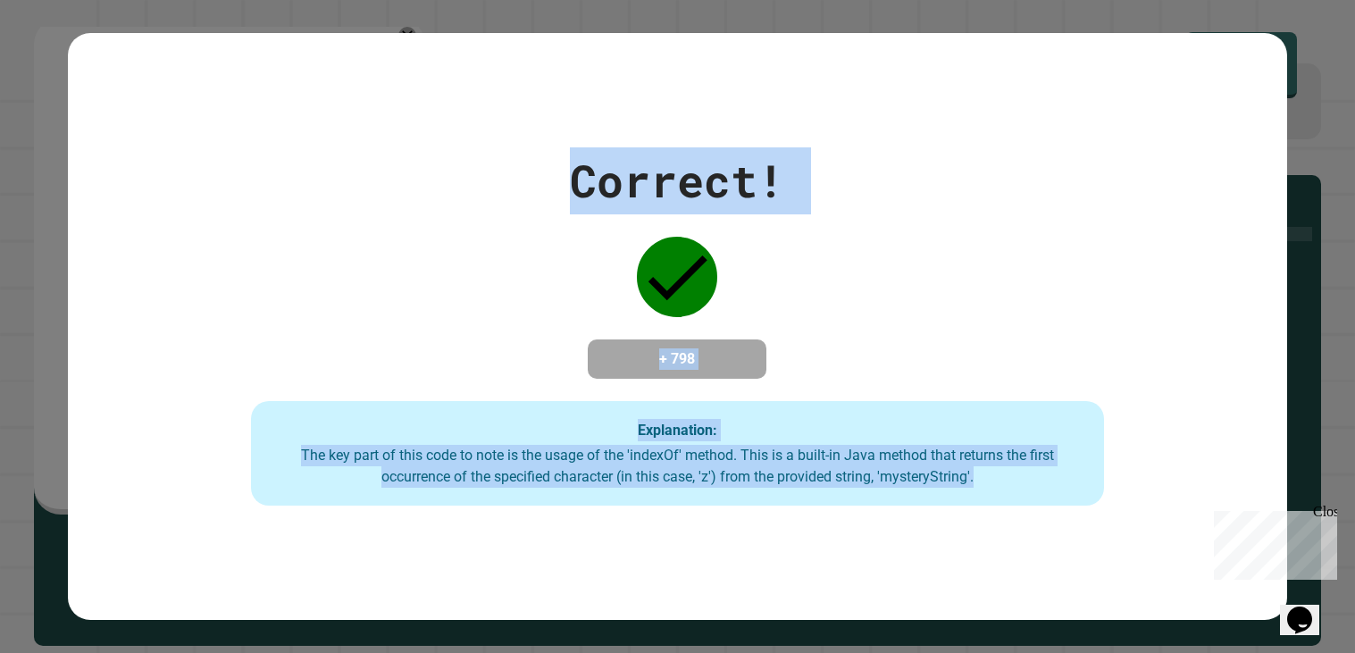
drag, startPoint x: 503, startPoint y: 191, endPoint x: 1094, endPoint y: 646, distance: 745.9
click at [1094, 646] on div "Correct! + 798 Explanation: The key part of this code to note is the usage of t…" at bounding box center [677, 326] width 1355 height 653
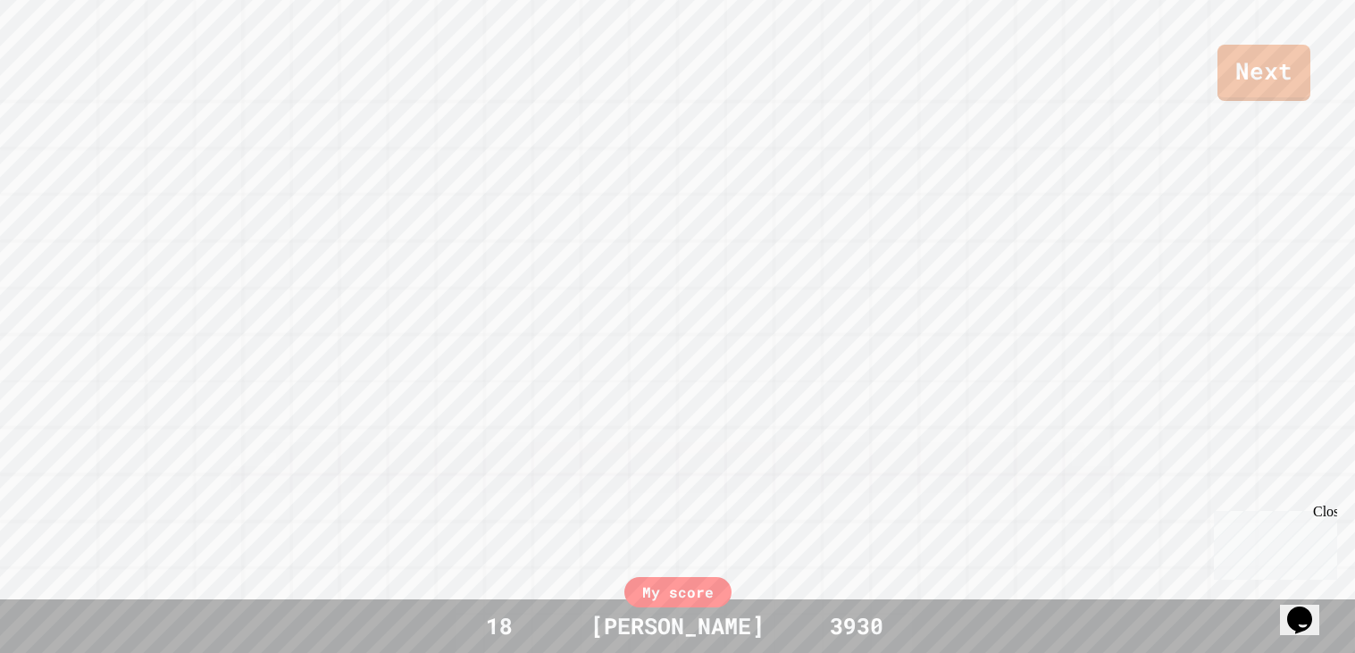
click at [1114, 348] on div "Next [PERSON_NAME] [PERSON_NAME] View leaderboard" at bounding box center [677, 326] width 1355 height 653
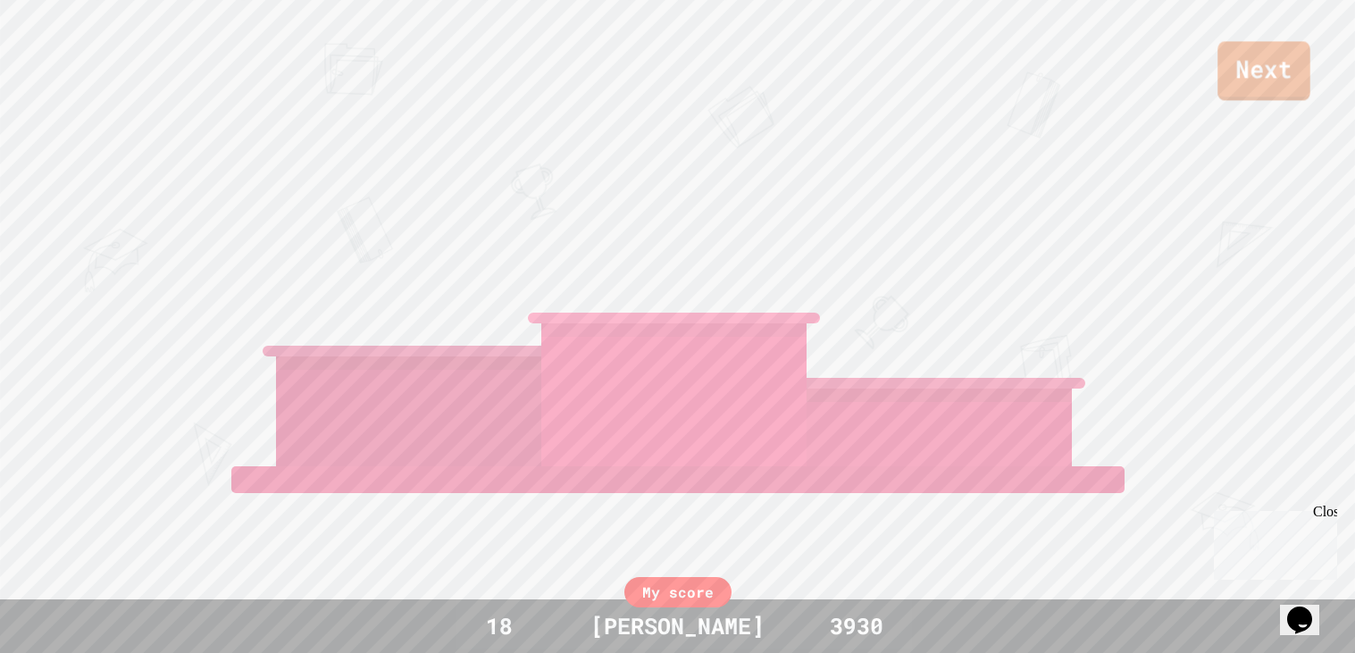
click at [1269, 68] on link "Next" at bounding box center [1263, 70] width 92 height 59
